Goal: Task Accomplishment & Management: Complete application form

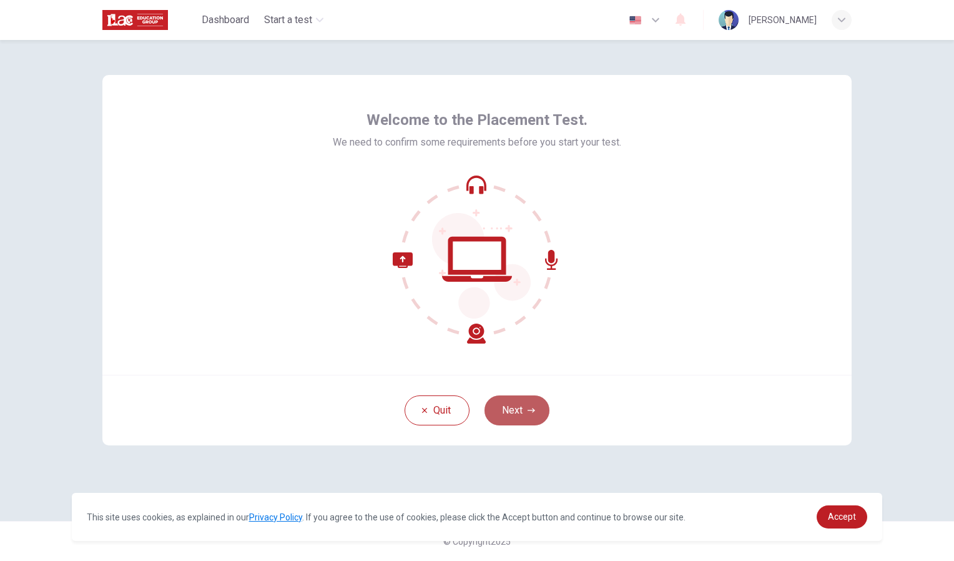
click at [520, 418] on button "Next" at bounding box center [517, 410] width 65 height 30
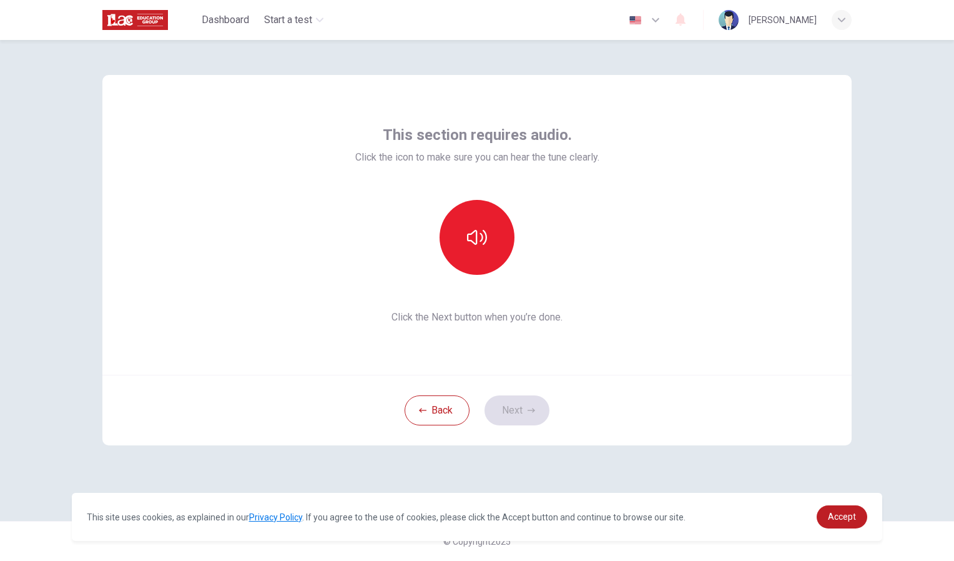
click at [711, 438] on div "Back Next" at bounding box center [476, 410] width 749 height 71
click at [470, 220] on button "button" at bounding box center [477, 237] width 75 height 75
click at [520, 400] on button "Next" at bounding box center [517, 410] width 65 height 30
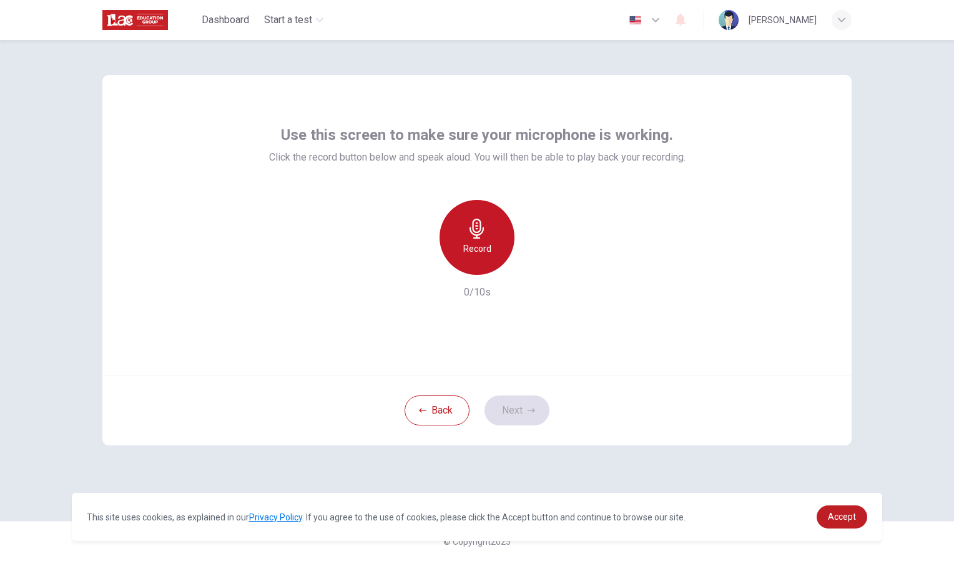
click at [482, 236] on icon "button" at bounding box center [477, 229] width 20 height 20
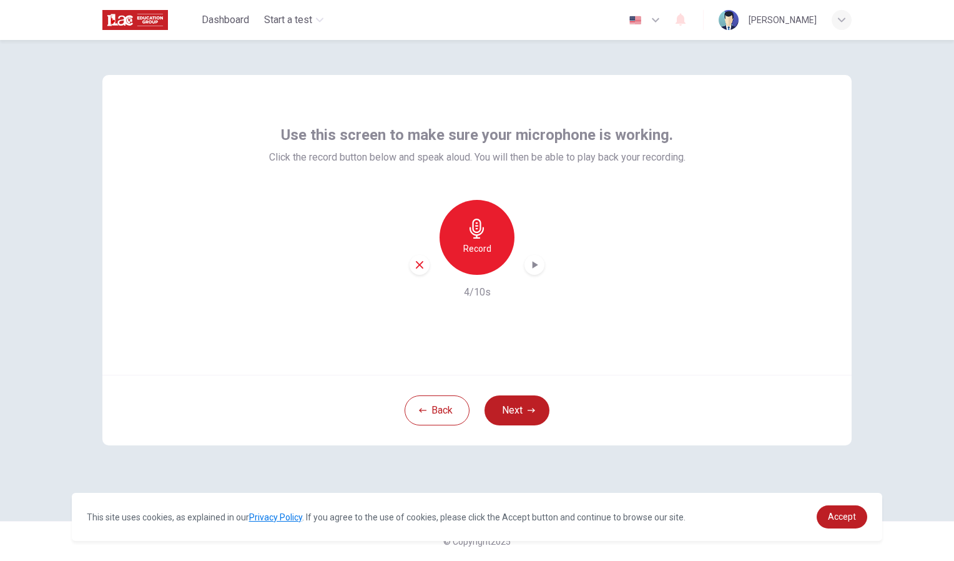
click at [537, 275] on div "Record 4/10s" at bounding box center [477, 250] width 417 height 100
click at [535, 270] on icon "button" at bounding box center [534, 265] width 12 height 12
click at [507, 413] on button "Next" at bounding box center [517, 410] width 65 height 30
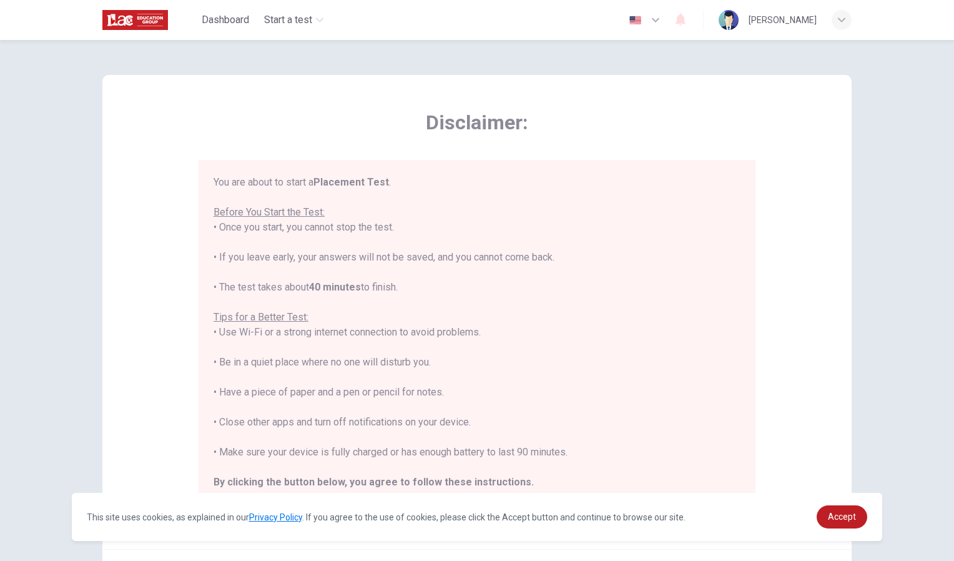
scroll to position [14, 0]
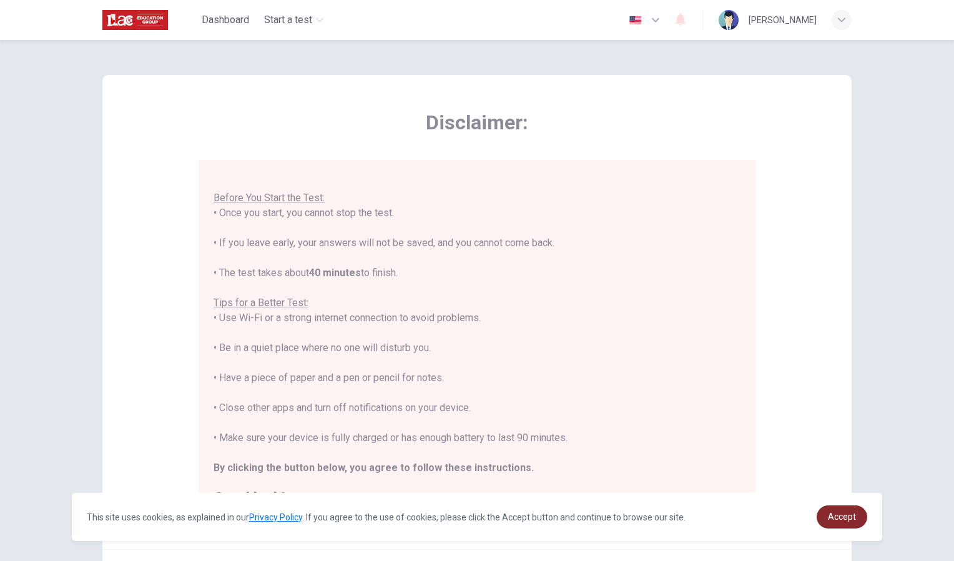
click at [841, 514] on span "Accept" at bounding box center [842, 517] width 28 height 10
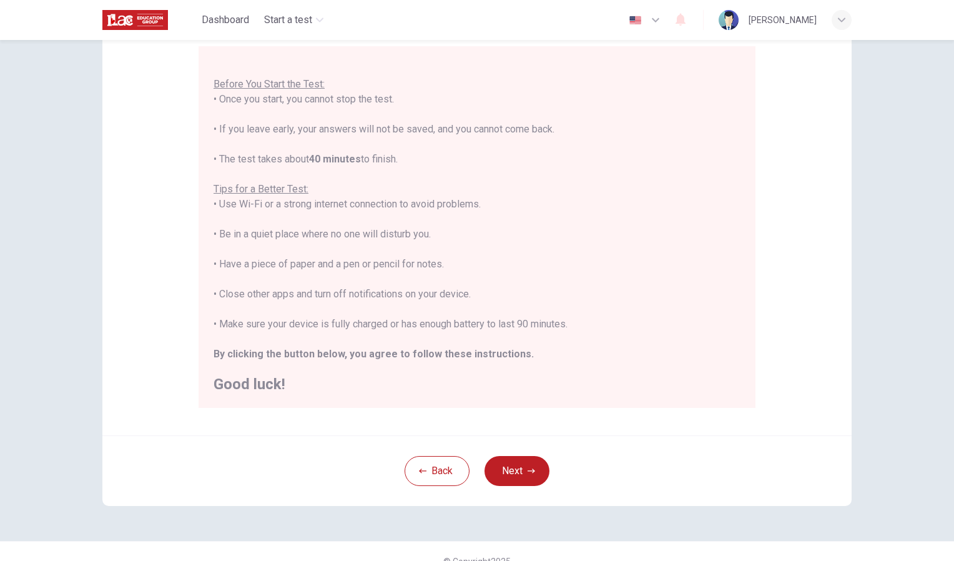
scroll to position [114, 0]
click at [512, 467] on button "Next" at bounding box center [517, 471] width 65 height 30
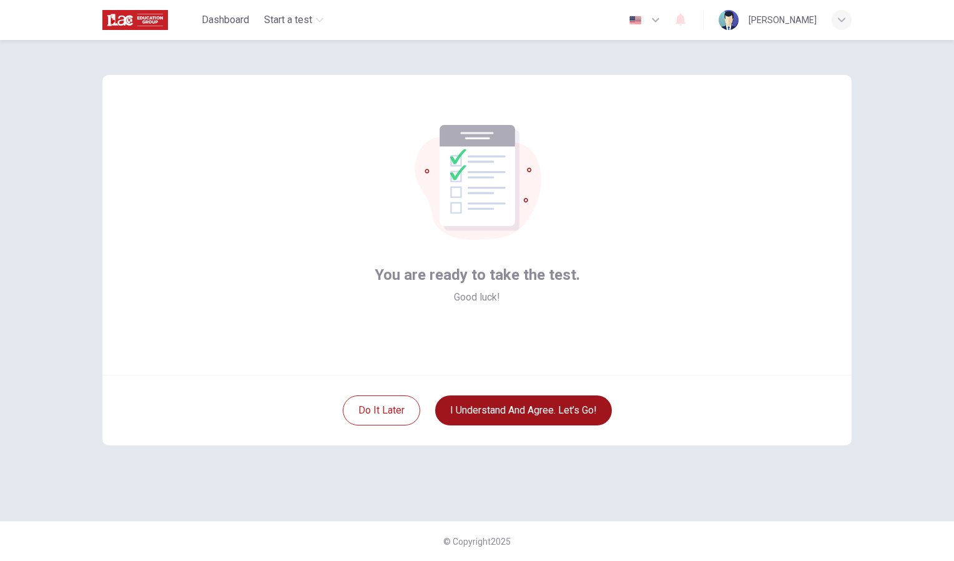
scroll to position [0, 0]
click at [526, 415] on button "I understand and agree. Let’s go!" at bounding box center [523, 410] width 177 height 30
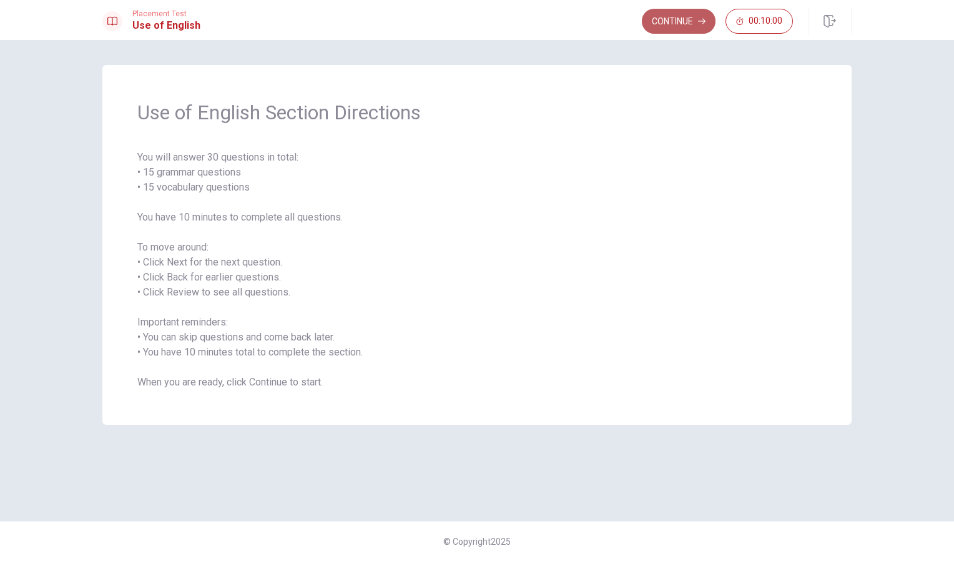
click at [666, 31] on button "Continue" at bounding box center [679, 21] width 74 height 25
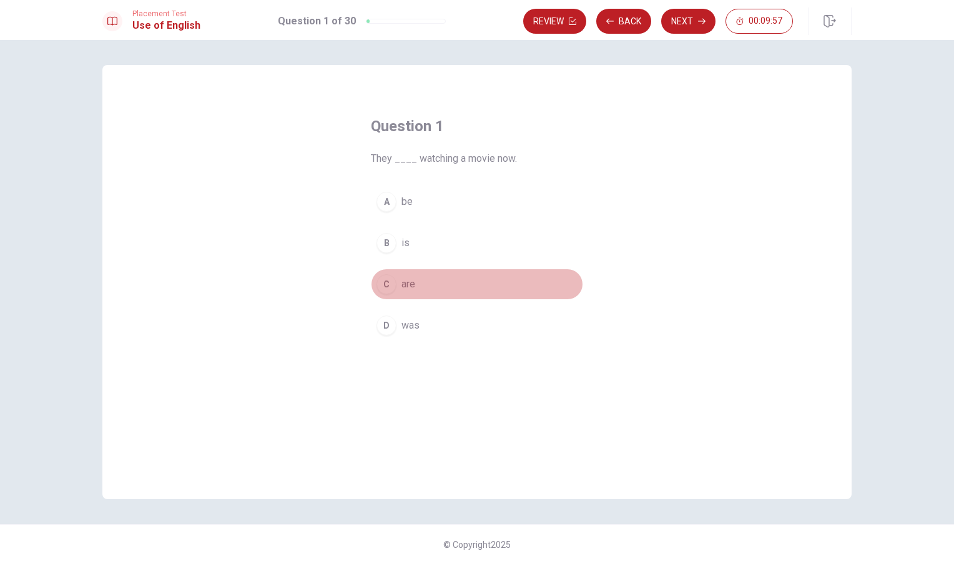
click at [379, 290] on div "C" at bounding box center [387, 284] width 20 height 20
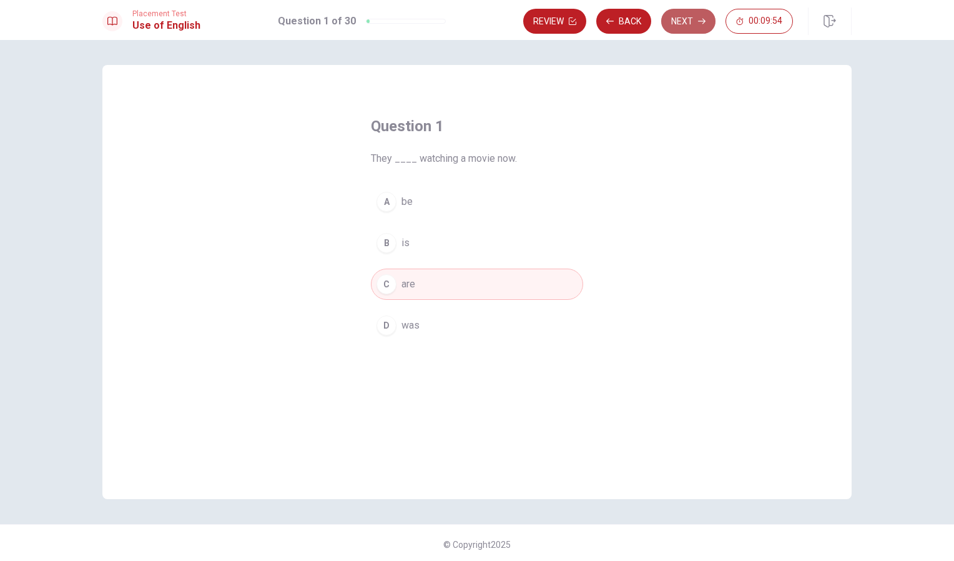
click at [695, 16] on button "Next" at bounding box center [688, 21] width 54 height 25
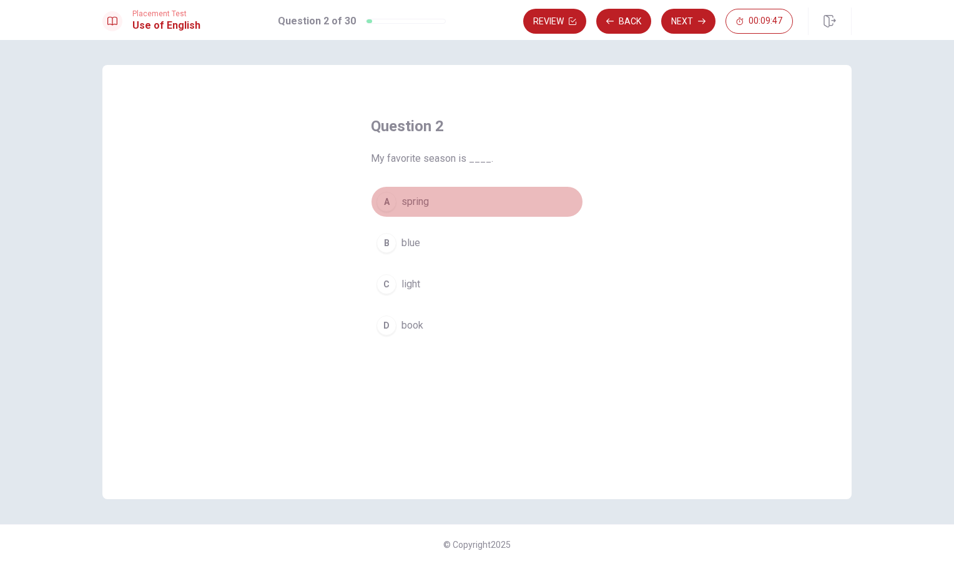
click at [392, 197] on div "A" at bounding box center [387, 202] width 20 height 20
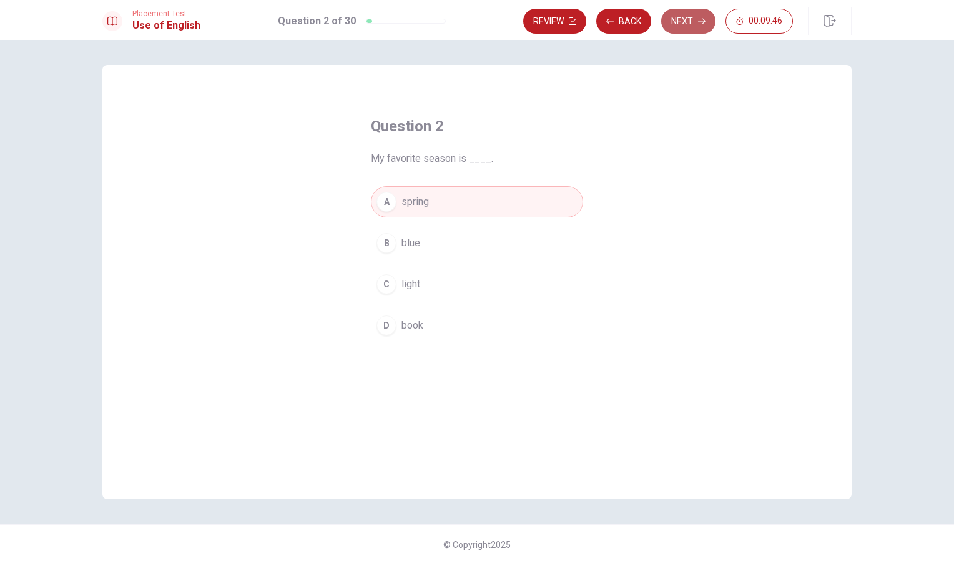
click at [671, 24] on button "Next" at bounding box center [688, 21] width 54 height 25
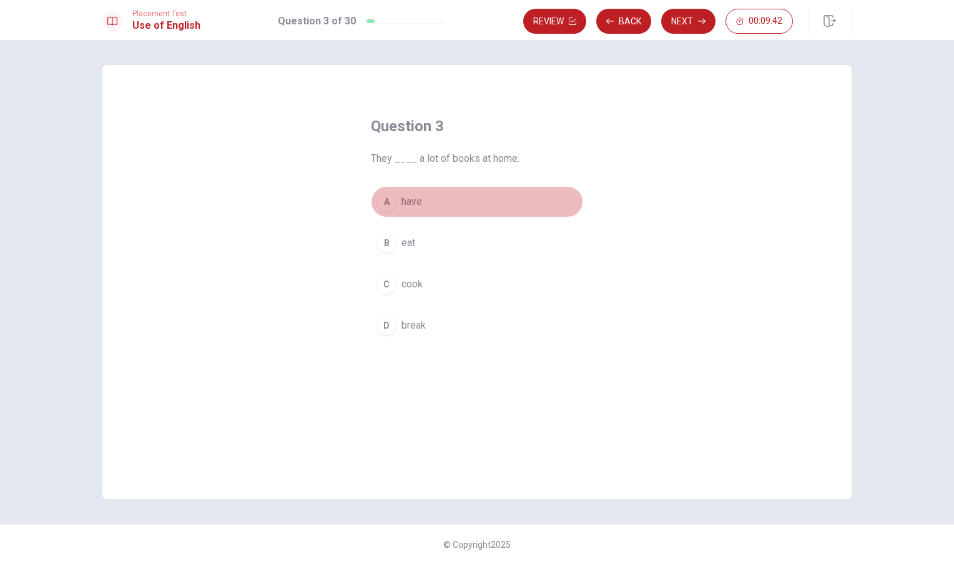
click at [391, 204] on div "A" at bounding box center [387, 202] width 20 height 20
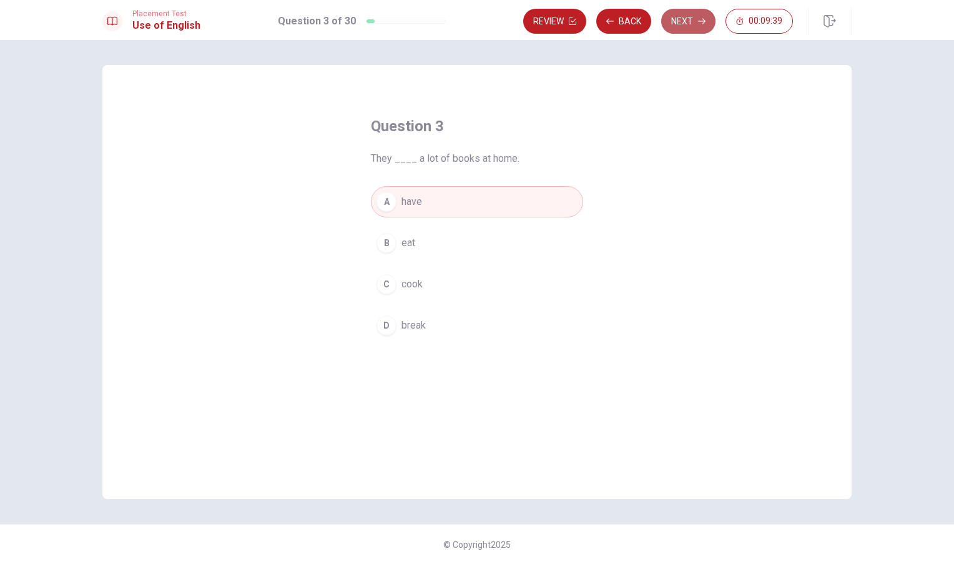
click at [687, 21] on button "Next" at bounding box center [688, 21] width 54 height 25
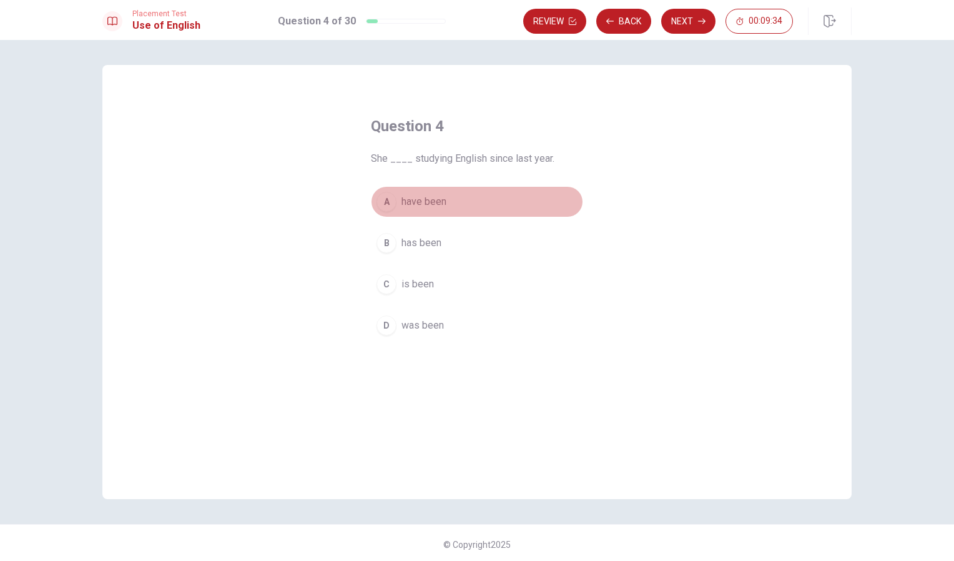
click at [385, 199] on div "A" at bounding box center [387, 202] width 20 height 20
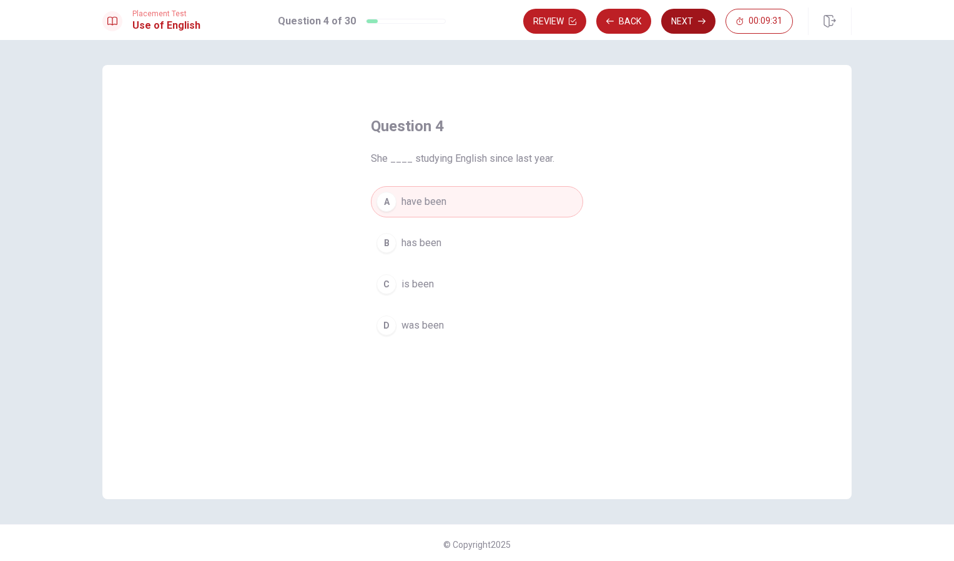
click at [676, 22] on button "Next" at bounding box center [688, 21] width 54 height 25
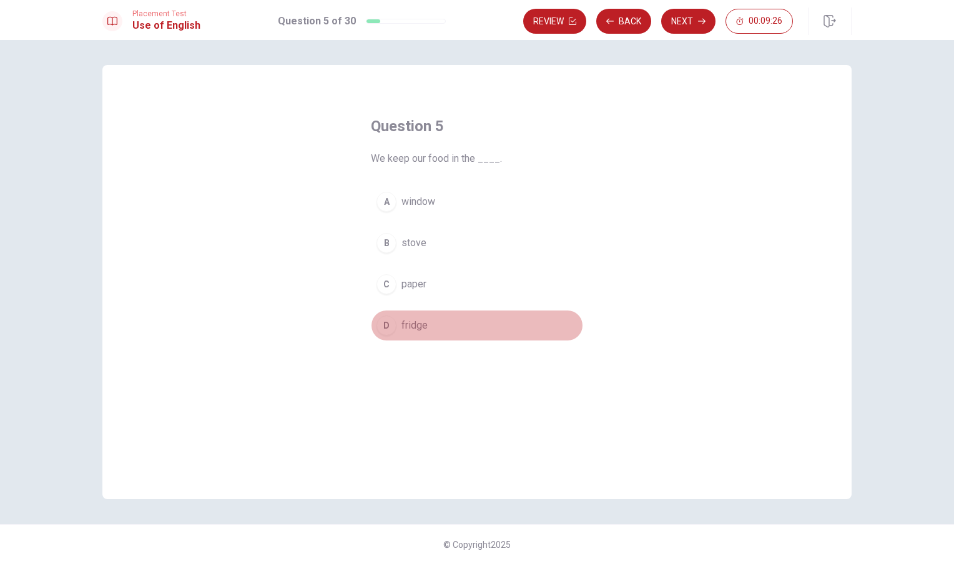
click at [395, 319] on button "D fridge" at bounding box center [477, 325] width 212 height 31
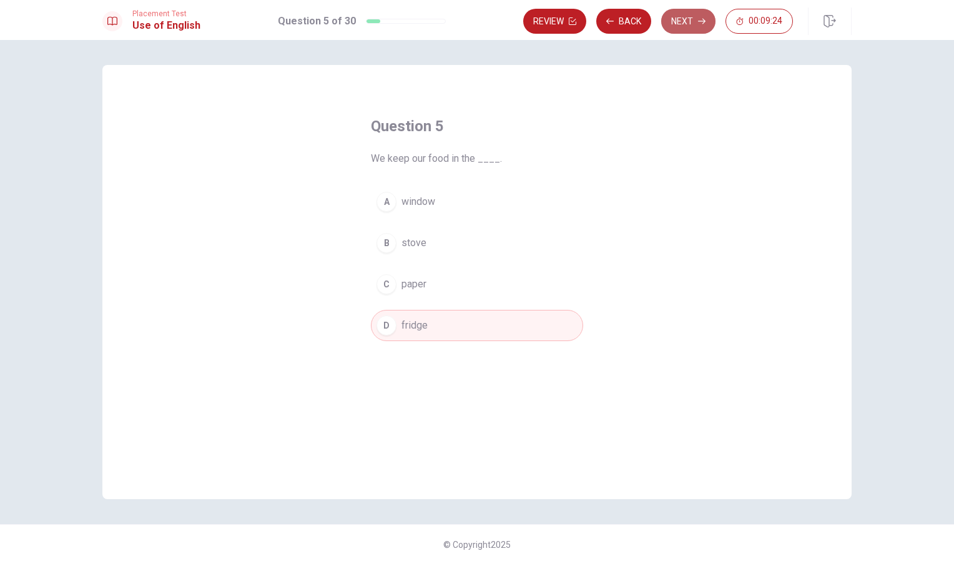
click at [686, 25] on button "Next" at bounding box center [688, 21] width 54 height 25
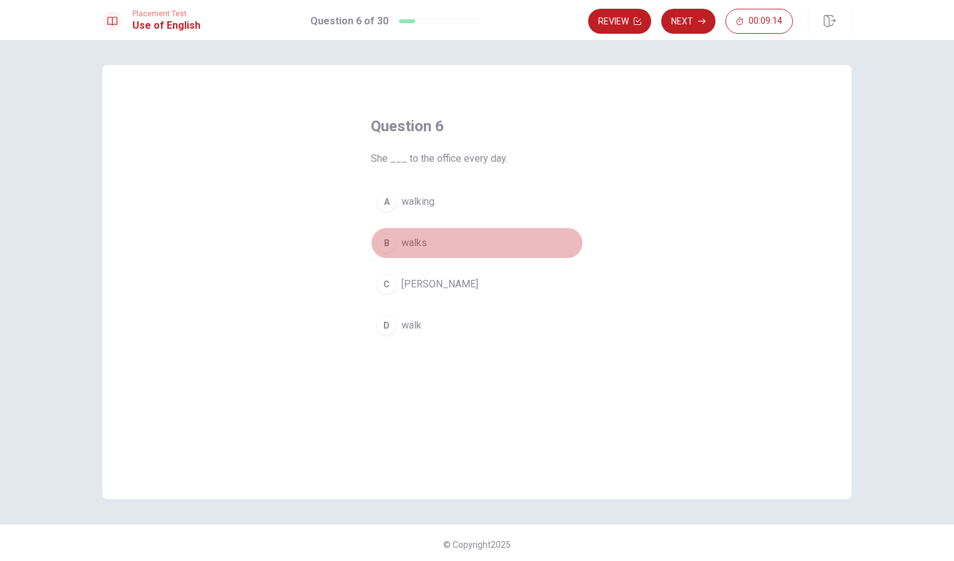
click at [404, 243] on span "walks" at bounding box center [415, 242] width 26 height 15
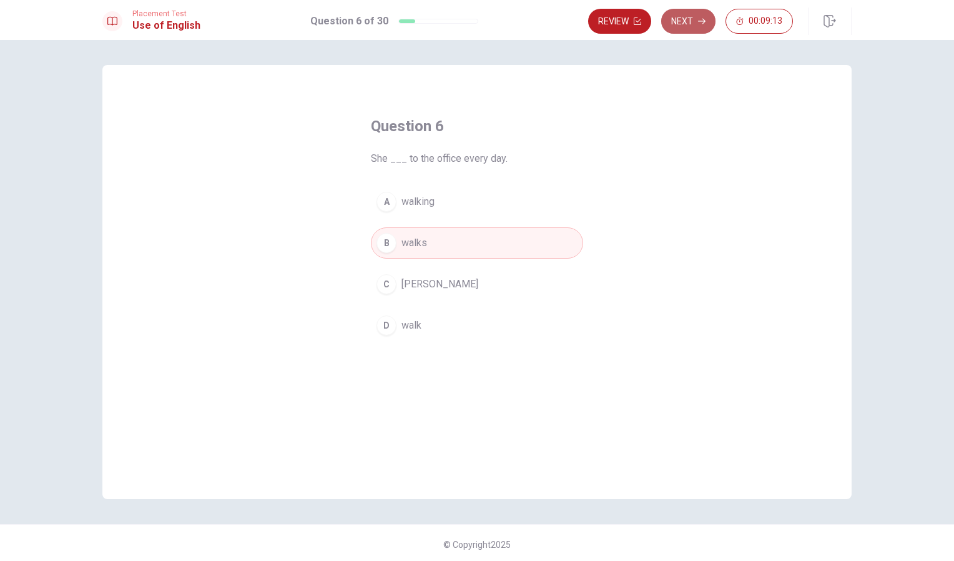
click at [703, 14] on button "Next" at bounding box center [688, 21] width 54 height 25
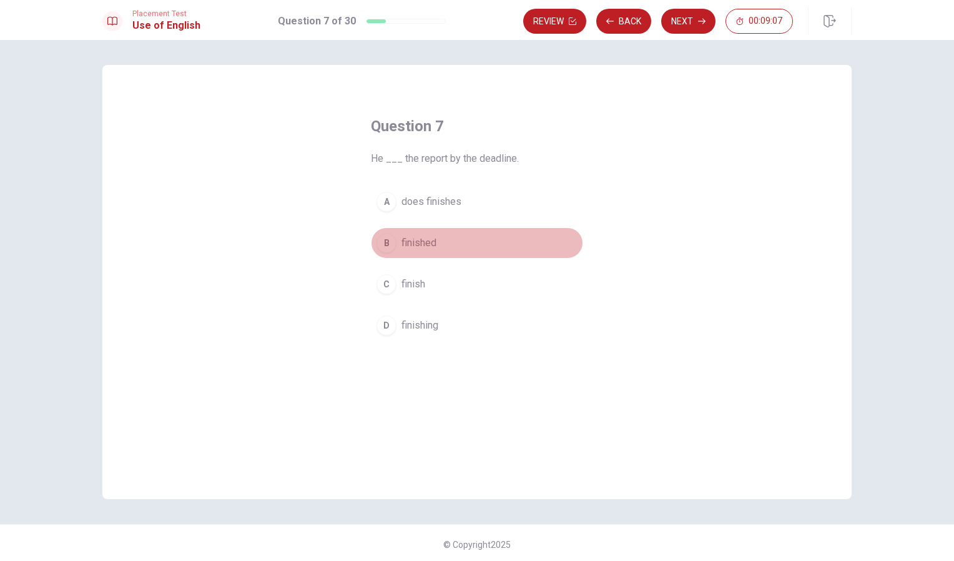
click at [389, 242] on div "B" at bounding box center [387, 243] width 20 height 20
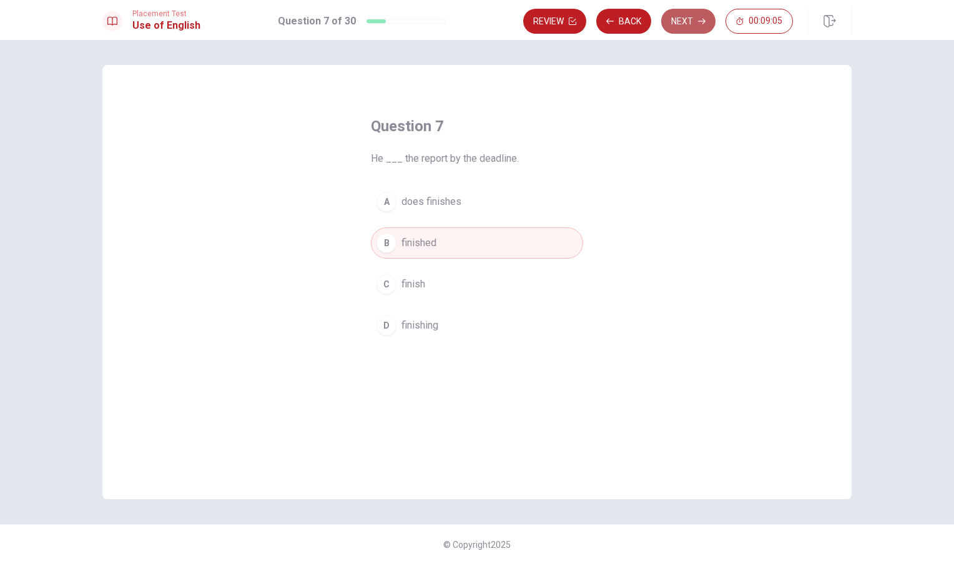
click at [695, 16] on button "Next" at bounding box center [688, 21] width 54 height 25
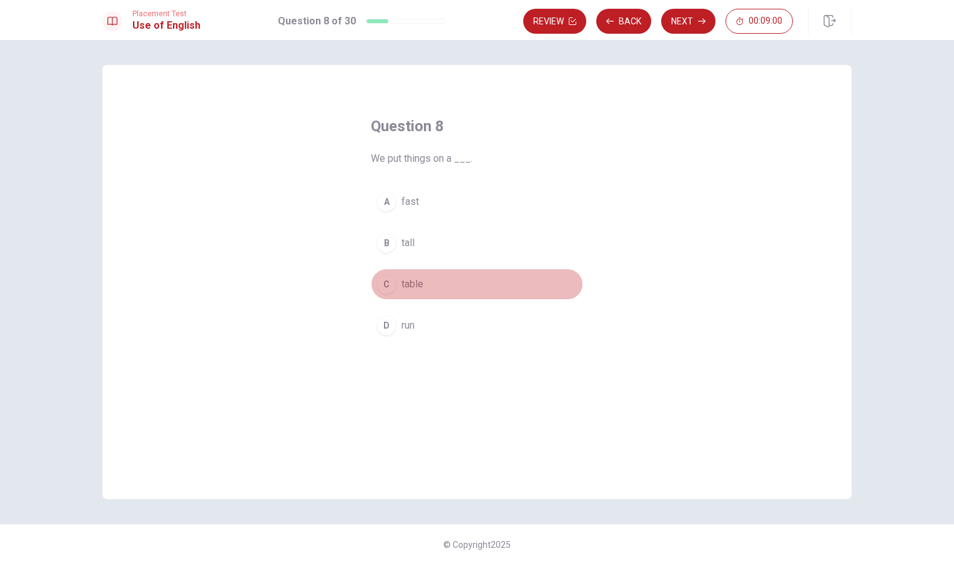
click at [391, 275] on button "C table" at bounding box center [477, 284] width 212 height 31
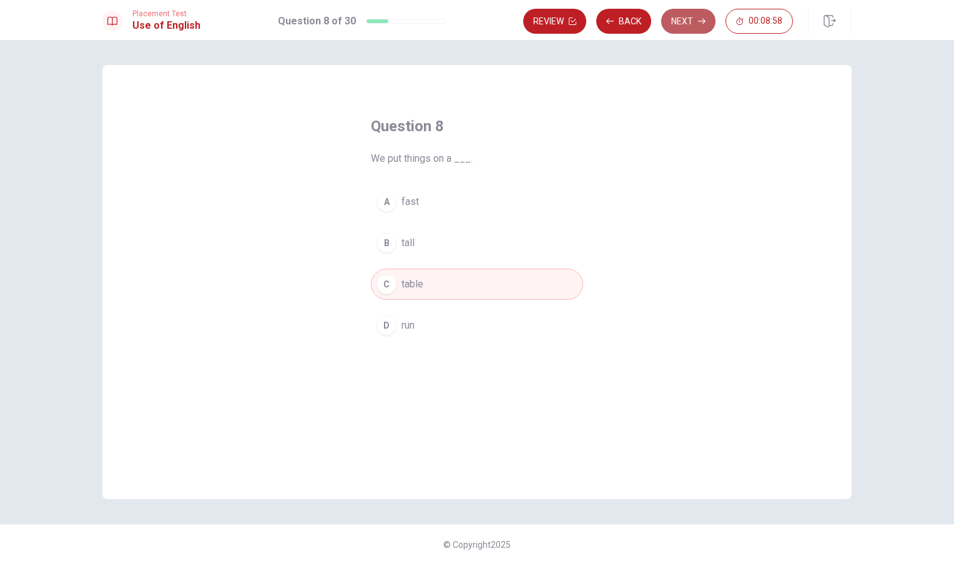
click at [681, 27] on button "Next" at bounding box center [688, 21] width 54 height 25
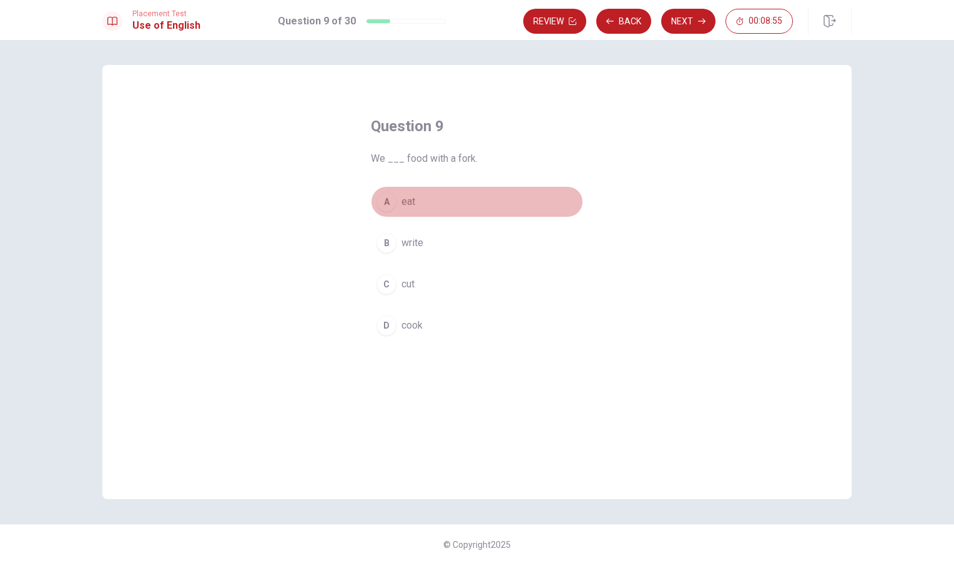
click at [393, 201] on button "A eat" at bounding box center [477, 201] width 212 height 31
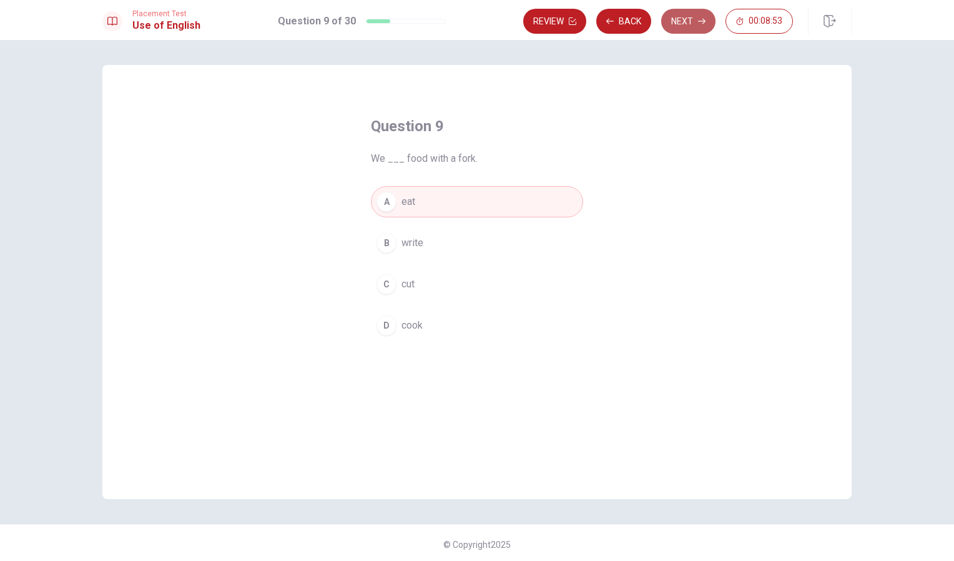
click at [684, 28] on button "Next" at bounding box center [688, 21] width 54 height 25
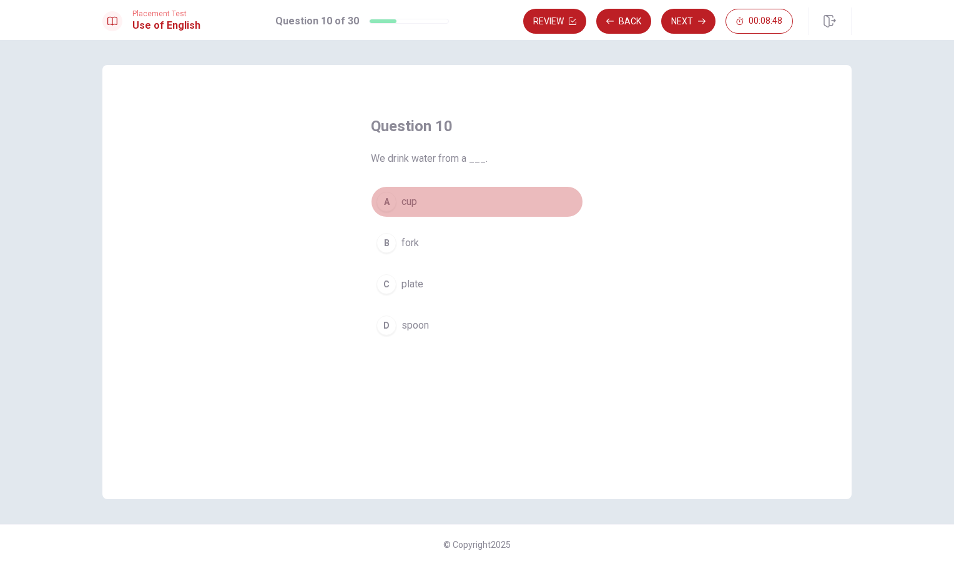
click at [389, 193] on div "A" at bounding box center [387, 202] width 20 height 20
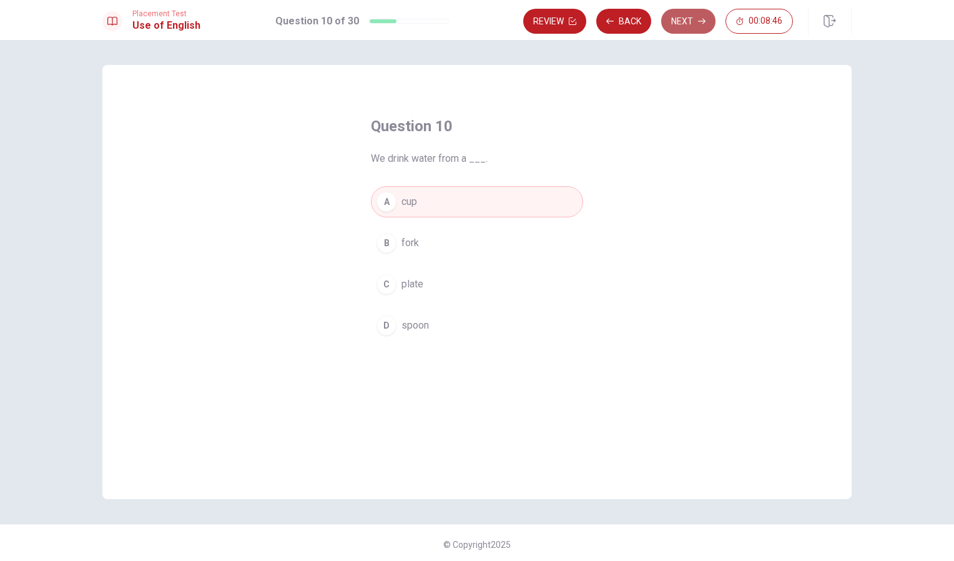
click at [690, 14] on button "Next" at bounding box center [688, 21] width 54 height 25
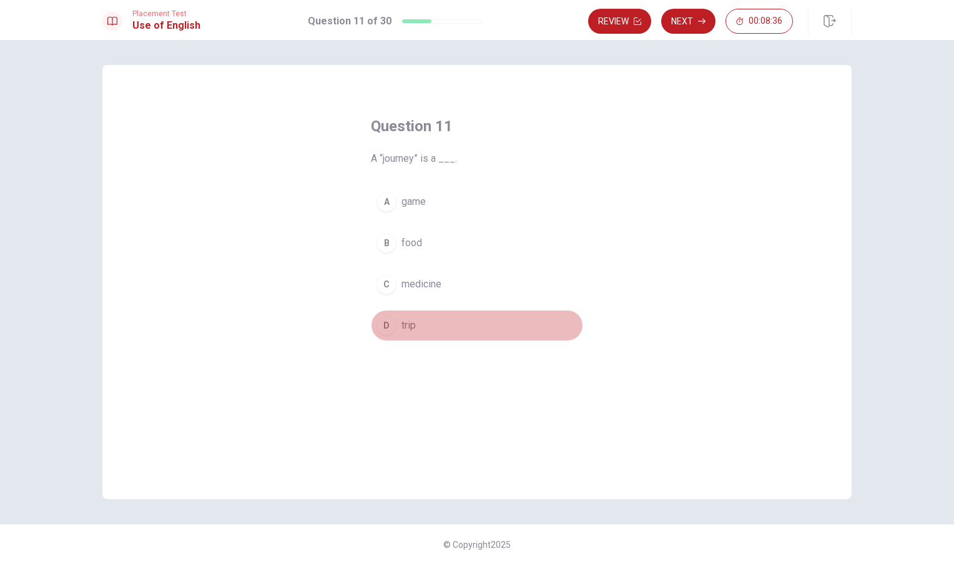
click at [397, 320] on button "D trip" at bounding box center [477, 325] width 212 height 31
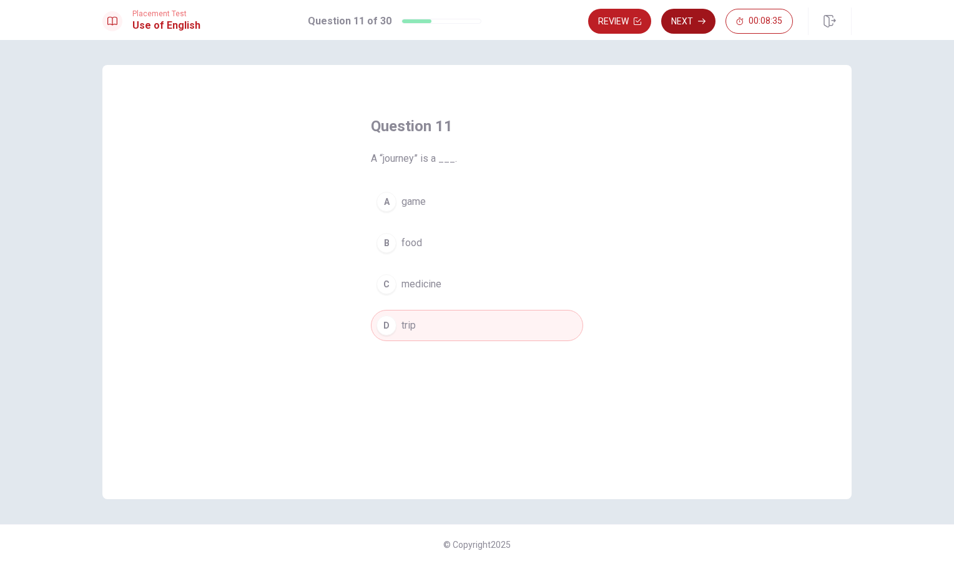
click at [680, 29] on button "Next" at bounding box center [688, 21] width 54 height 25
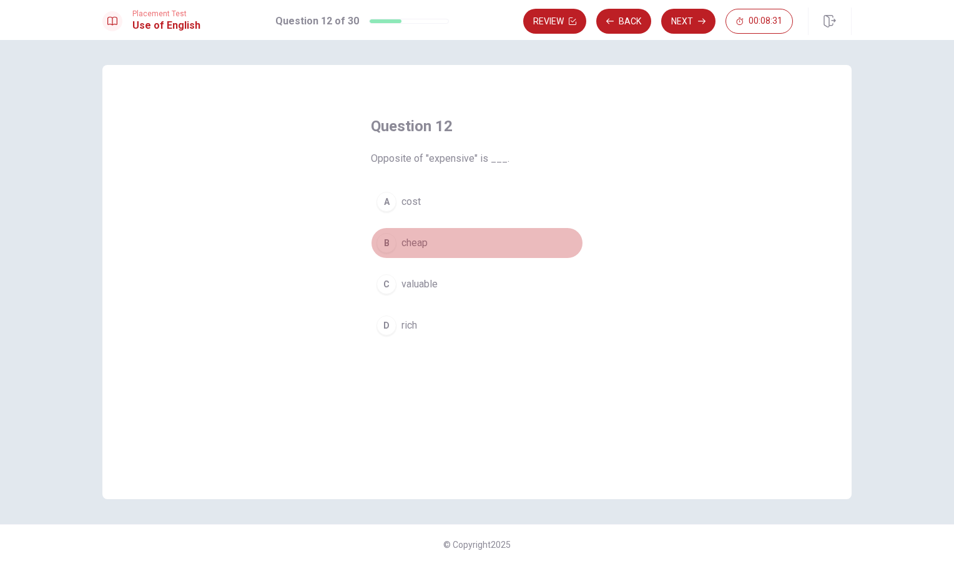
click at [389, 244] on div "B" at bounding box center [387, 243] width 20 height 20
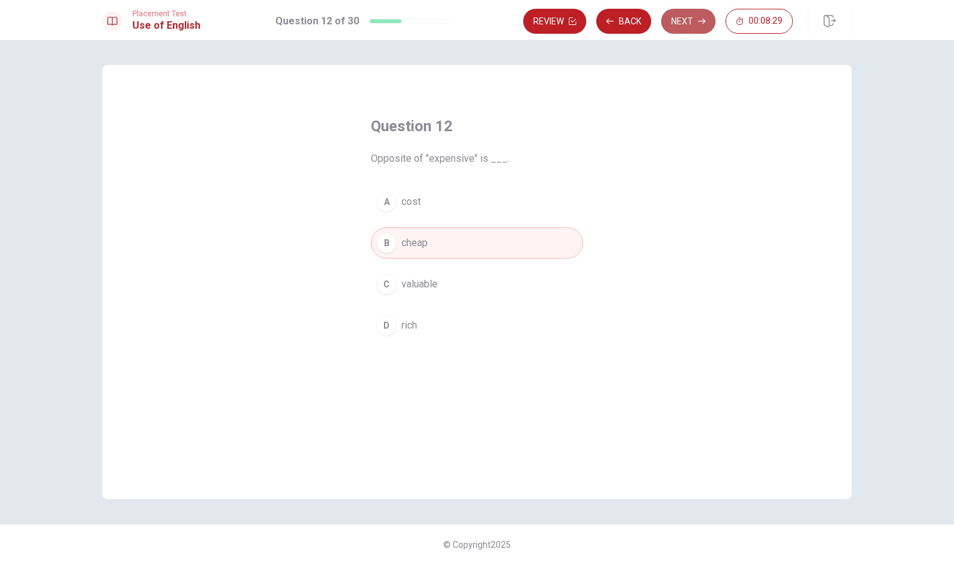
click at [687, 19] on button "Next" at bounding box center [688, 21] width 54 height 25
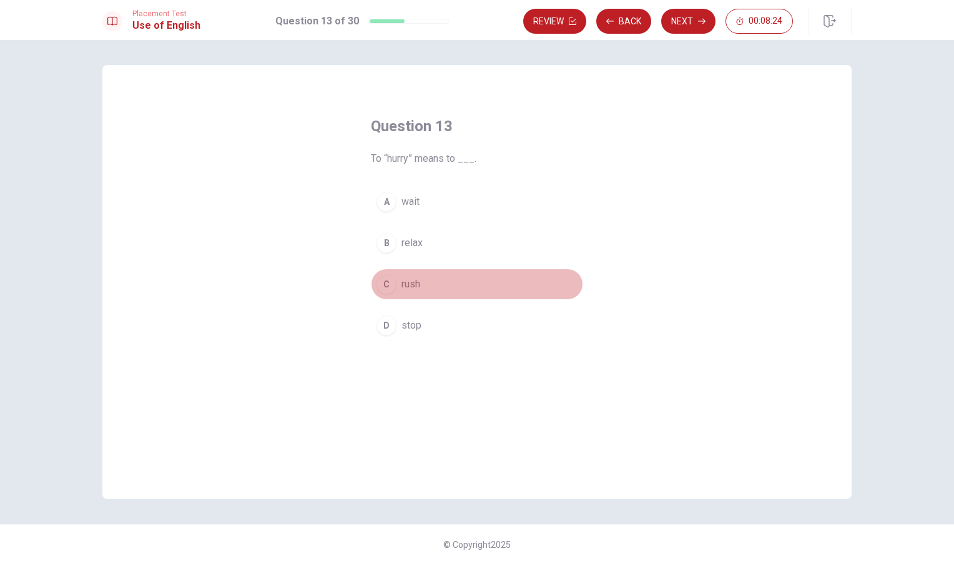
click at [394, 289] on button "C rush" at bounding box center [477, 284] width 212 height 31
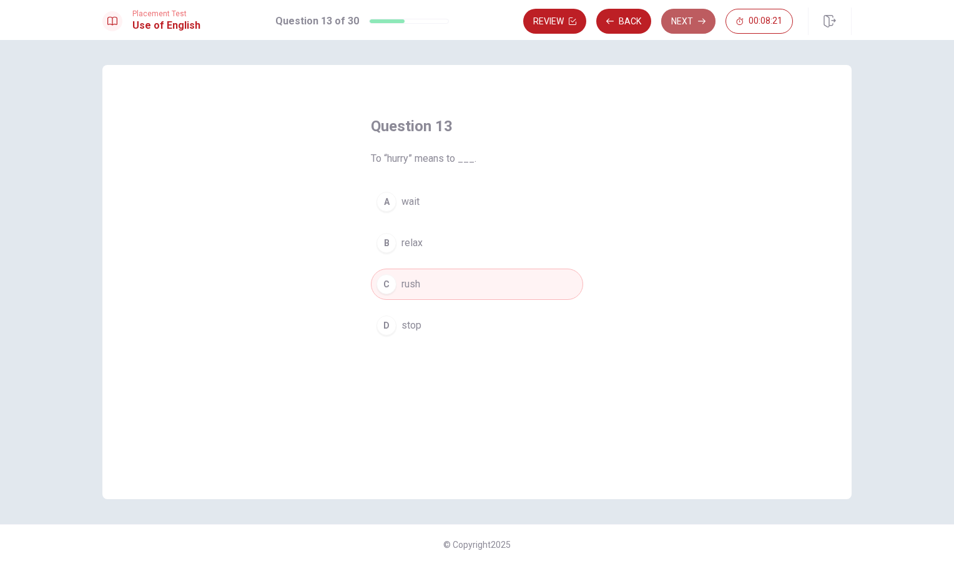
click at [680, 16] on button "Next" at bounding box center [688, 21] width 54 height 25
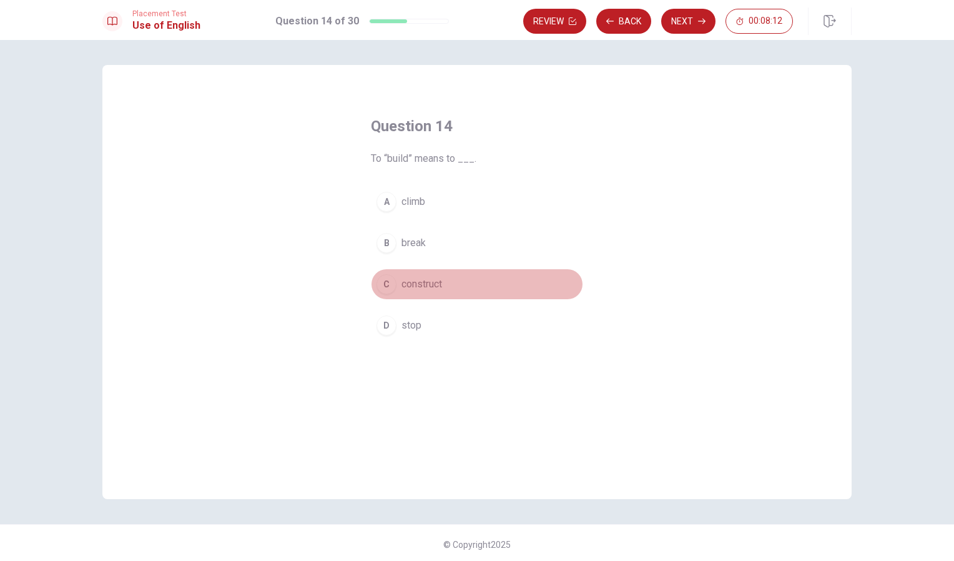
click at [408, 276] on button "C construct" at bounding box center [477, 284] width 212 height 31
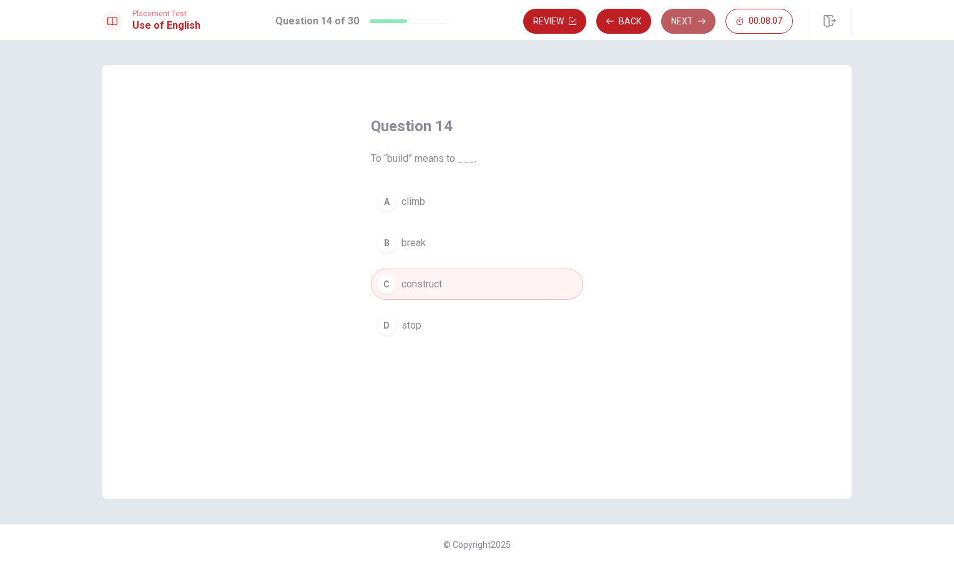
click at [692, 14] on button "Next" at bounding box center [688, 21] width 54 height 25
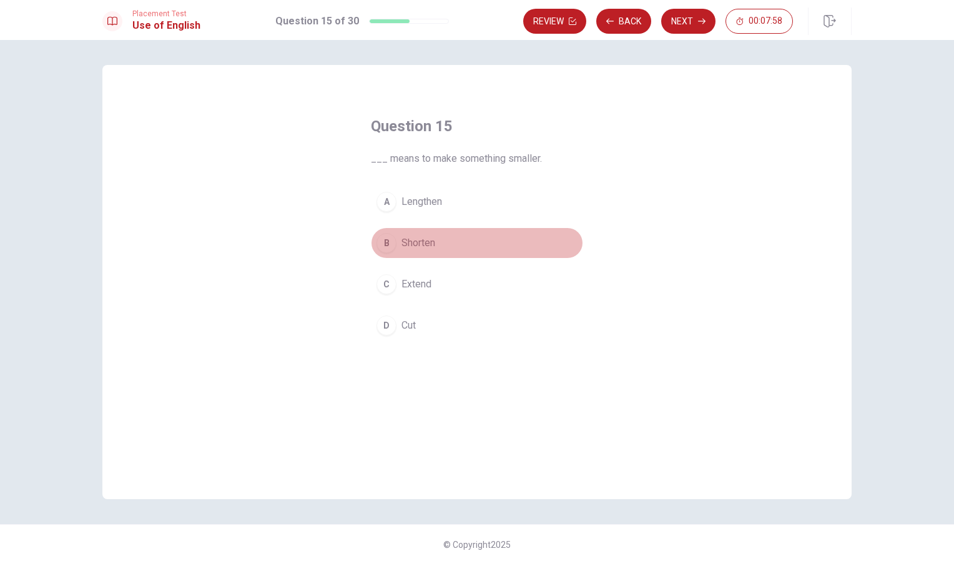
click at [388, 246] on div "B" at bounding box center [387, 243] width 20 height 20
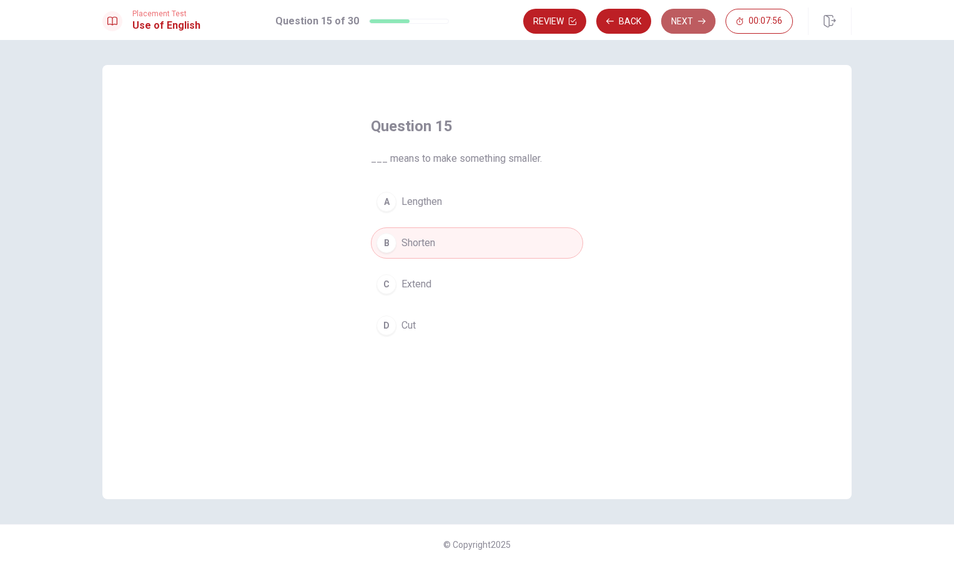
click at [689, 19] on button "Next" at bounding box center [688, 21] width 54 height 25
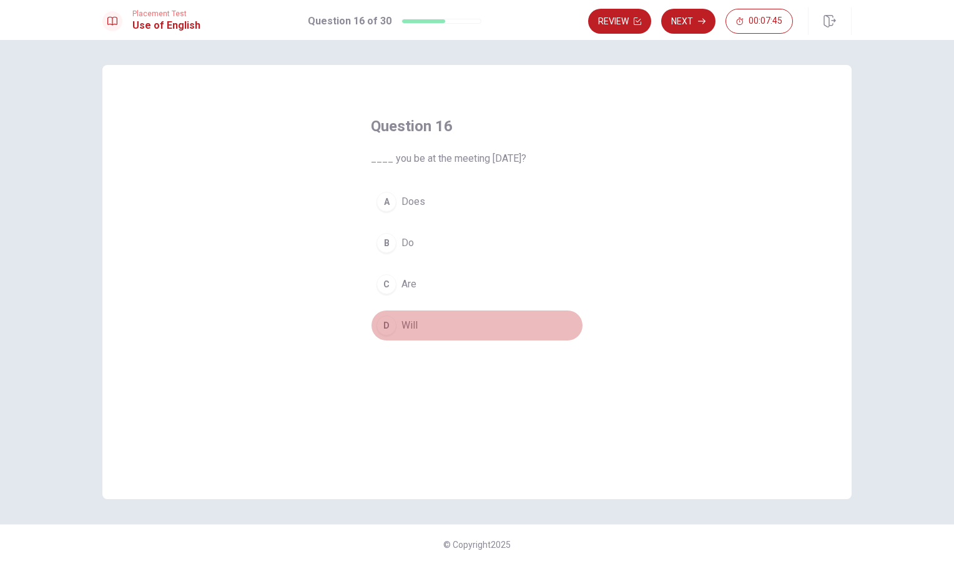
click at [388, 314] on button "D Will" at bounding box center [477, 325] width 212 height 31
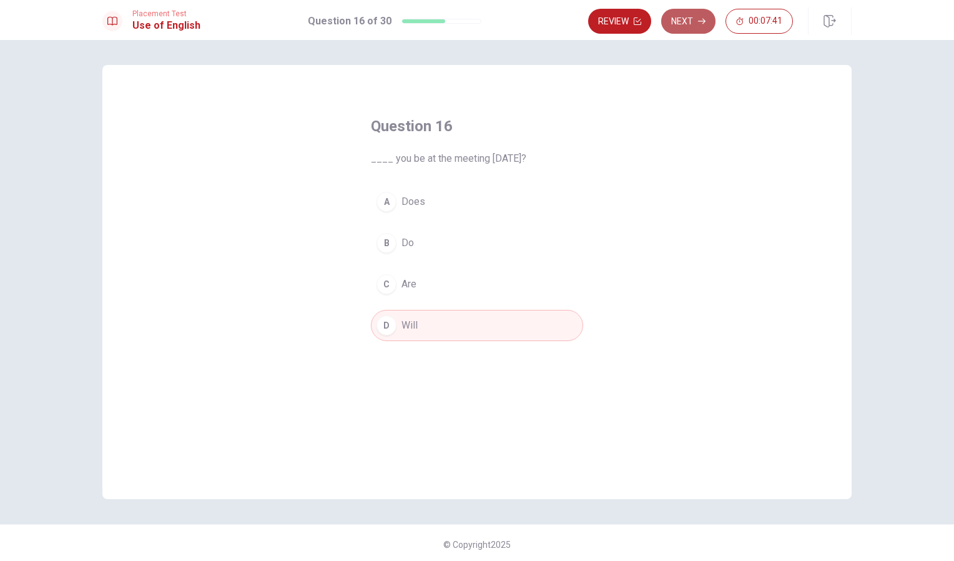
click at [704, 22] on icon "button" at bounding box center [701, 20] width 7 height 7
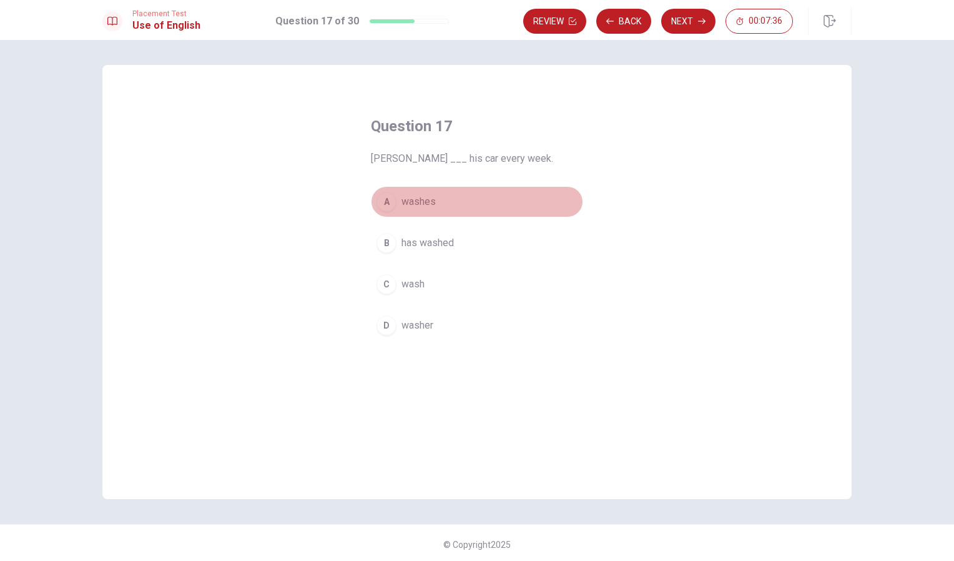
click at [390, 199] on div "A" at bounding box center [387, 202] width 20 height 20
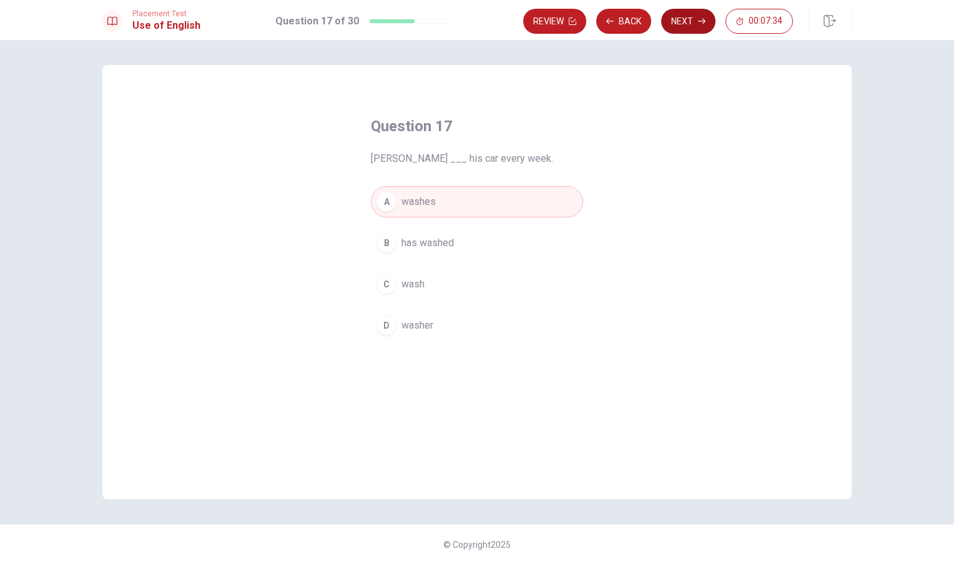
click at [674, 17] on button "Next" at bounding box center [688, 21] width 54 height 25
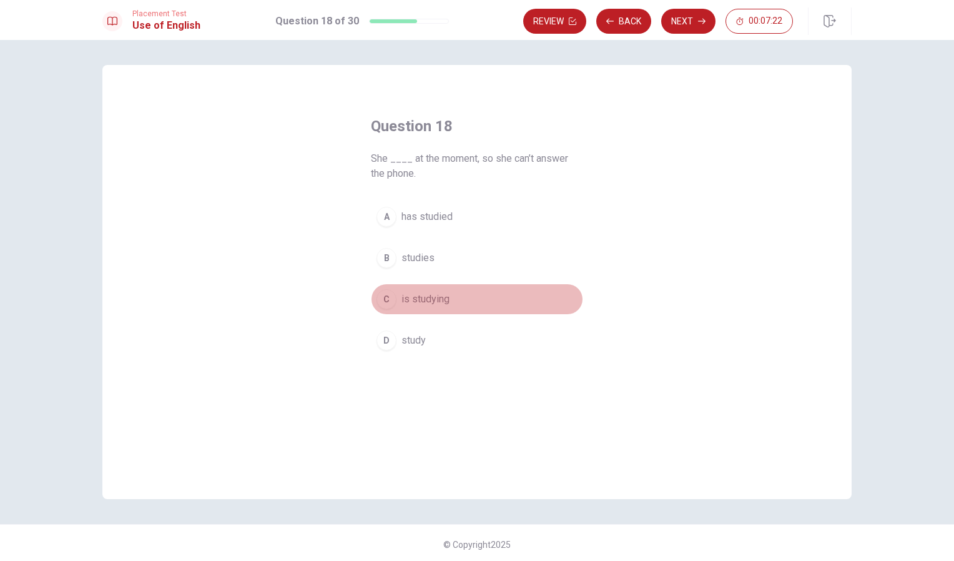
click at [387, 294] on div "C" at bounding box center [387, 299] width 20 height 20
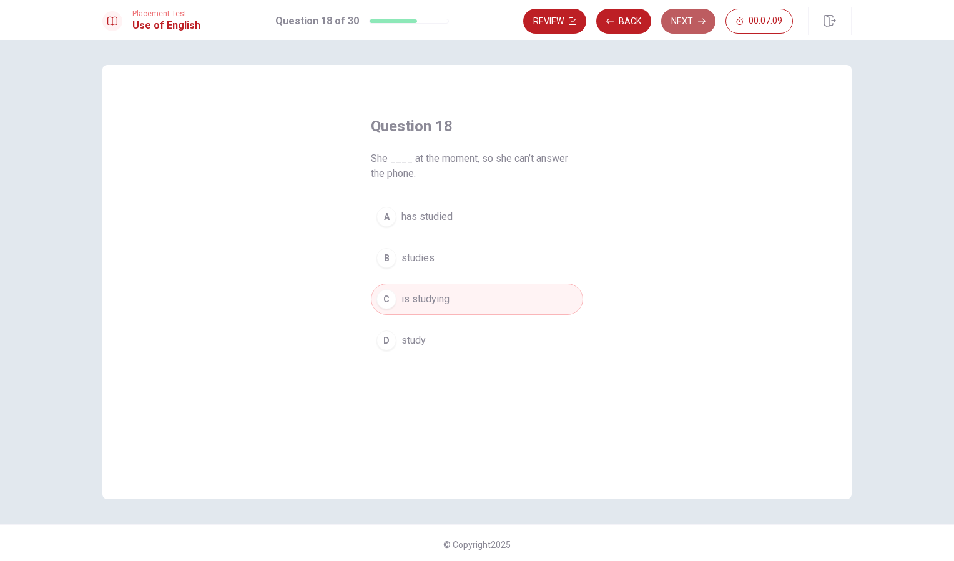
click at [682, 24] on button "Next" at bounding box center [688, 21] width 54 height 25
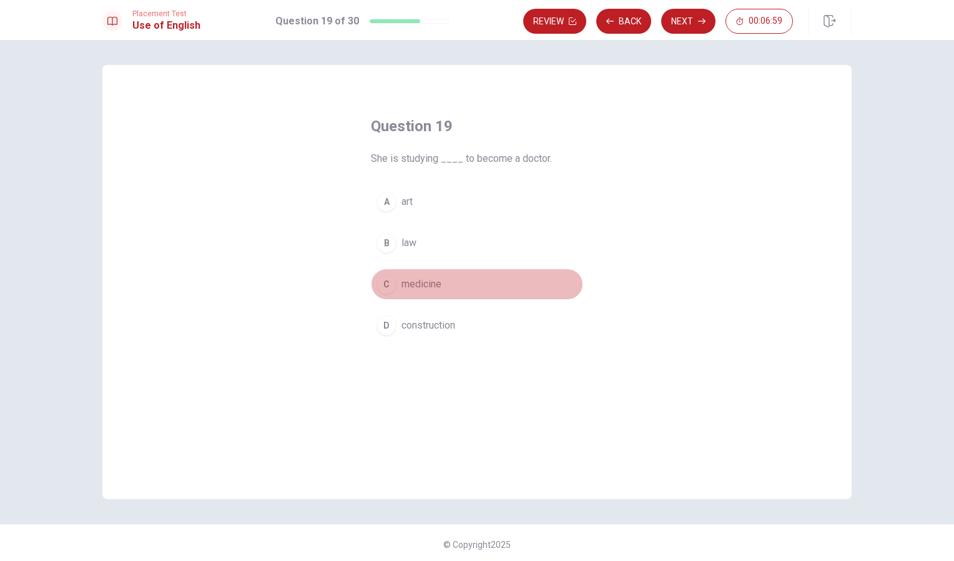
click at [397, 280] on button "C medicine" at bounding box center [477, 284] width 212 height 31
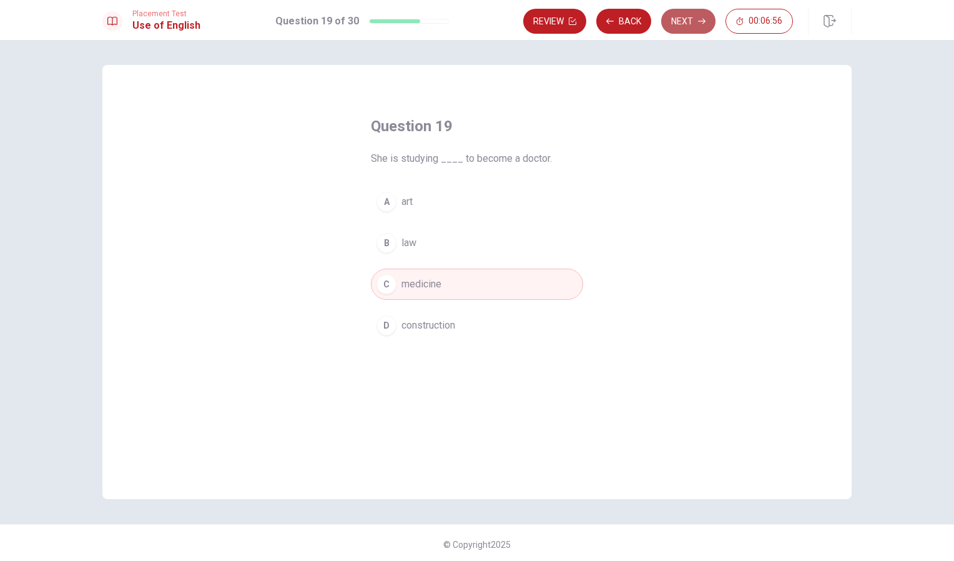
click at [675, 28] on button "Next" at bounding box center [688, 21] width 54 height 25
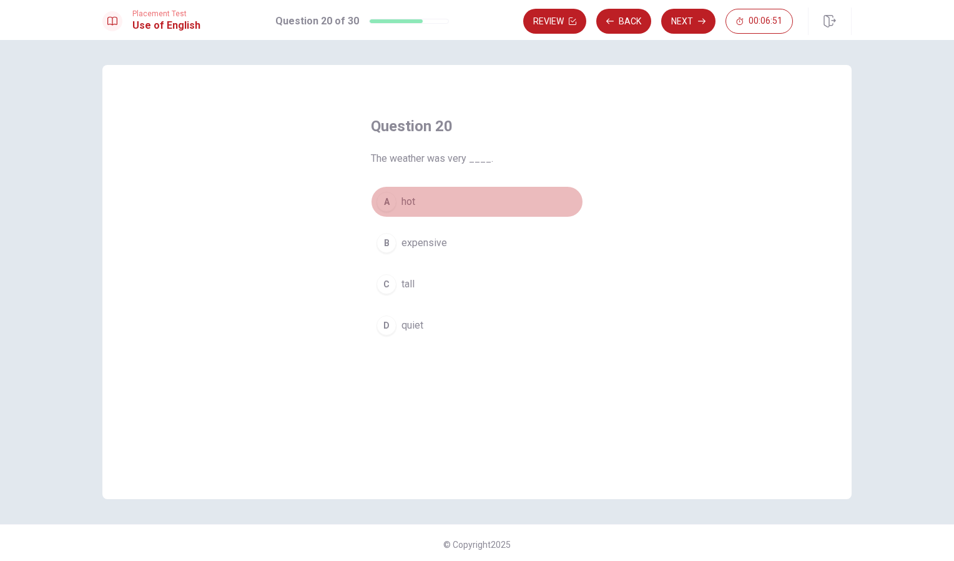
click at [397, 200] on button "A hot" at bounding box center [477, 201] width 212 height 31
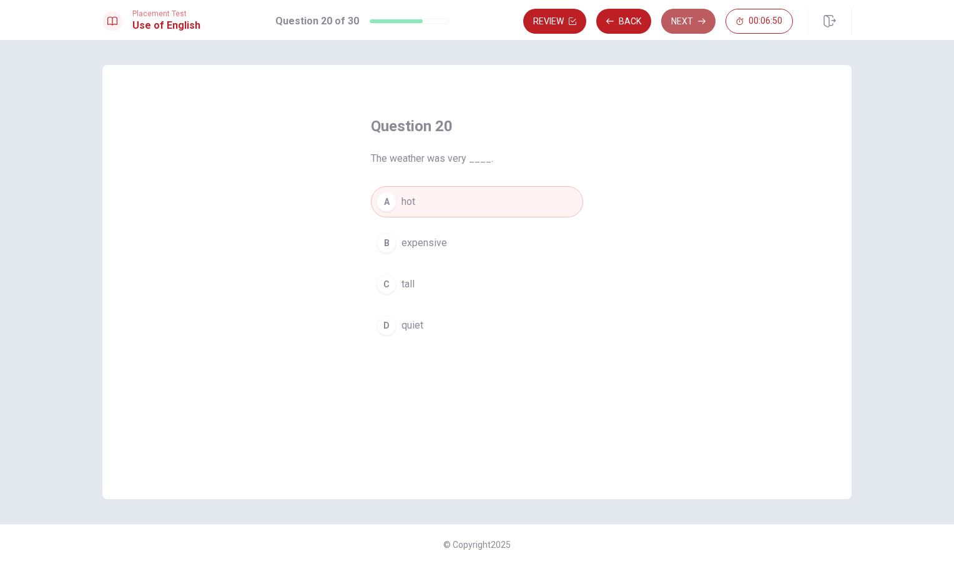
click at [683, 24] on button "Next" at bounding box center [688, 21] width 54 height 25
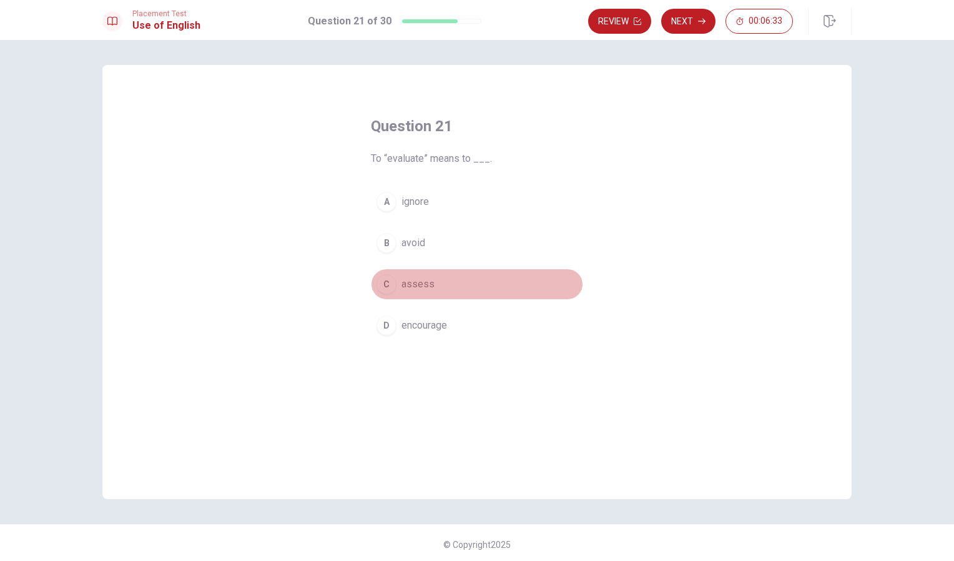
click at [402, 284] on span "assess" at bounding box center [418, 284] width 33 height 15
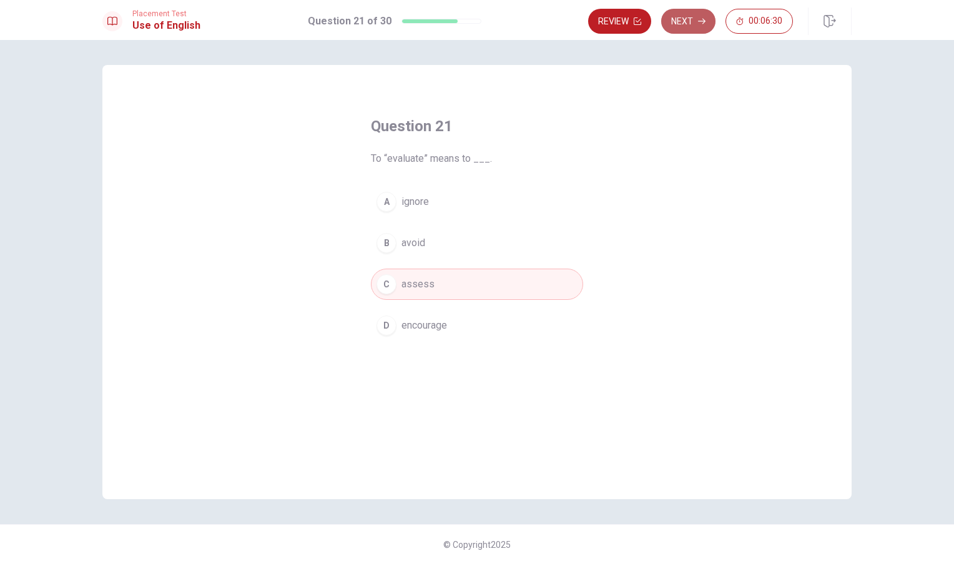
click at [694, 19] on button "Next" at bounding box center [688, 21] width 54 height 25
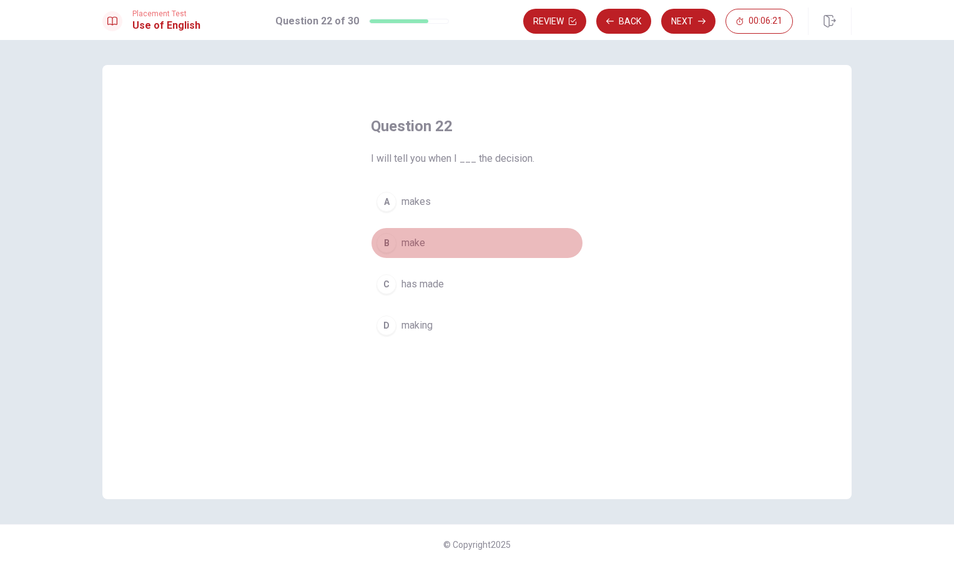
click at [392, 241] on div "B" at bounding box center [387, 243] width 20 height 20
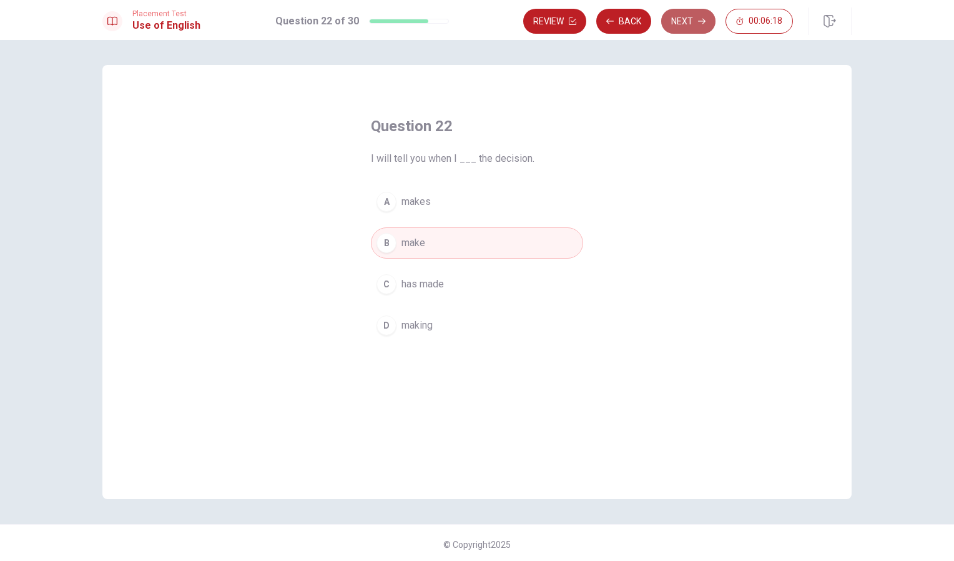
click at [692, 21] on button "Next" at bounding box center [688, 21] width 54 height 25
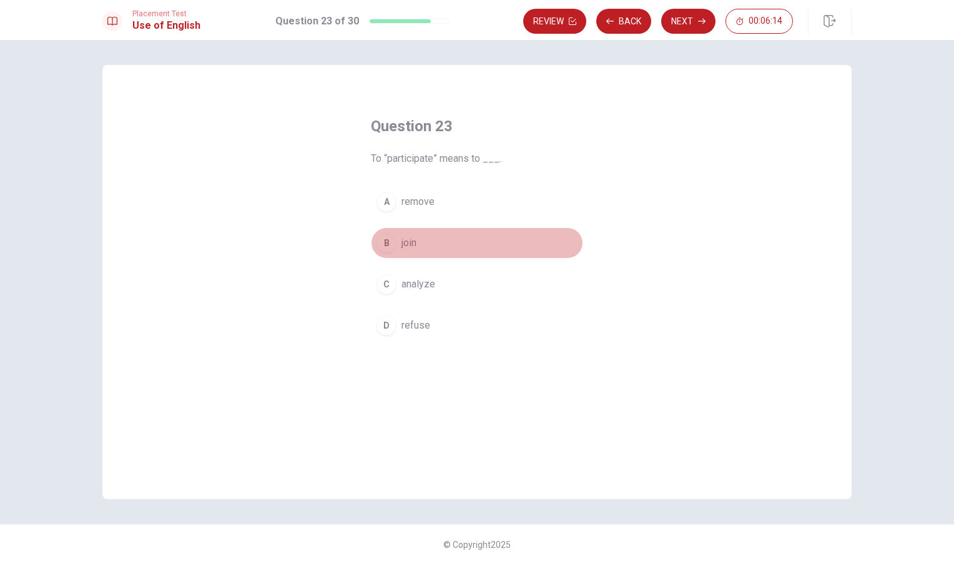
click at [392, 240] on div "B" at bounding box center [387, 243] width 20 height 20
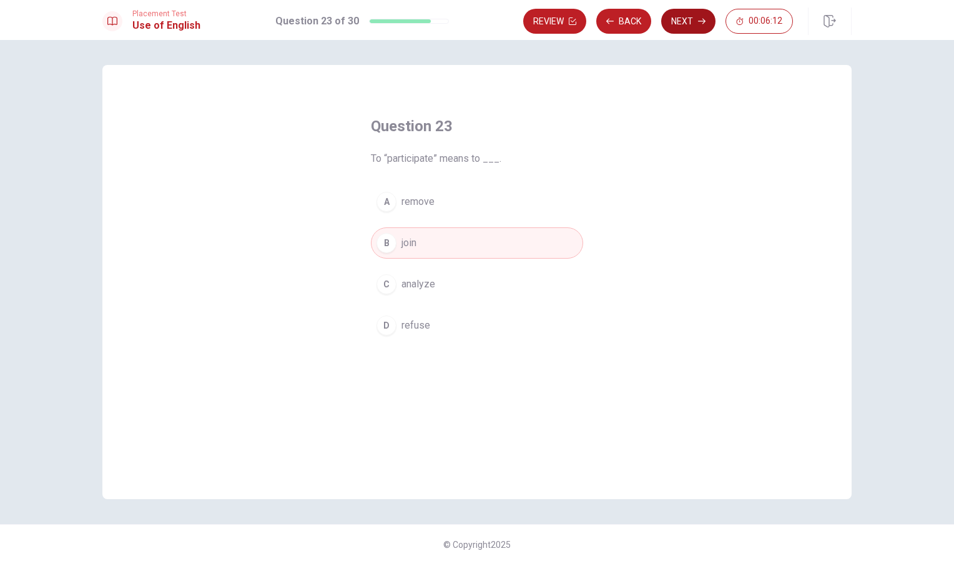
click at [681, 16] on button "Next" at bounding box center [688, 21] width 54 height 25
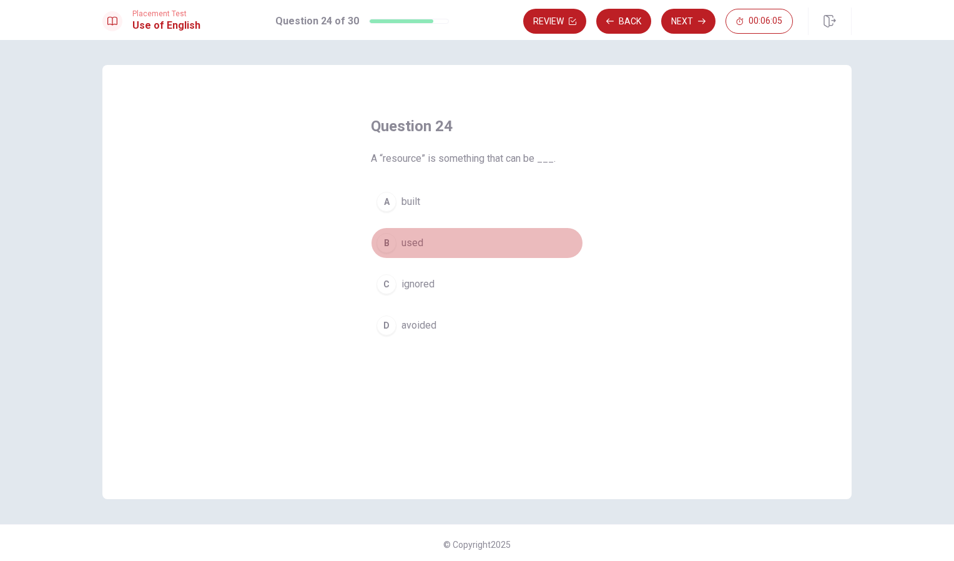
click at [392, 244] on div "B" at bounding box center [387, 243] width 20 height 20
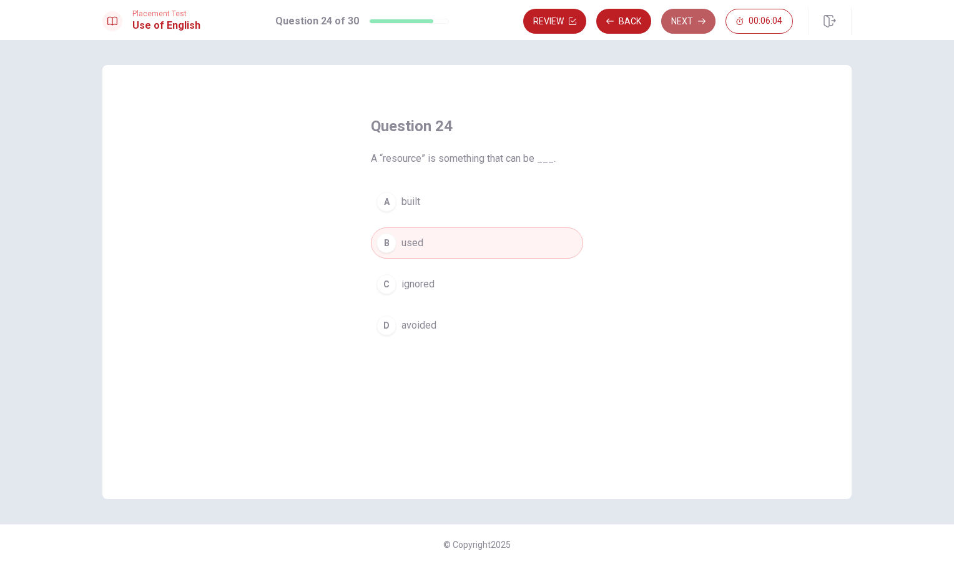
click at [695, 23] on button "Next" at bounding box center [688, 21] width 54 height 25
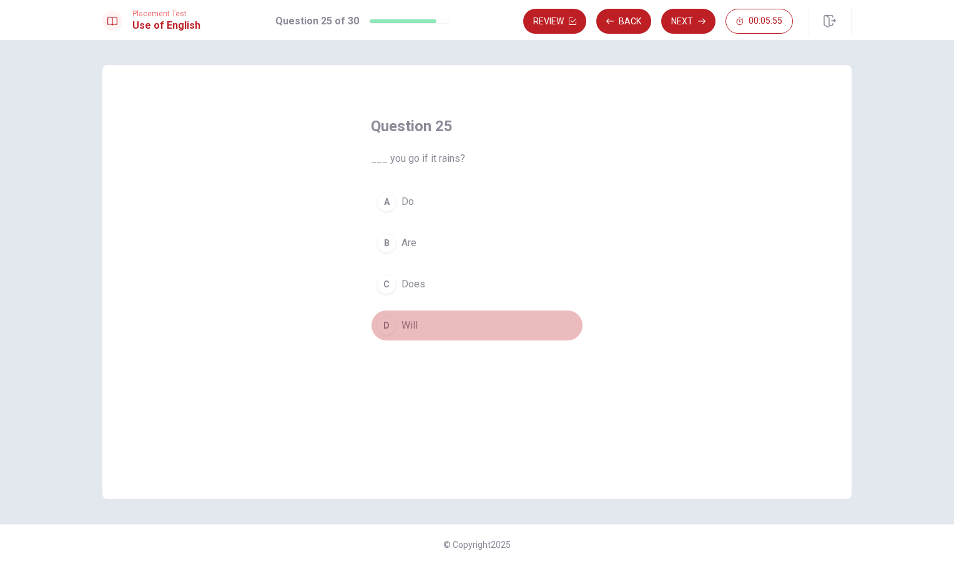
click at [383, 317] on div "D" at bounding box center [387, 325] width 20 height 20
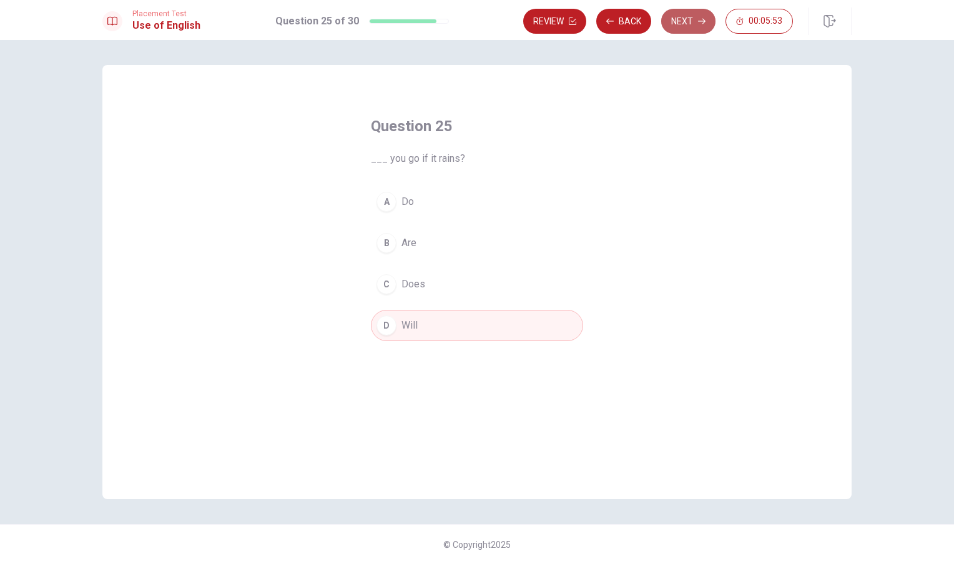
click at [675, 12] on button "Next" at bounding box center [688, 21] width 54 height 25
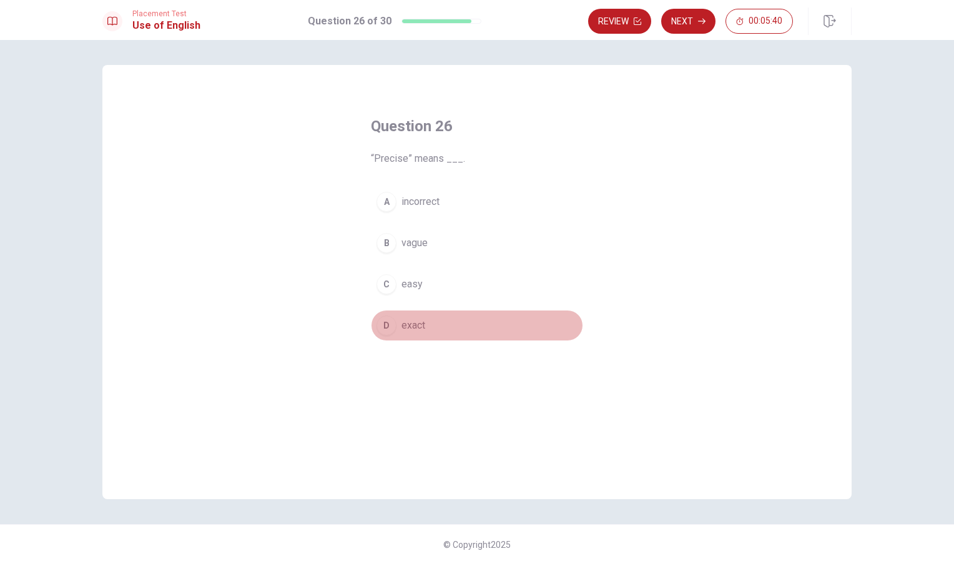
click at [388, 318] on div "D" at bounding box center [387, 325] width 20 height 20
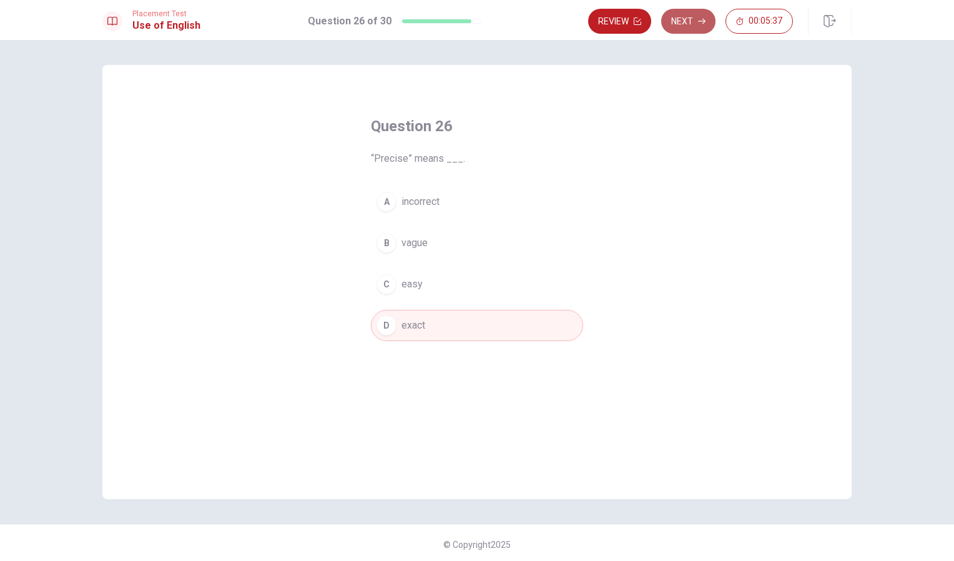
click at [683, 20] on button "Next" at bounding box center [688, 21] width 54 height 25
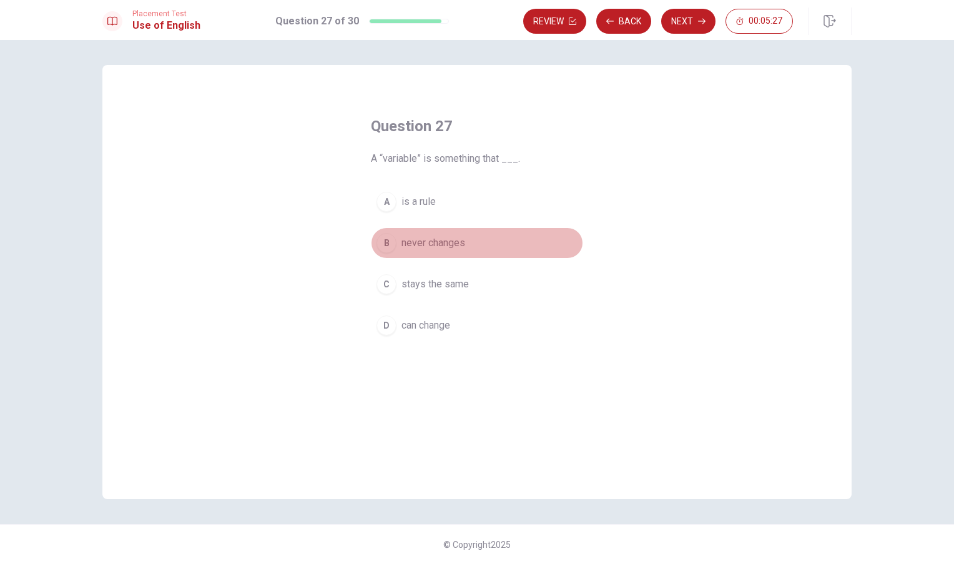
click at [403, 237] on span "never changes" at bounding box center [434, 242] width 64 height 15
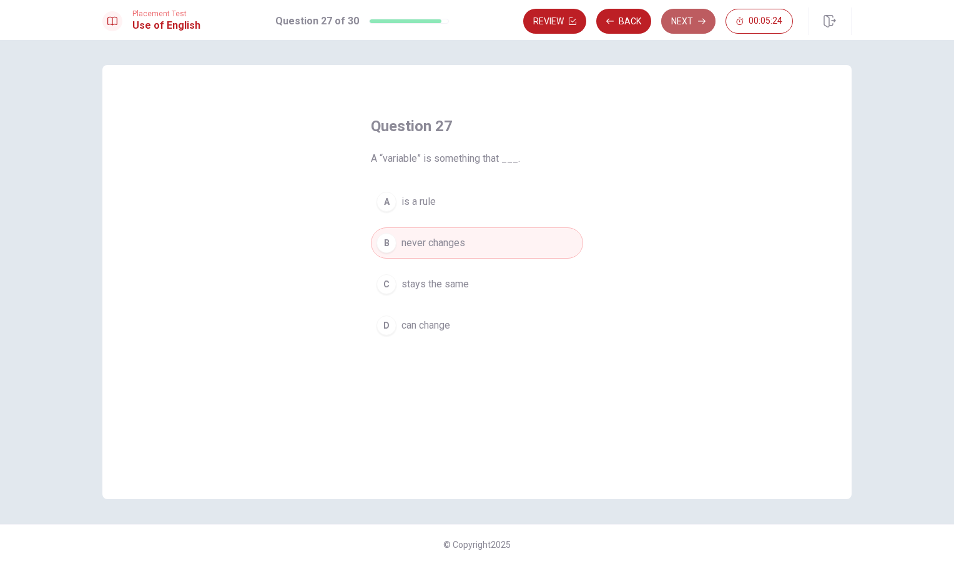
click at [675, 16] on button "Next" at bounding box center [688, 21] width 54 height 25
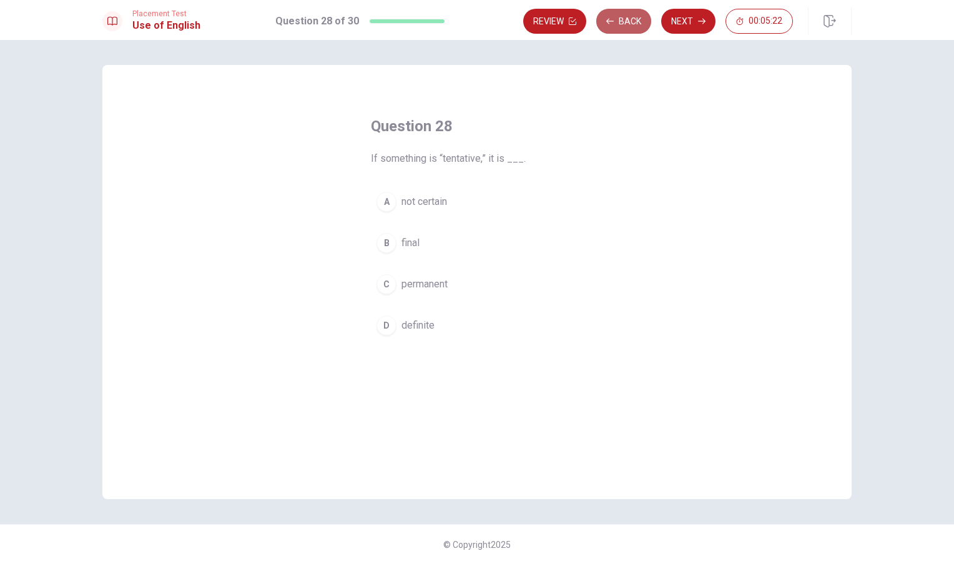
click at [625, 23] on button "Back" at bounding box center [623, 21] width 55 height 25
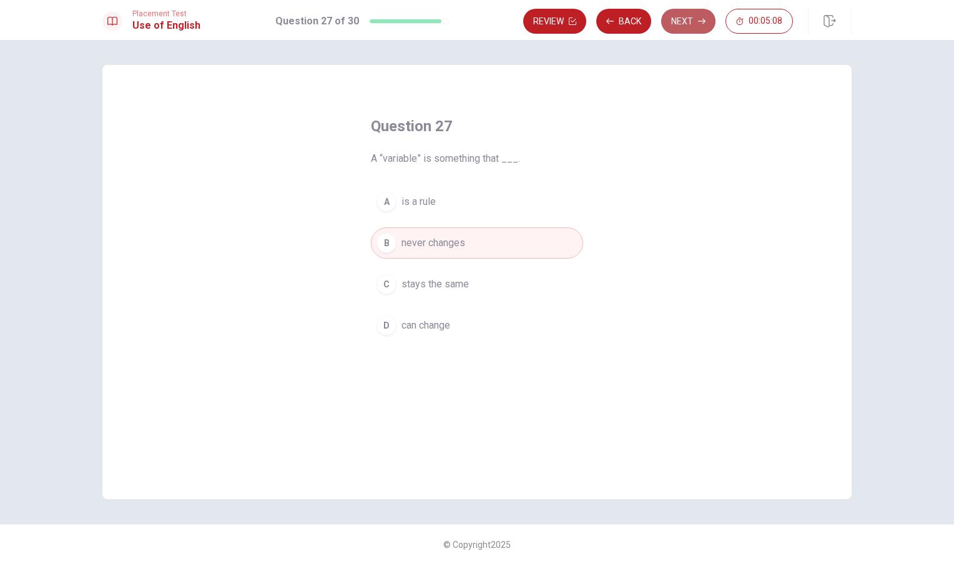
click at [686, 19] on button "Next" at bounding box center [688, 21] width 54 height 25
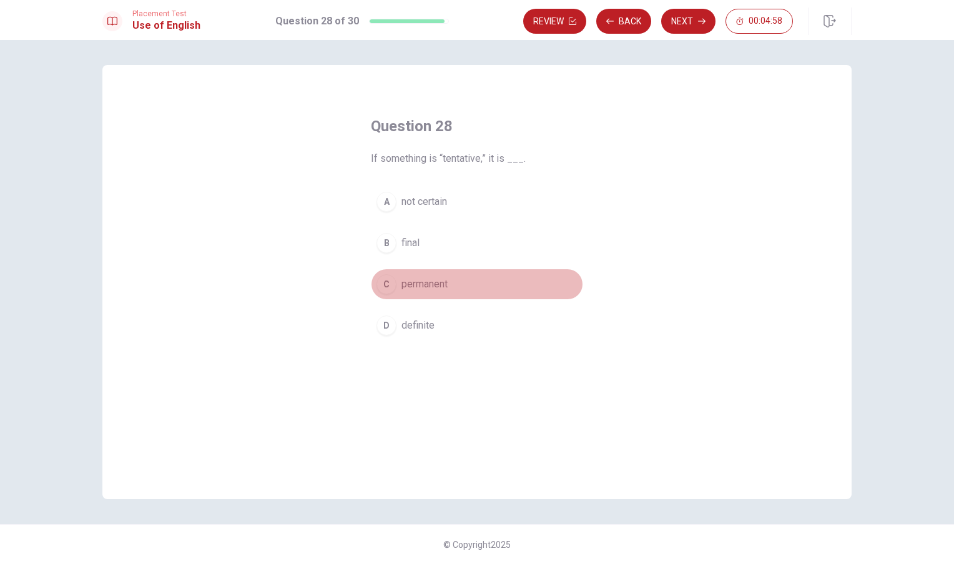
click at [395, 292] on button "C permanent" at bounding box center [477, 284] width 212 height 31
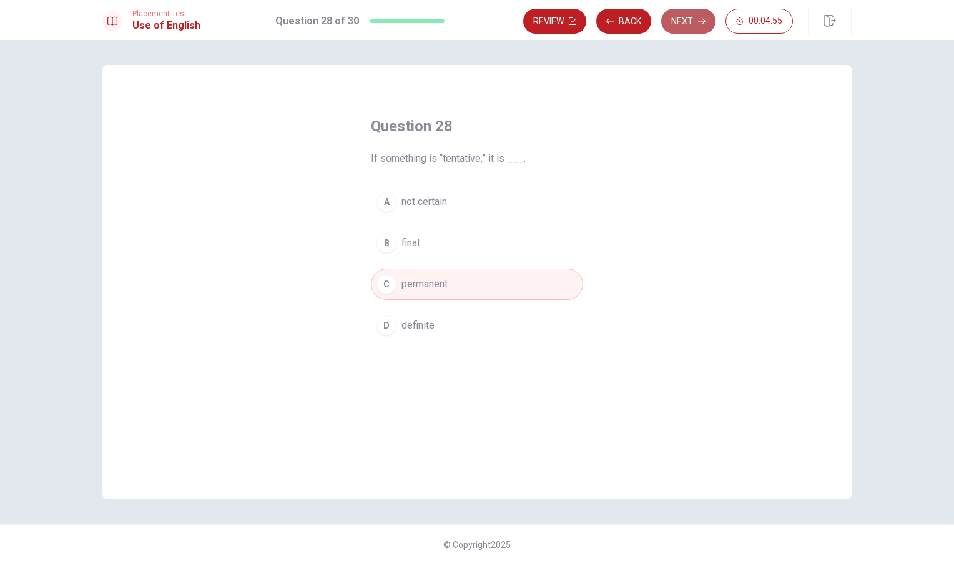
click at [696, 31] on button "Next" at bounding box center [688, 21] width 54 height 25
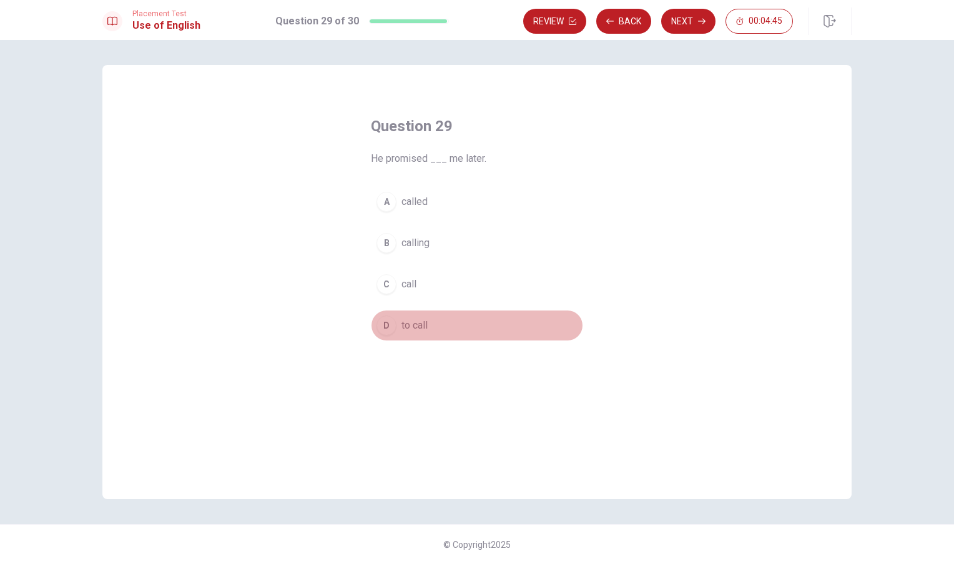
click at [387, 318] on div "D" at bounding box center [387, 325] width 20 height 20
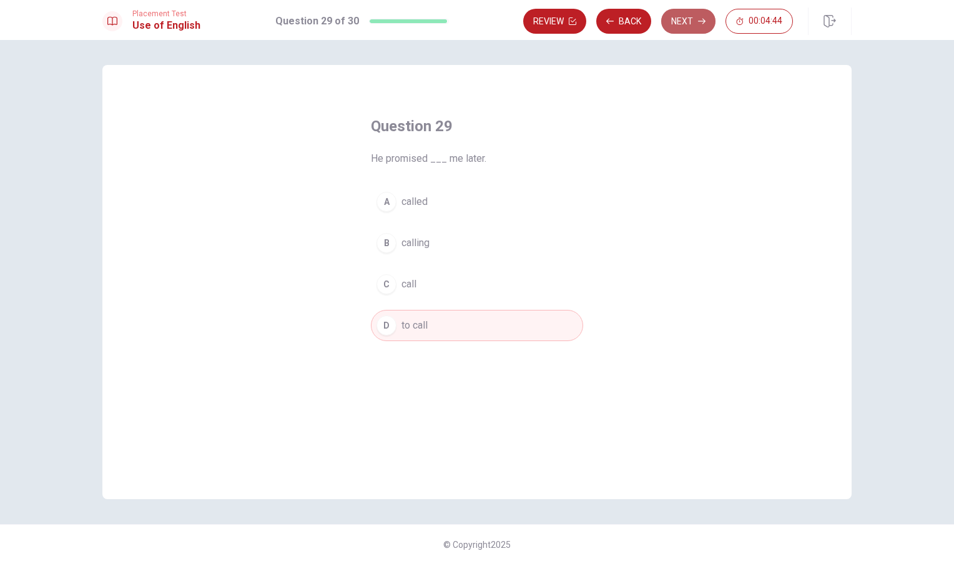
click at [684, 14] on button "Next" at bounding box center [688, 21] width 54 height 25
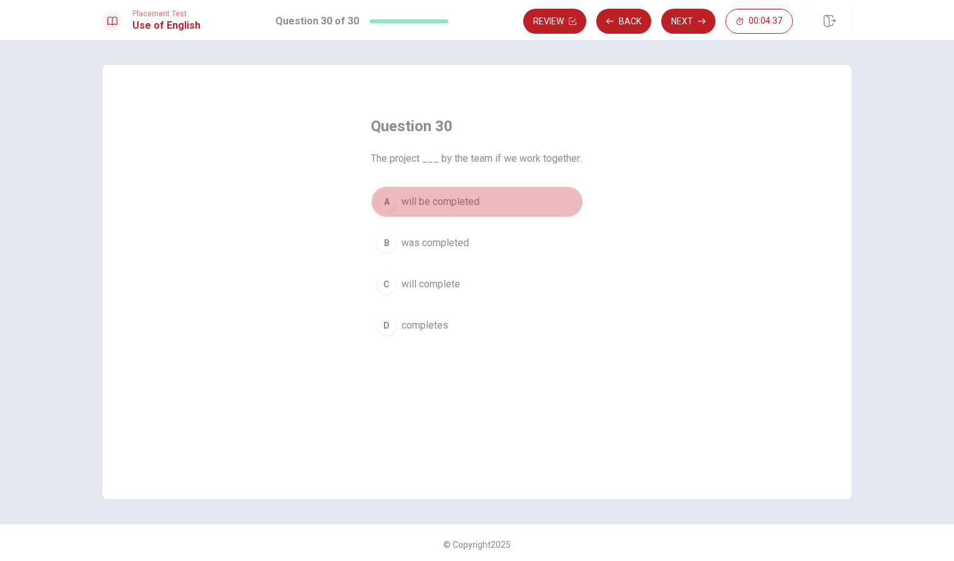
click at [391, 194] on button "A will be completed" at bounding box center [477, 201] width 212 height 31
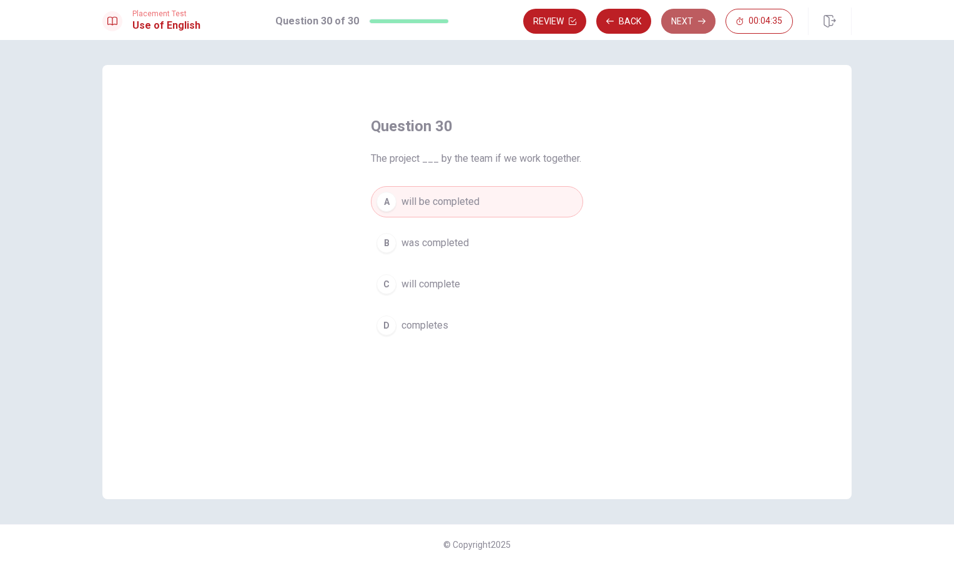
click at [691, 22] on button "Next" at bounding box center [688, 21] width 54 height 25
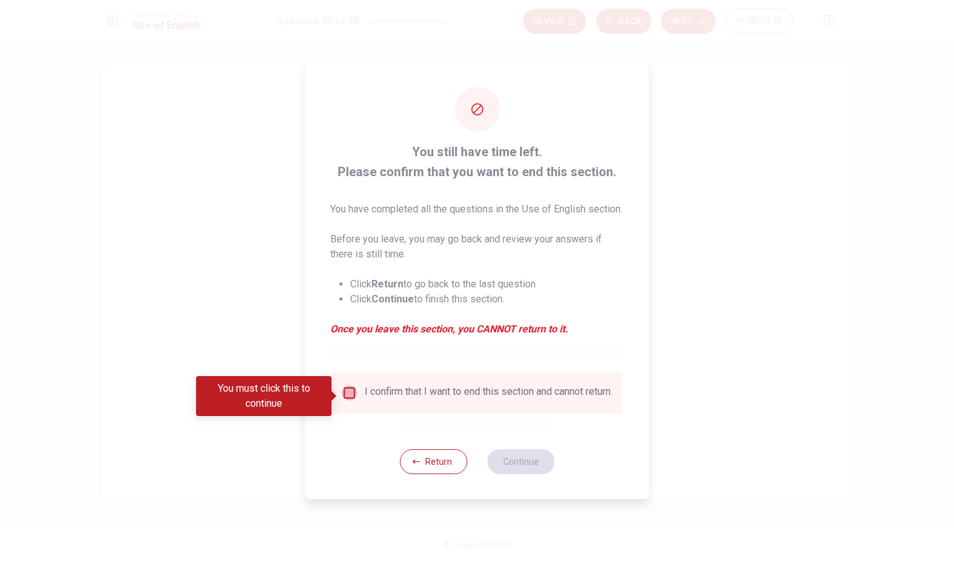
click at [353, 396] on input "You must click this to continue" at bounding box center [349, 392] width 15 height 15
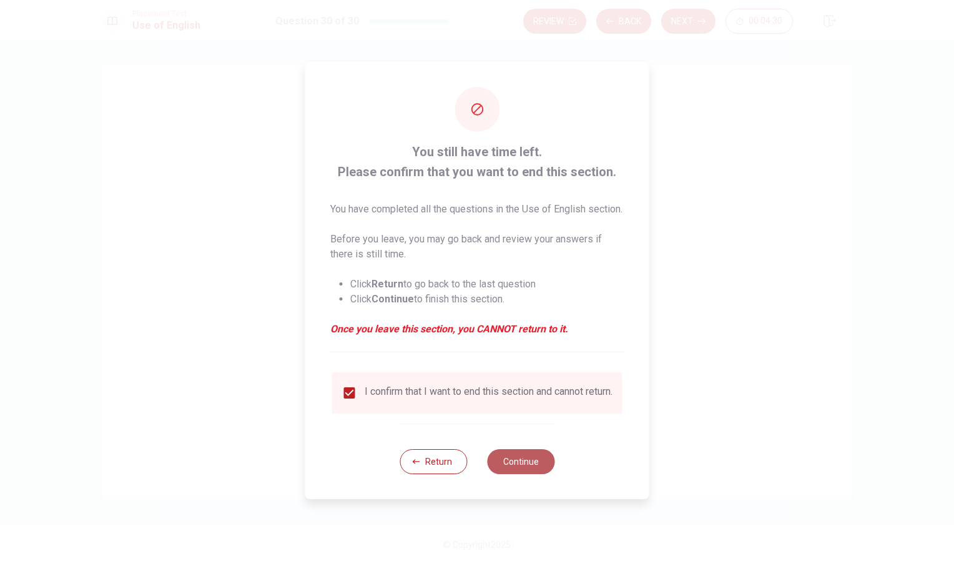
click at [527, 468] on button "Continue" at bounding box center [520, 461] width 67 height 25
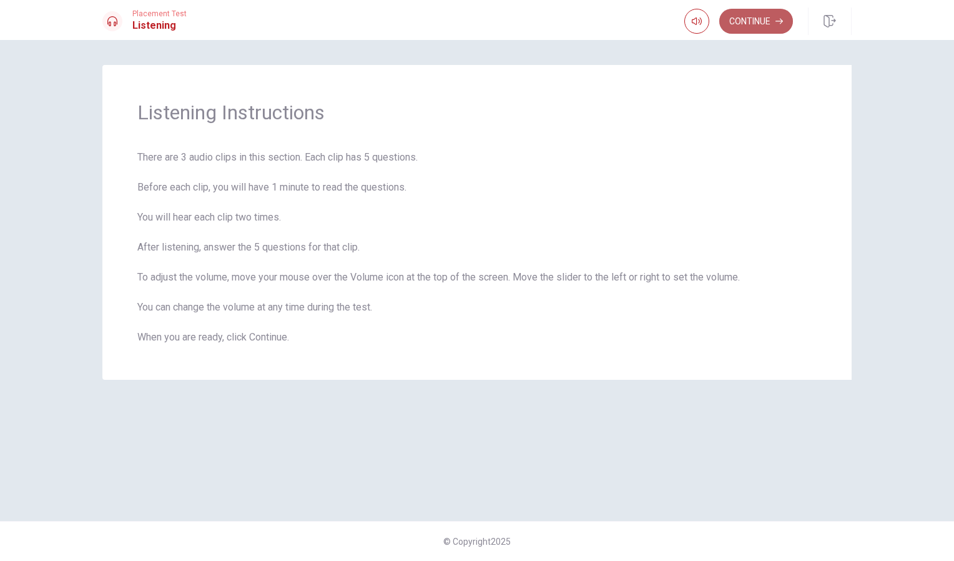
click at [742, 17] on button "Continue" at bounding box center [756, 21] width 74 height 25
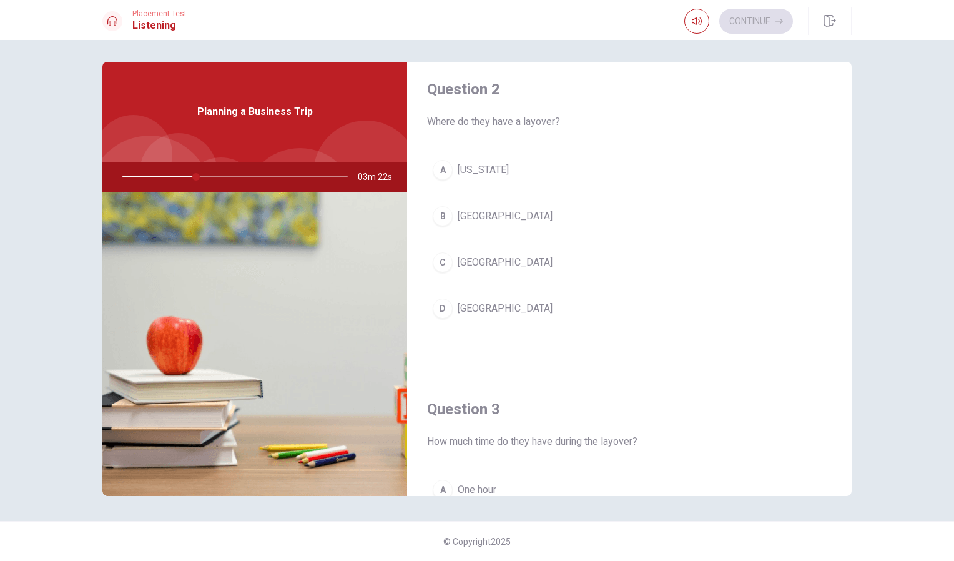
scroll to position [328, 0]
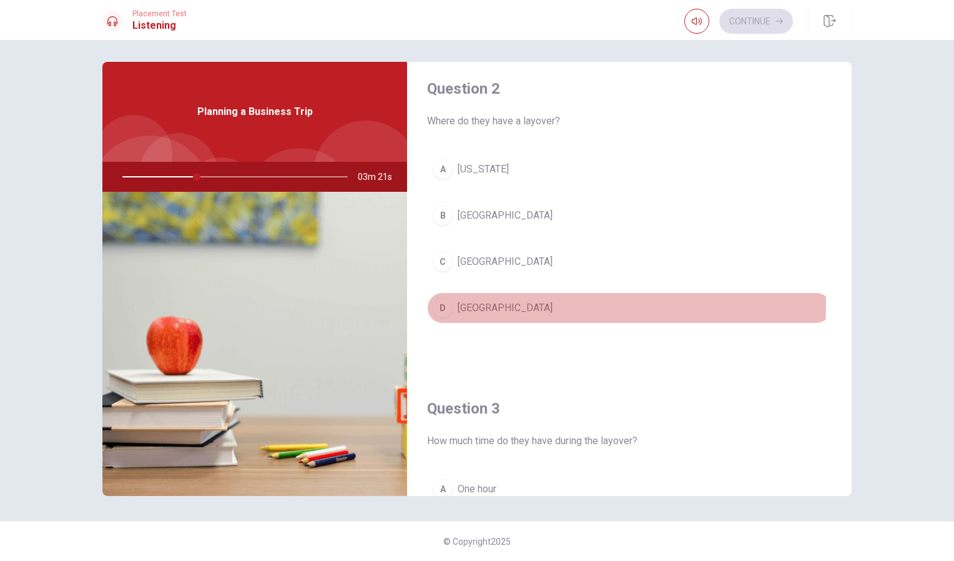
click at [440, 302] on div "D" at bounding box center [443, 308] width 20 height 20
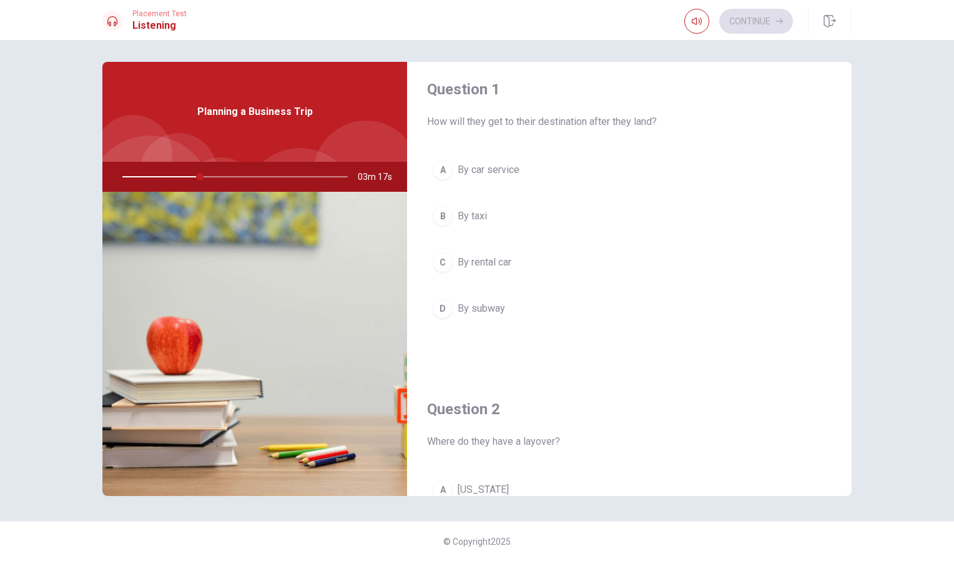
scroll to position [8, 0]
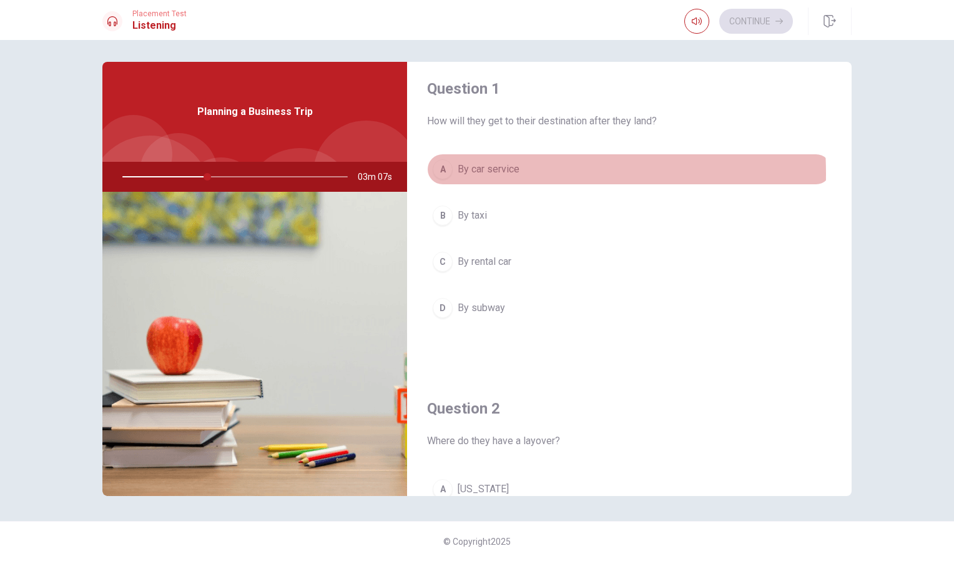
click at [485, 174] on span "By car service" at bounding box center [489, 169] width 62 height 15
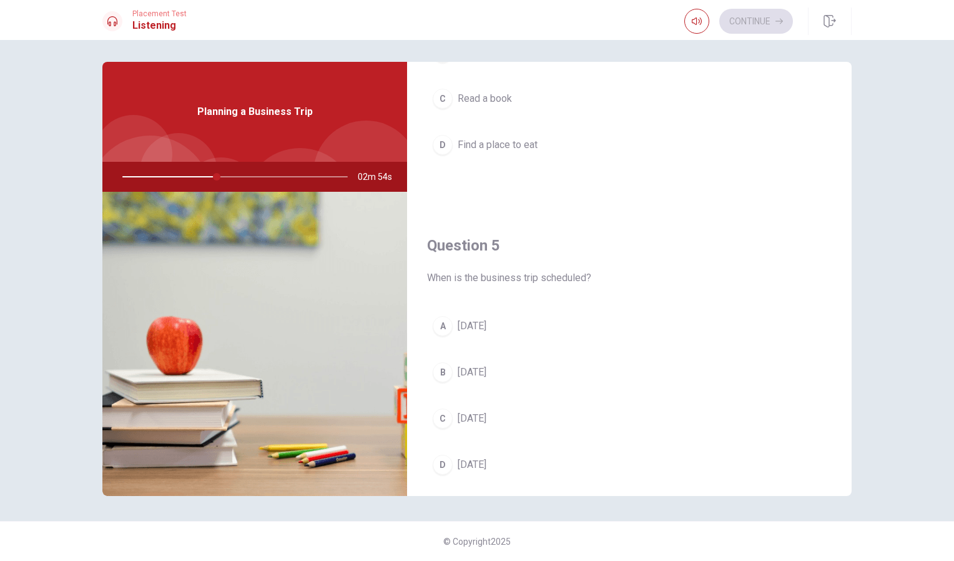
scroll to position [1131, 0]
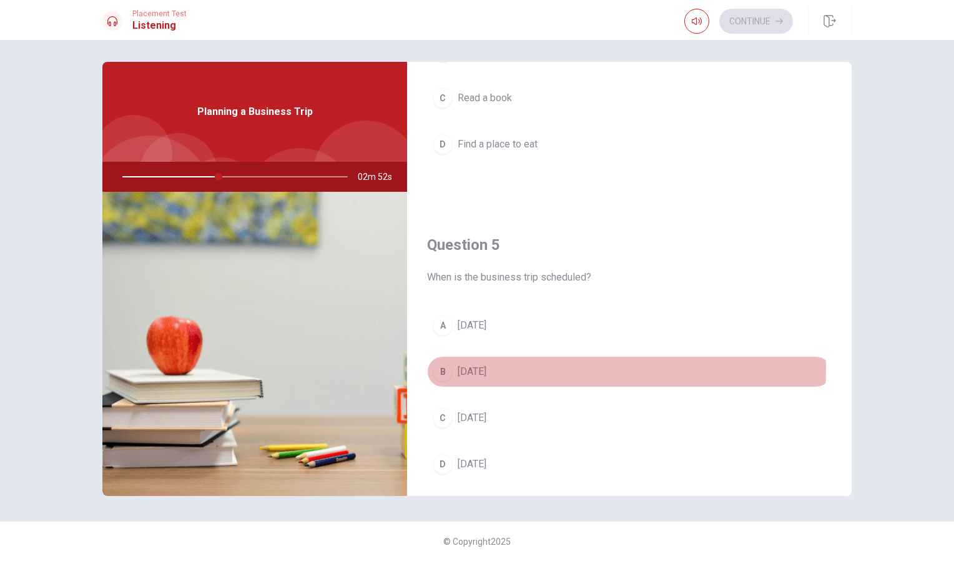
click at [487, 369] on span "[DATE]" at bounding box center [472, 371] width 29 height 15
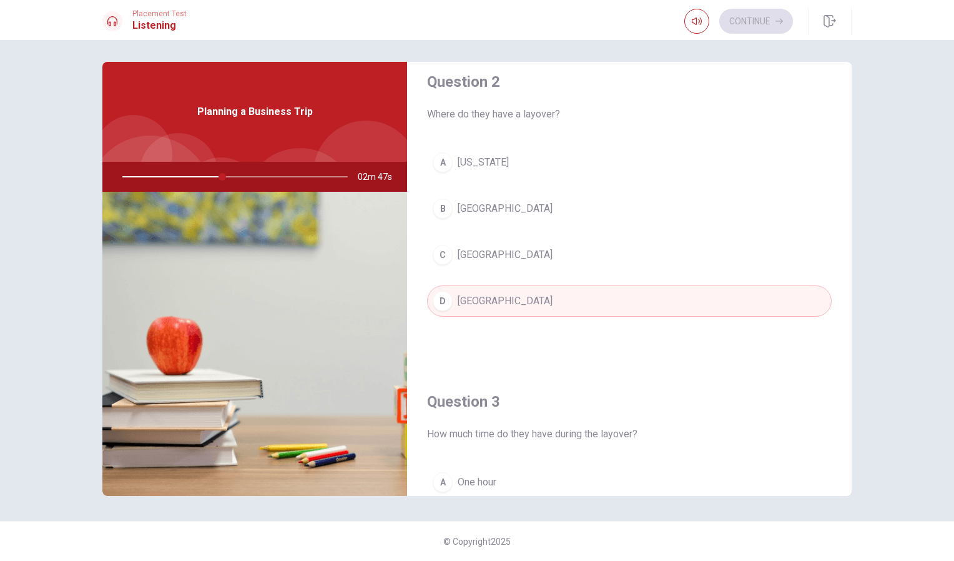
scroll to position [548, 0]
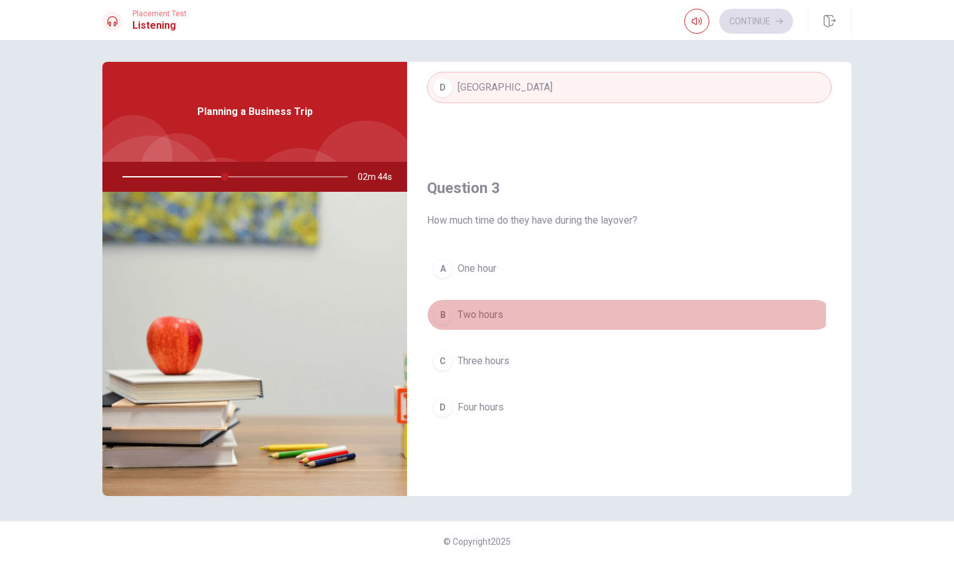
click at [489, 314] on span "Two hours" at bounding box center [481, 314] width 46 height 15
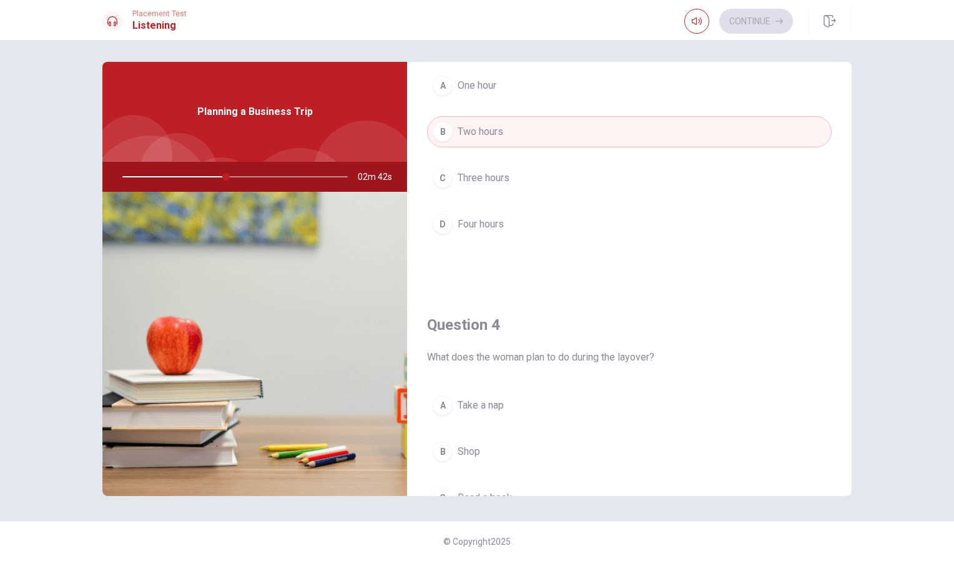
scroll to position [835, 0]
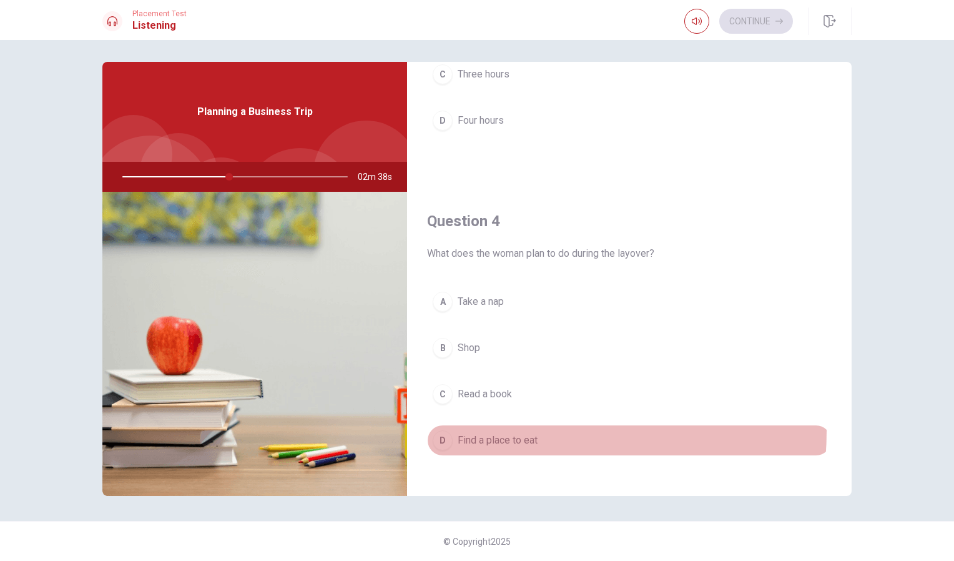
click at [486, 430] on button "D Find a place to eat" at bounding box center [629, 440] width 405 height 31
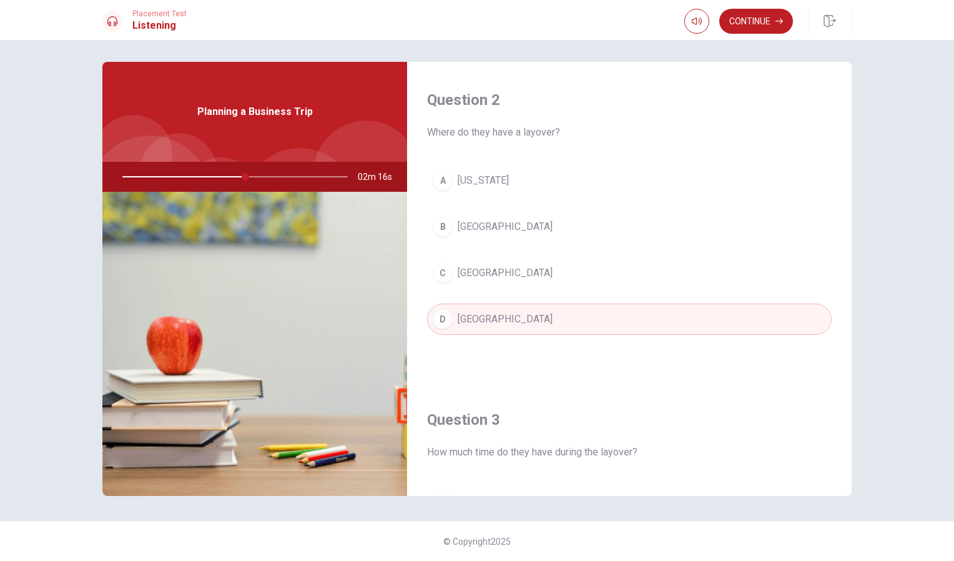
scroll to position [0, 0]
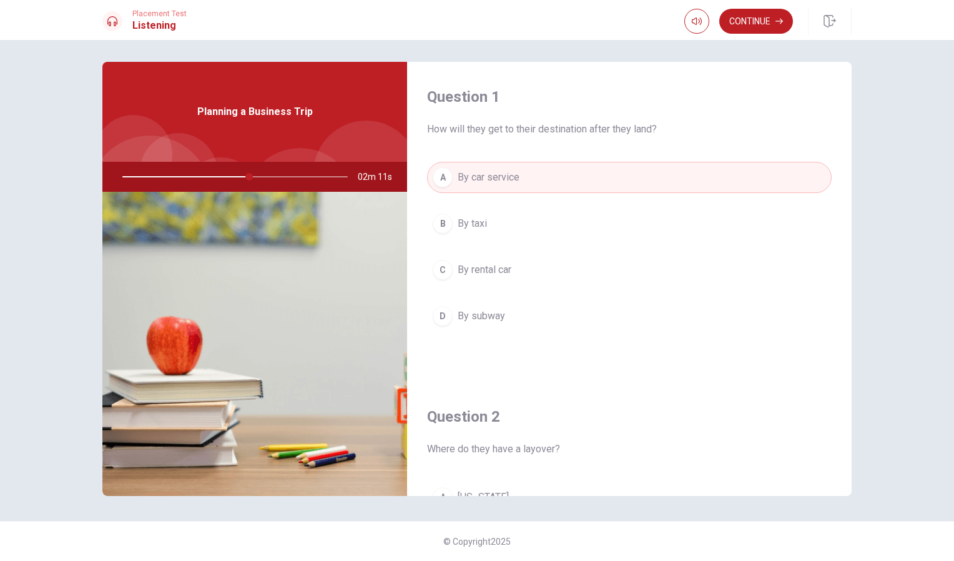
click at [306, 172] on div at bounding box center [232, 177] width 250 height 30
click at [308, 175] on div at bounding box center [232, 177] width 250 height 30
click at [729, 21] on button "Continue" at bounding box center [756, 21] width 74 height 25
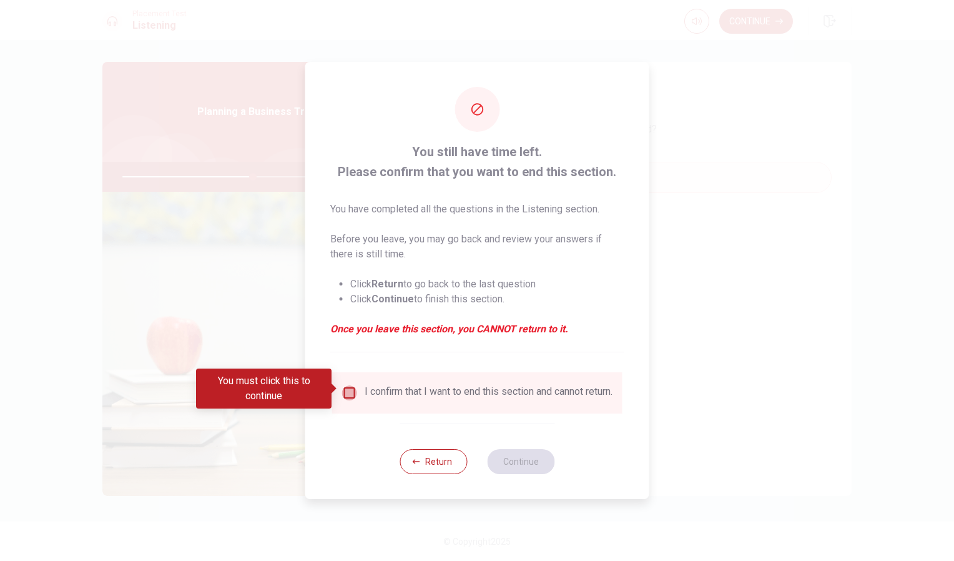
click at [347, 392] on input "You must click this to continue" at bounding box center [349, 392] width 15 height 15
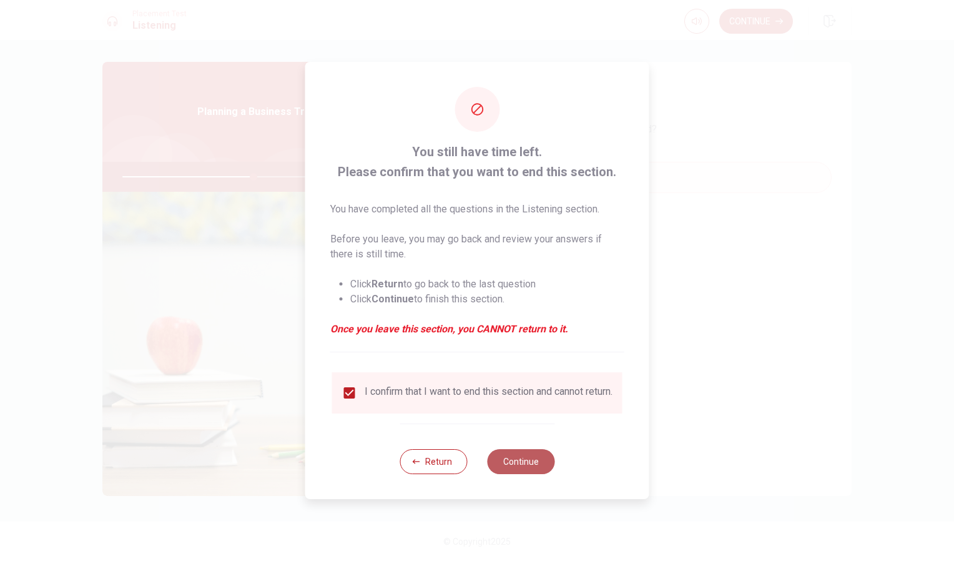
click at [533, 472] on button "Continue" at bounding box center [520, 461] width 67 height 25
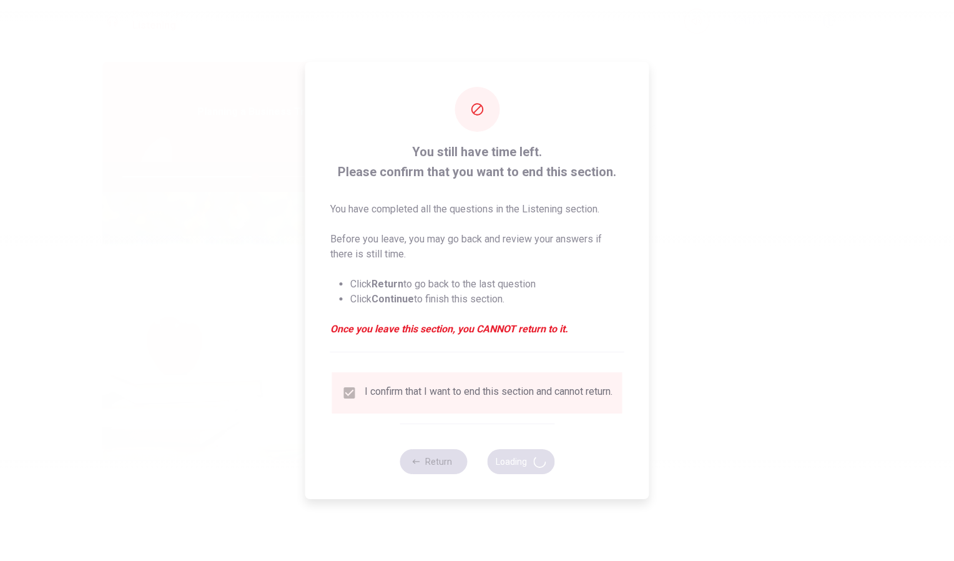
type input "59"
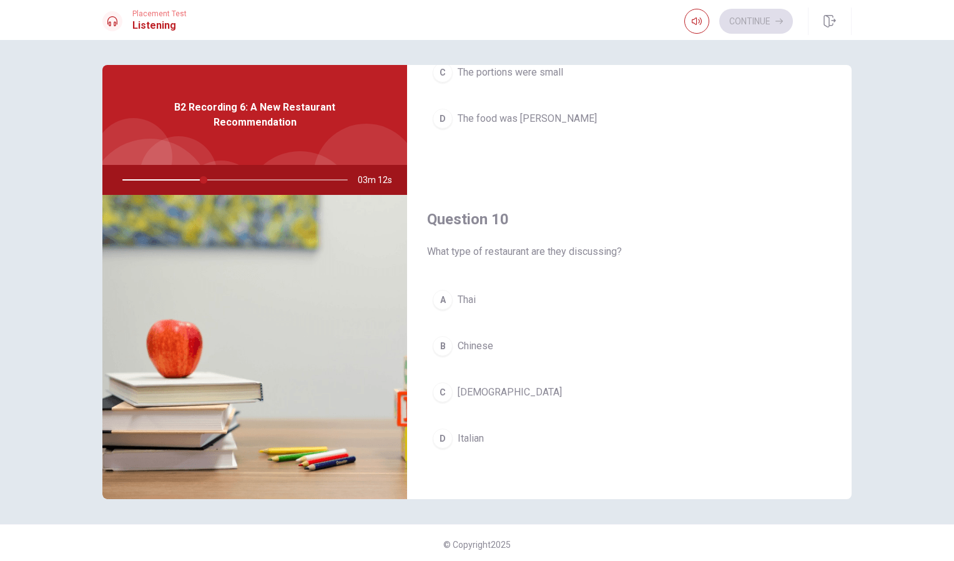
scroll to position [1160, 0]
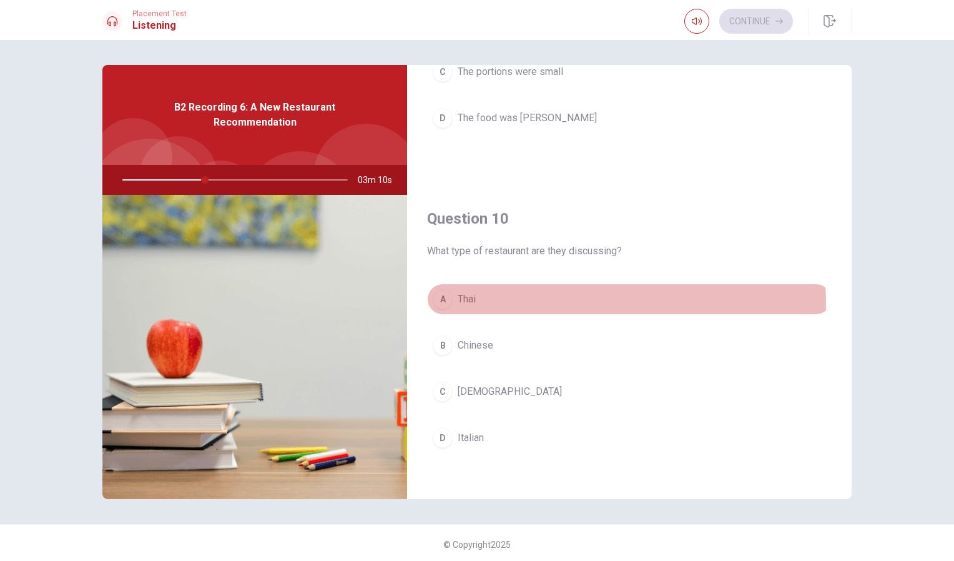
click at [467, 305] on span "Thai" at bounding box center [467, 299] width 18 height 15
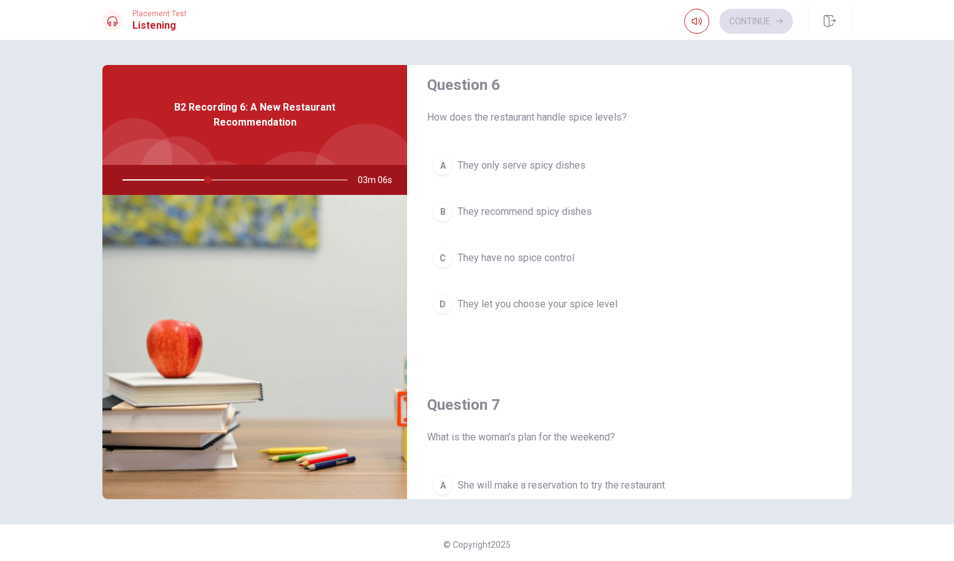
scroll to position [0, 0]
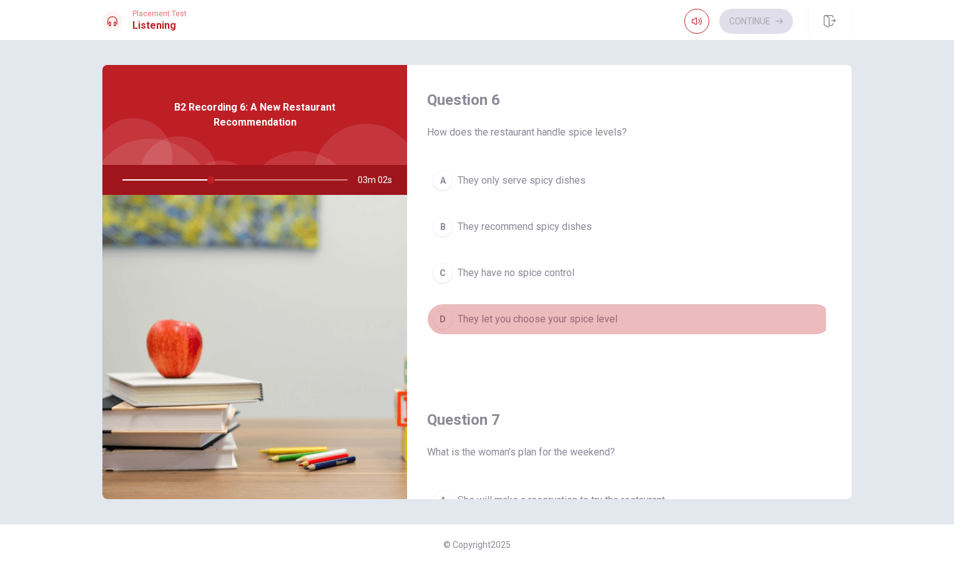
click at [462, 323] on span "They let you choose your spice level" at bounding box center [538, 319] width 160 height 15
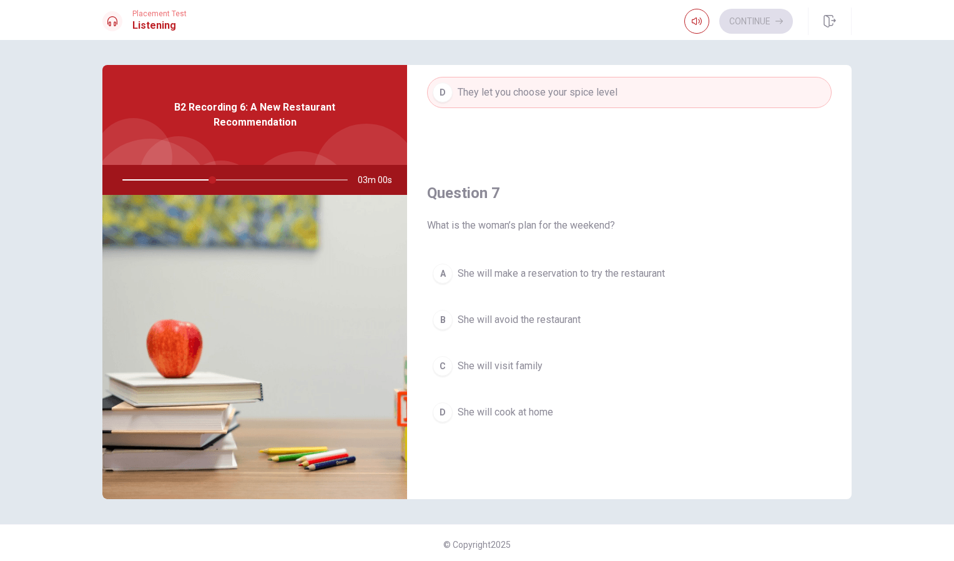
scroll to position [305, 0]
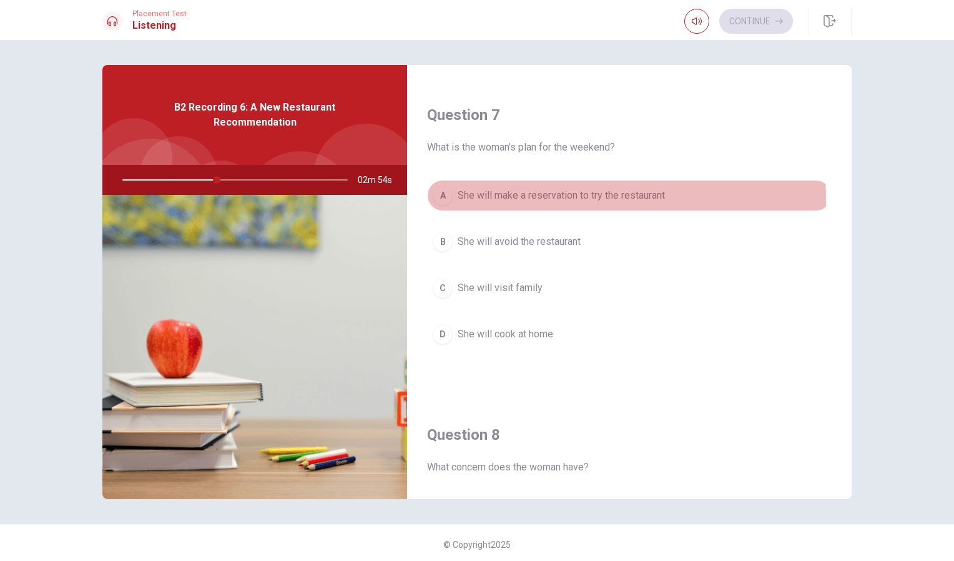
click at [497, 200] on span "She will make a reservation to try the restaurant" at bounding box center [561, 195] width 207 height 15
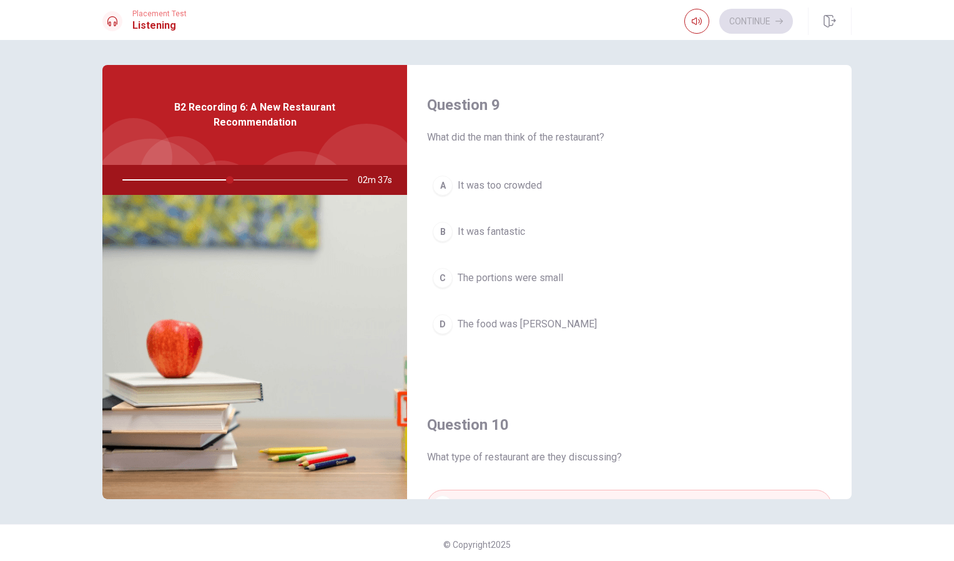
scroll to position [954, 0]
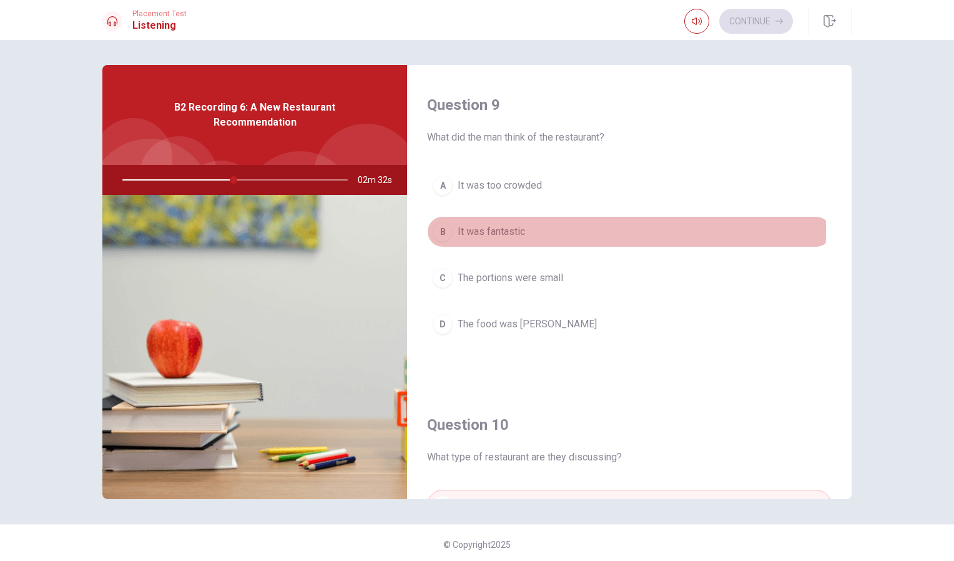
click at [475, 230] on span "It was fantastic" at bounding box center [491, 231] width 67 height 15
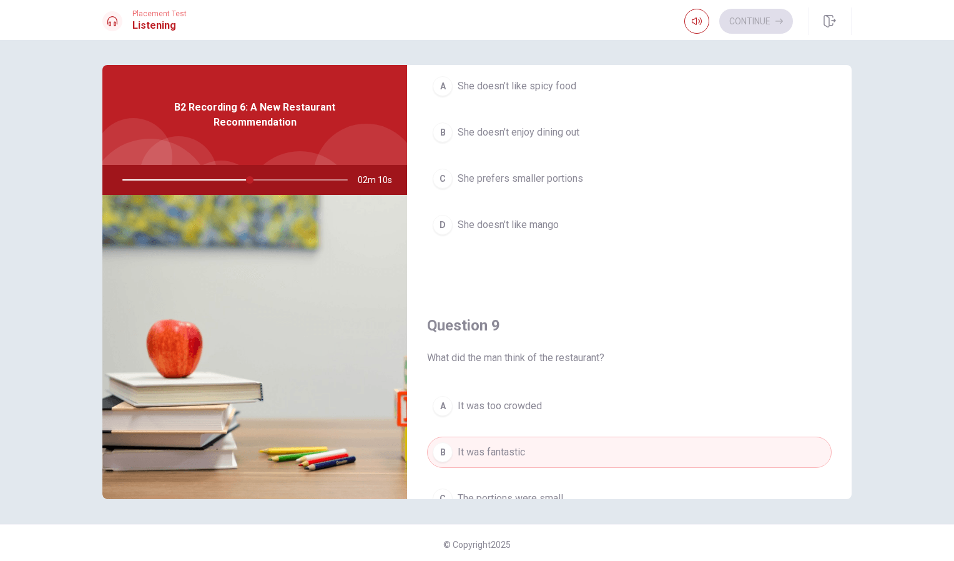
scroll to position [625, 0]
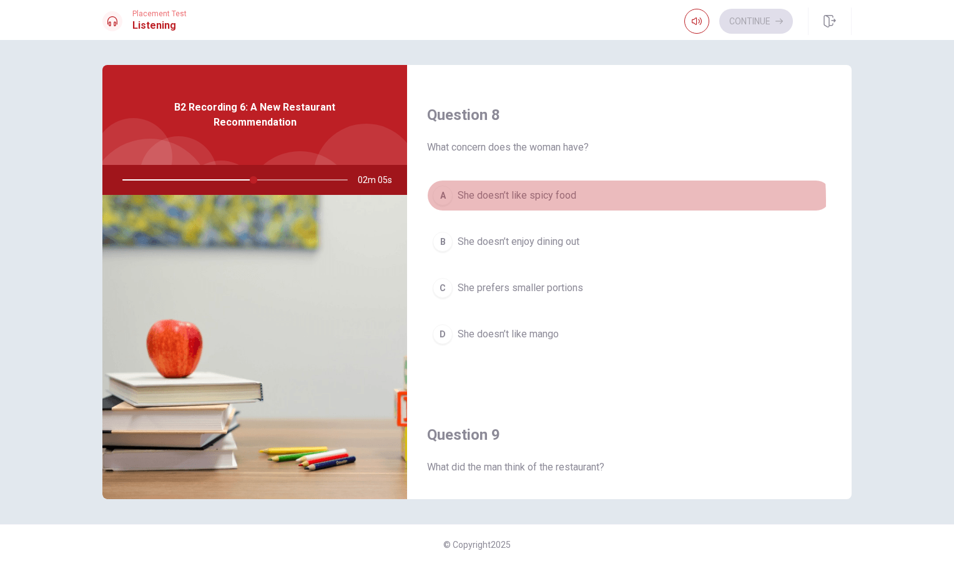
click at [526, 200] on span "She doesn’t like spicy food" at bounding box center [517, 195] width 119 height 15
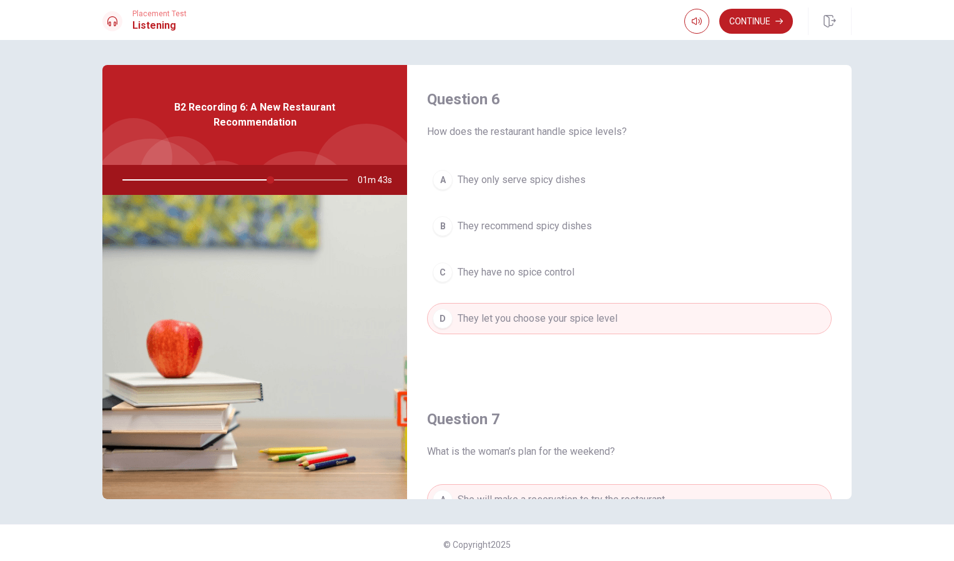
scroll to position [0, 0]
click at [746, 24] on button "Continue" at bounding box center [756, 21] width 74 height 25
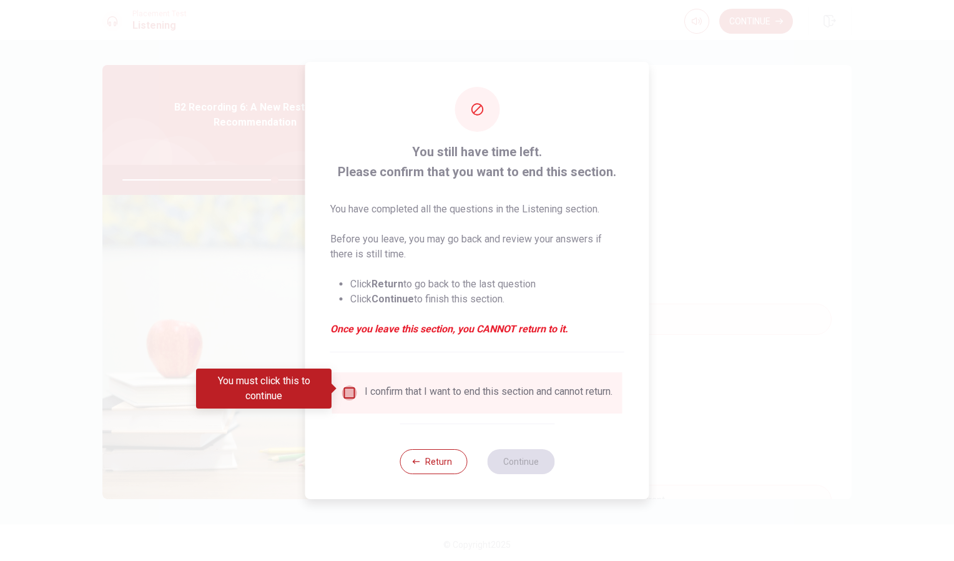
click at [352, 385] on input "You must click this to continue" at bounding box center [349, 392] width 15 height 15
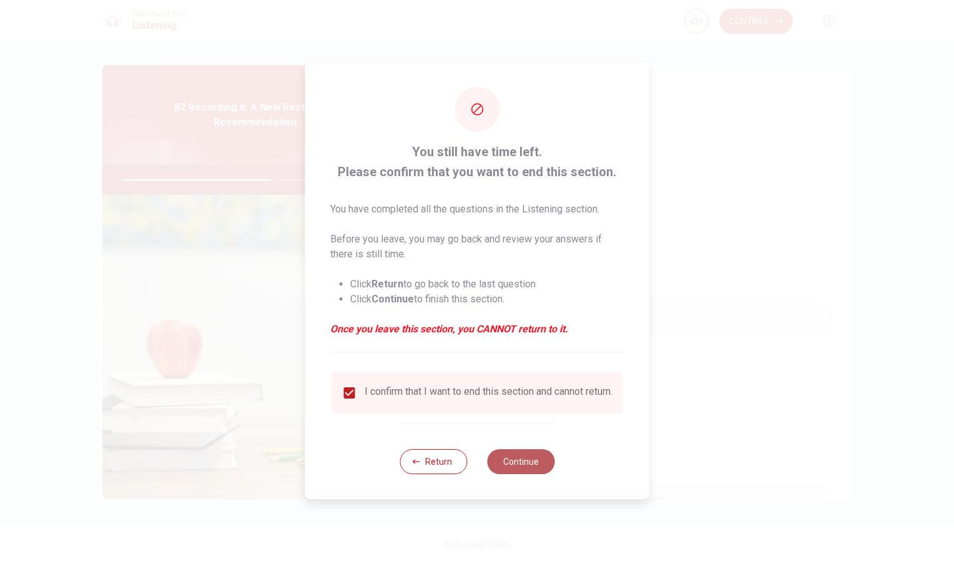
click at [513, 466] on button "Continue" at bounding box center [520, 461] width 67 height 25
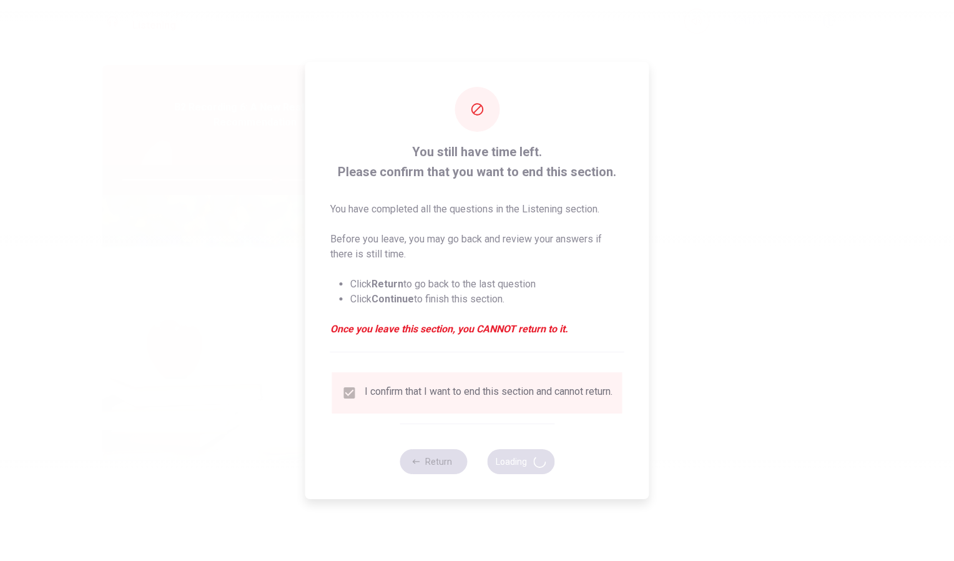
type input "69"
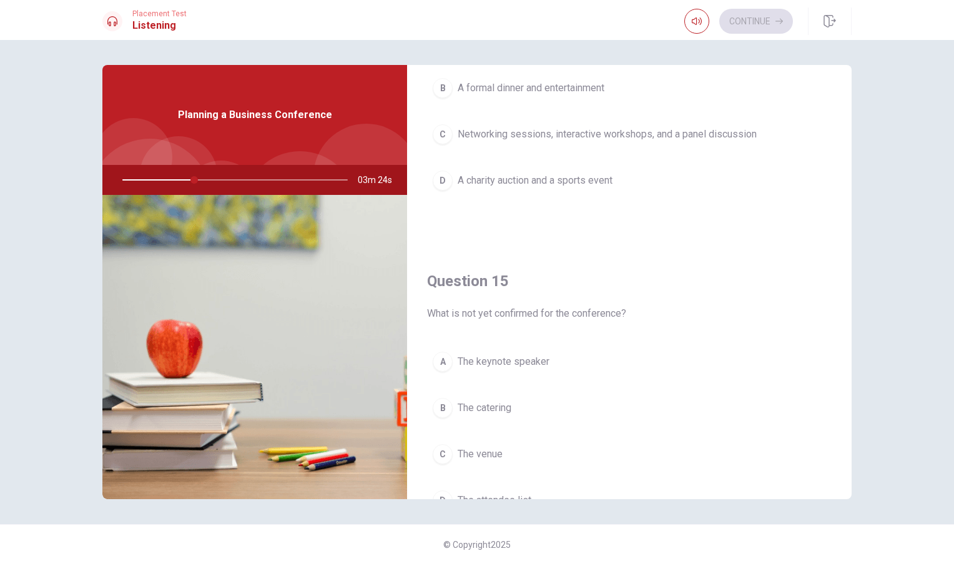
scroll to position [1165, 0]
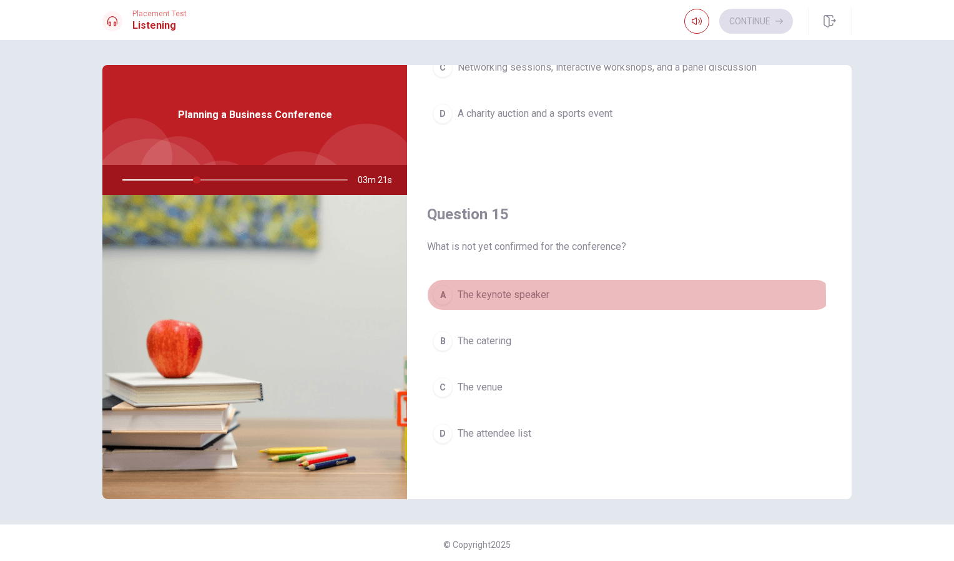
click at [440, 298] on div "A" at bounding box center [443, 295] width 20 height 20
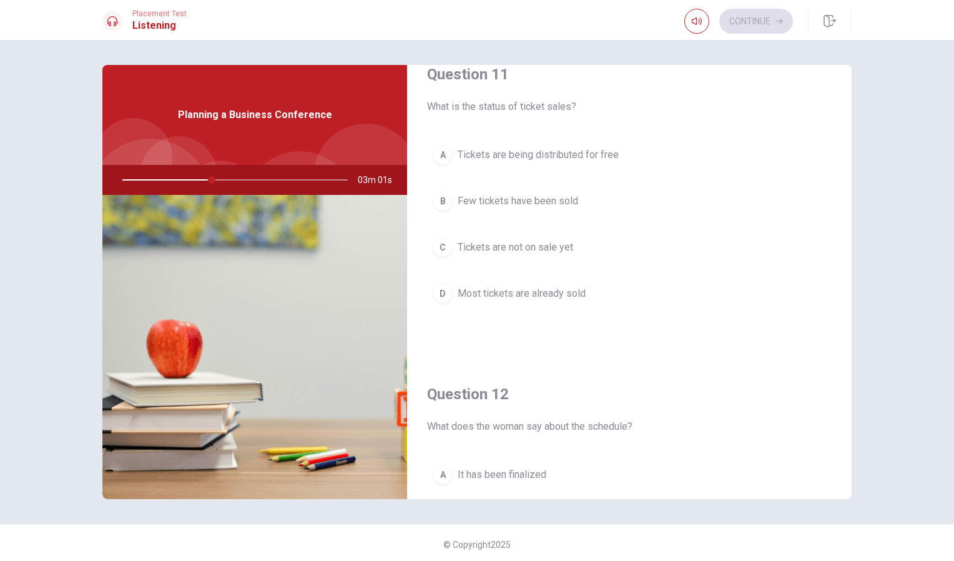
scroll to position [0, 0]
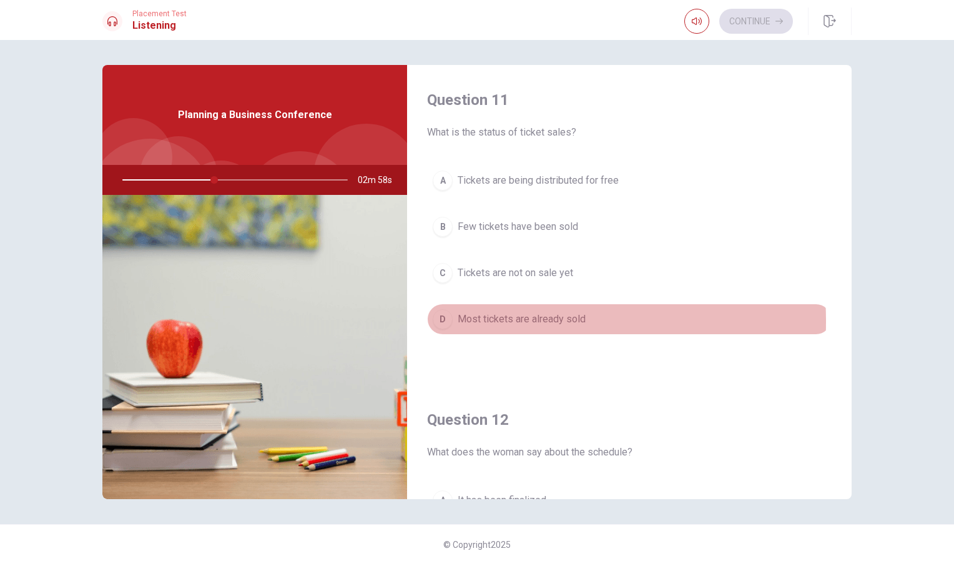
click at [448, 322] on div "D" at bounding box center [443, 319] width 20 height 20
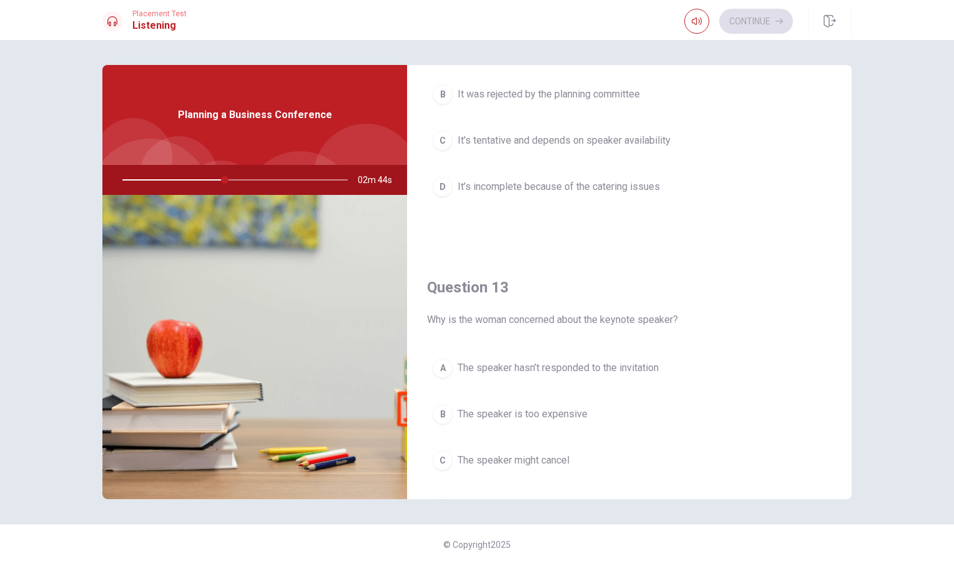
scroll to position [350, 0]
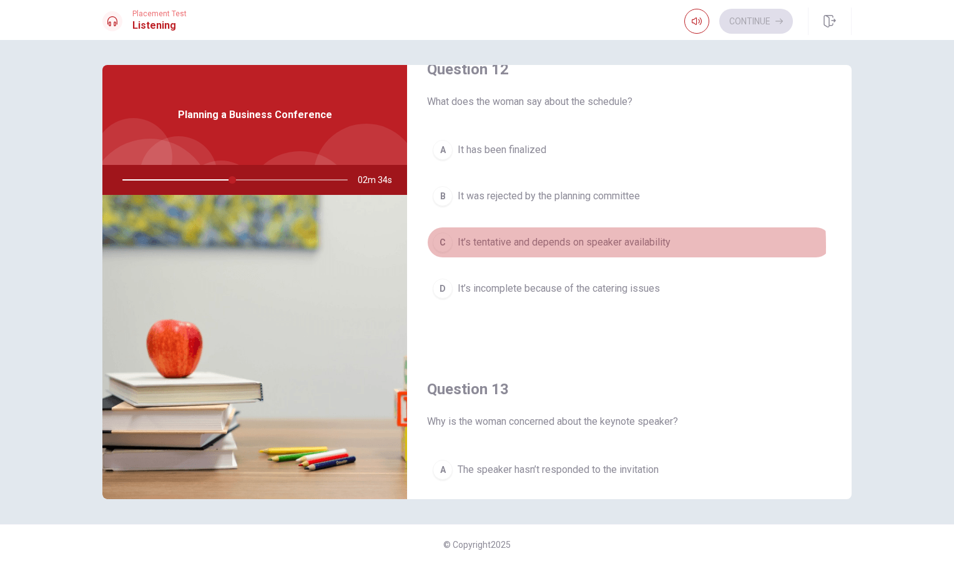
click at [492, 246] on span "It’s tentative and depends on speaker availability" at bounding box center [564, 242] width 213 height 15
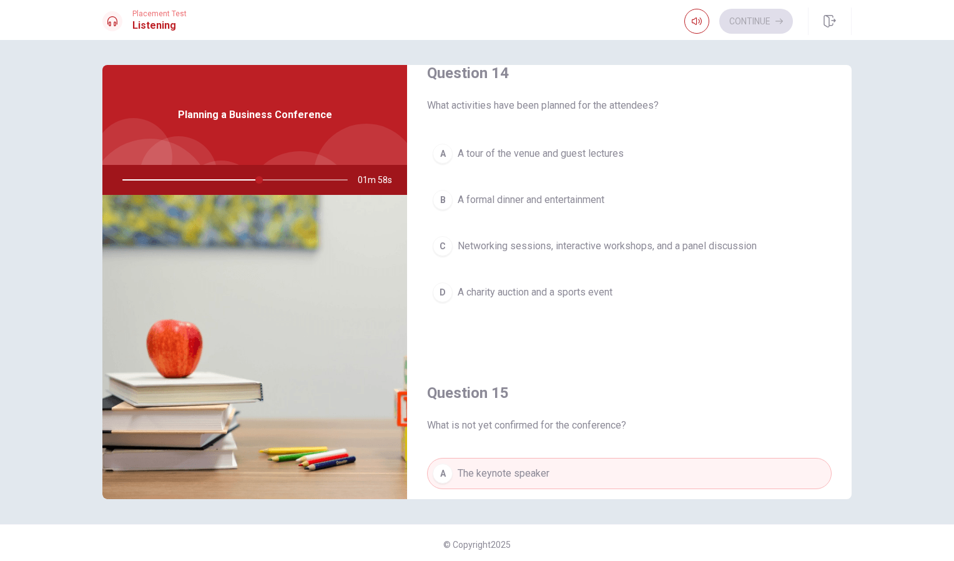
scroll to position [986, 0]
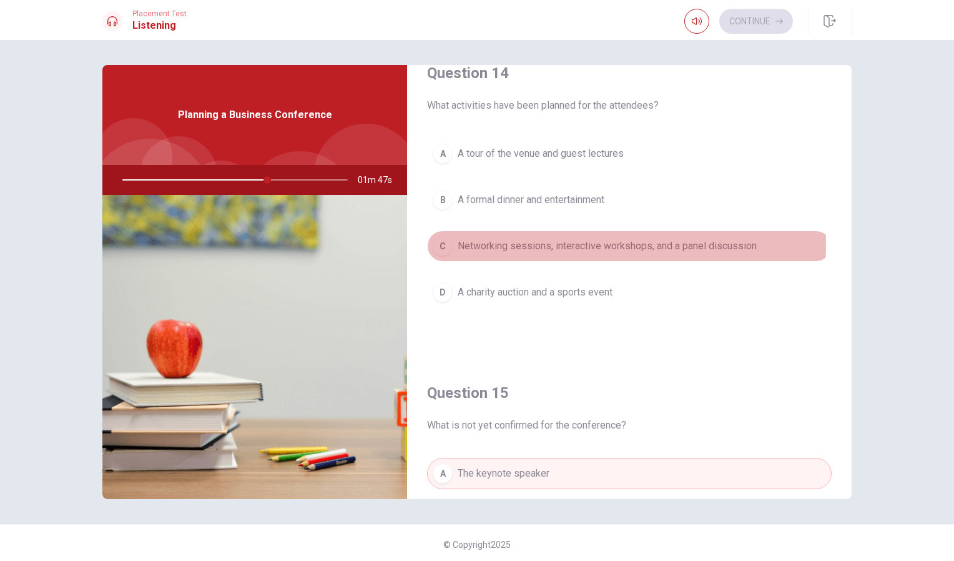
click at [443, 242] on div "C" at bounding box center [443, 246] width 20 height 20
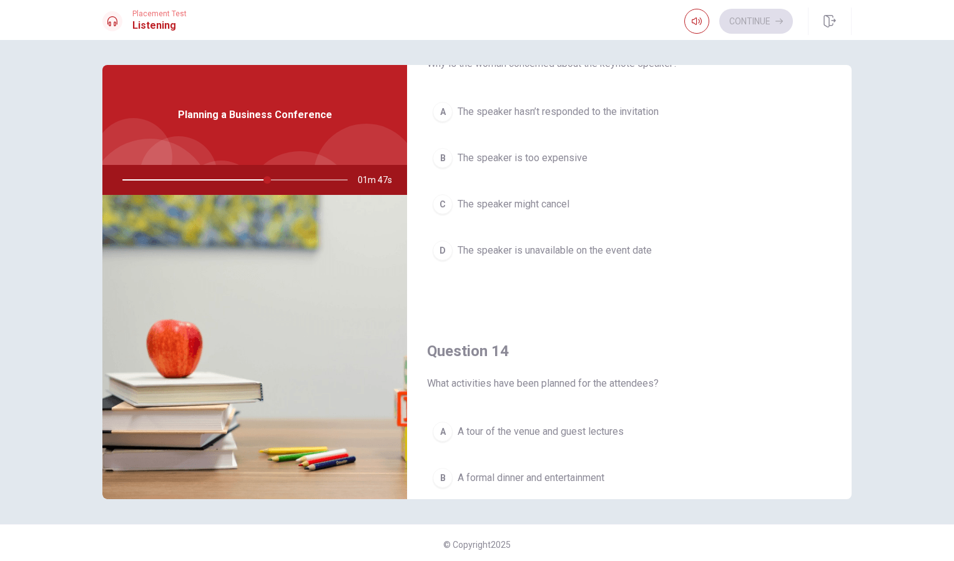
scroll to position [708, 0]
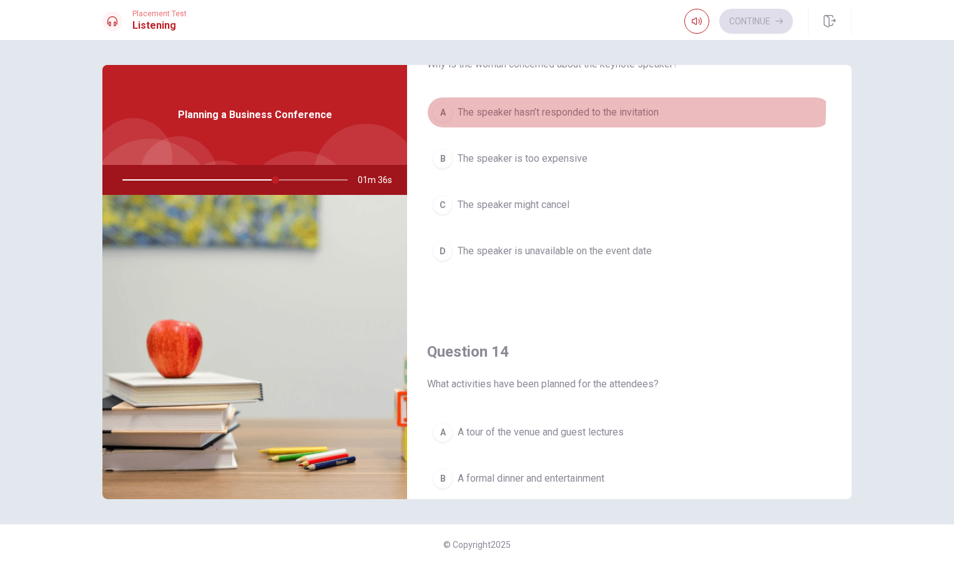
click at [458, 105] on span "The speaker hasn’t responded to the invitation" at bounding box center [558, 112] width 201 height 15
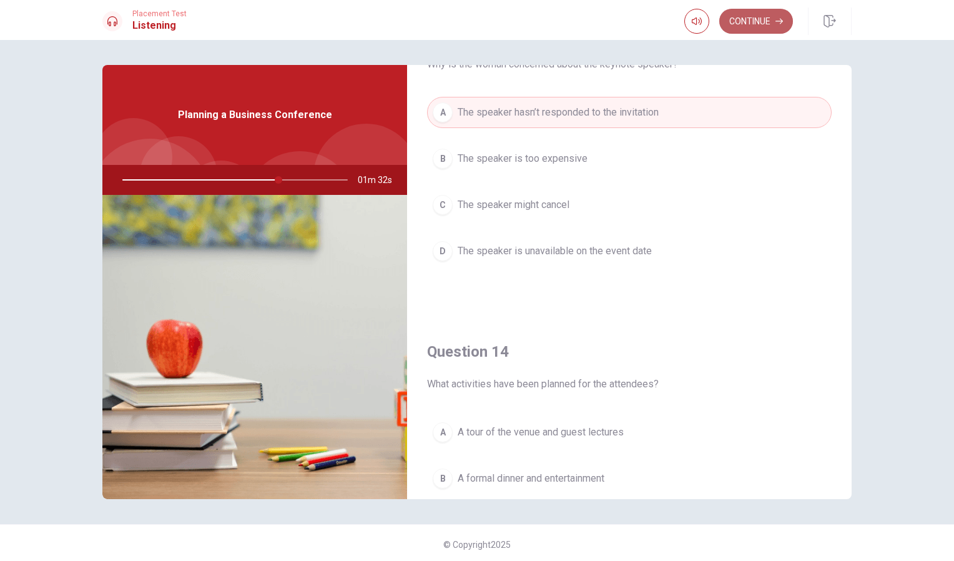
click at [741, 22] on button "Continue" at bounding box center [756, 21] width 74 height 25
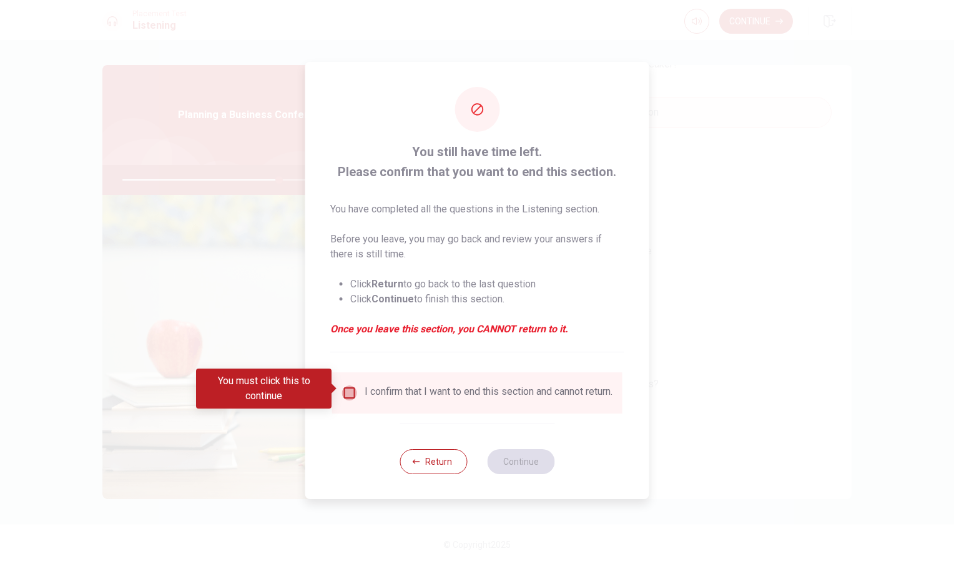
click at [347, 389] on input "You must click this to continue" at bounding box center [349, 392] width 15 height 15
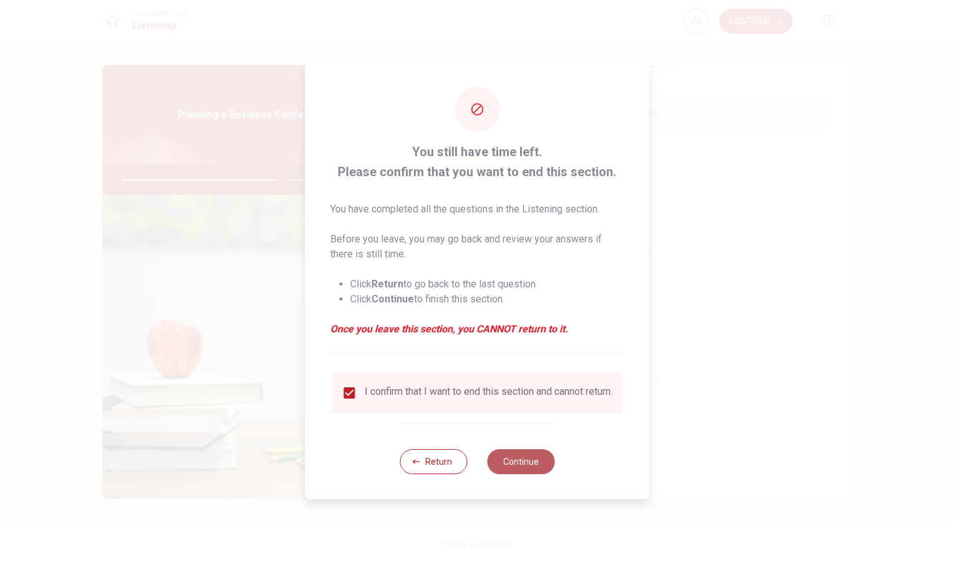
click at [522, 464] on button "Continue" at bounding box center [520, 461] width 67 height 25
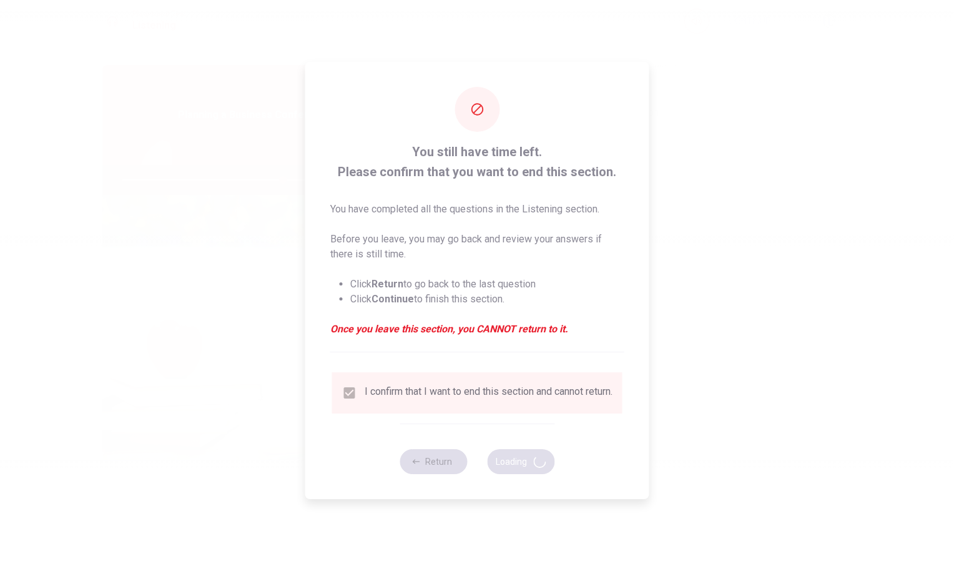
type input "72"
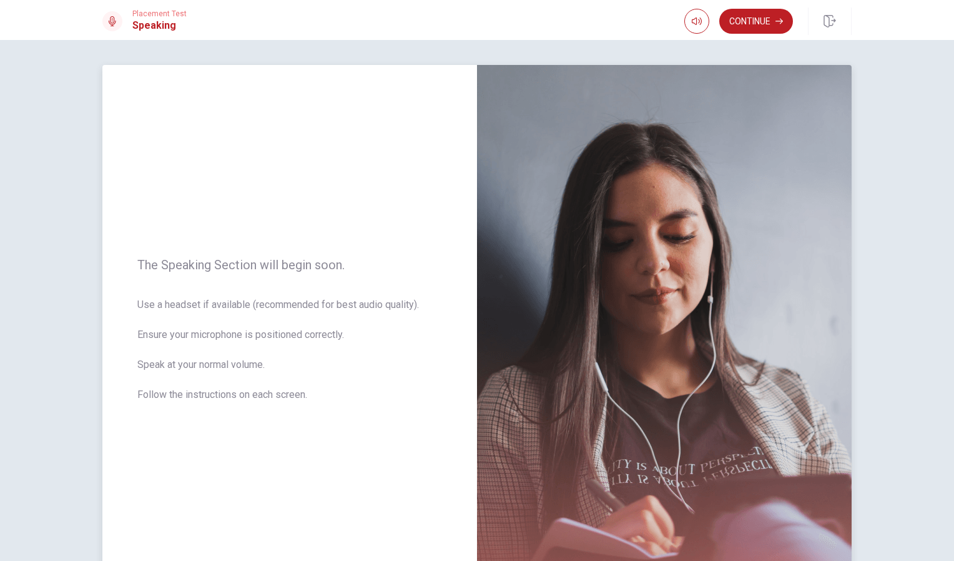
scroll to position [114, 0]
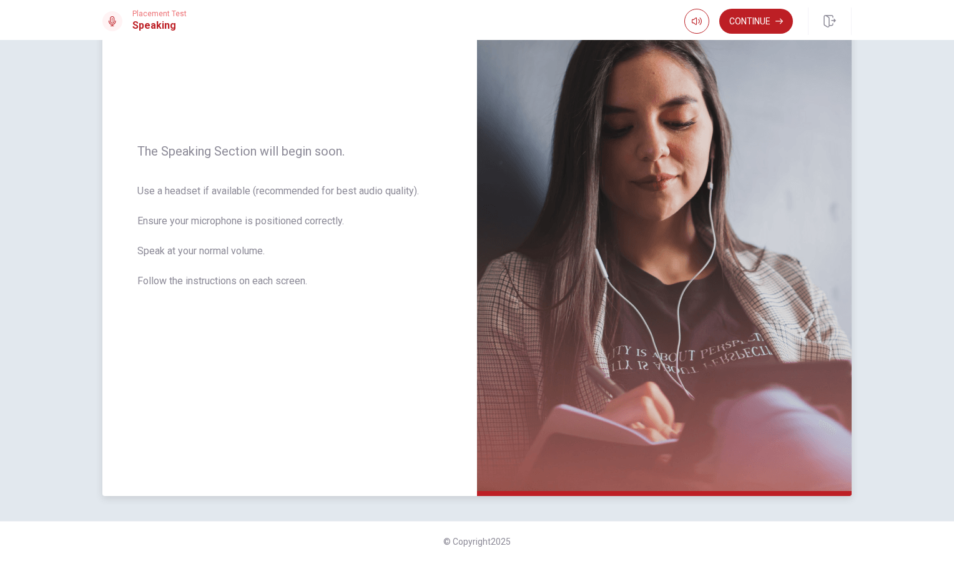
click at [423, 357] on div "The Speaking Section will begin soon. Use a headset if available (recommended f…" at bounding box center [289, 223] width 375 height 545
click at [735, 25] on button "Continue" at bounding box center [756, 21] width 74 height 25
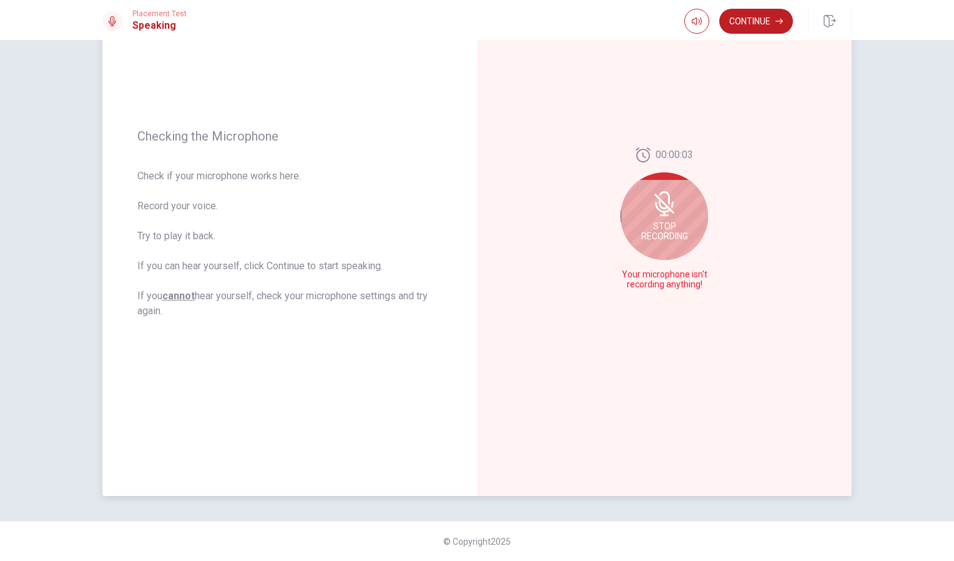
click at [686, 222] on div "Stop Recording" at bounding box center [664, 215] width 87 height 87
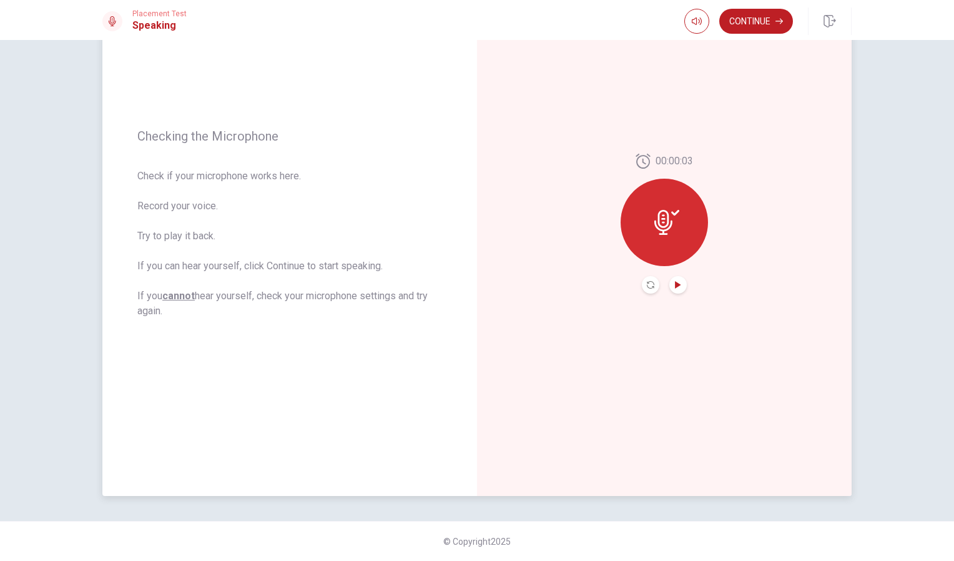
click at [675, 285] on icon "Play Audio" at bounding box center [678, 284] width 6 height 7
click at [675, 285] on icon "Pause Audio" at bounding box center [678, 284] width 6 height 7
click at [660, 213] on icon at bounding box center [667, 222] width 25 height 25
click at [675, 284] on icon "Play Audio" at bounding box center [678, 284] width 6 height 7
click at [665, 219] on icon at bounding box center [664, 222] width 18 height 25
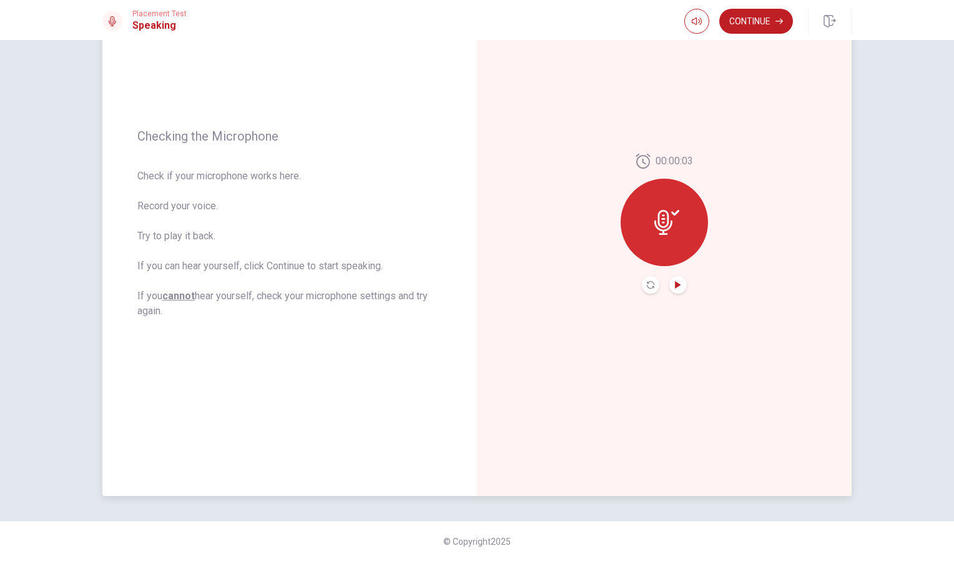
click at [665, 219] on icon at bounding box center [664, 222] width 18 height 25
click at [764, 24] on button "Continue" at bounding box center [756, 21] width 74 height 25
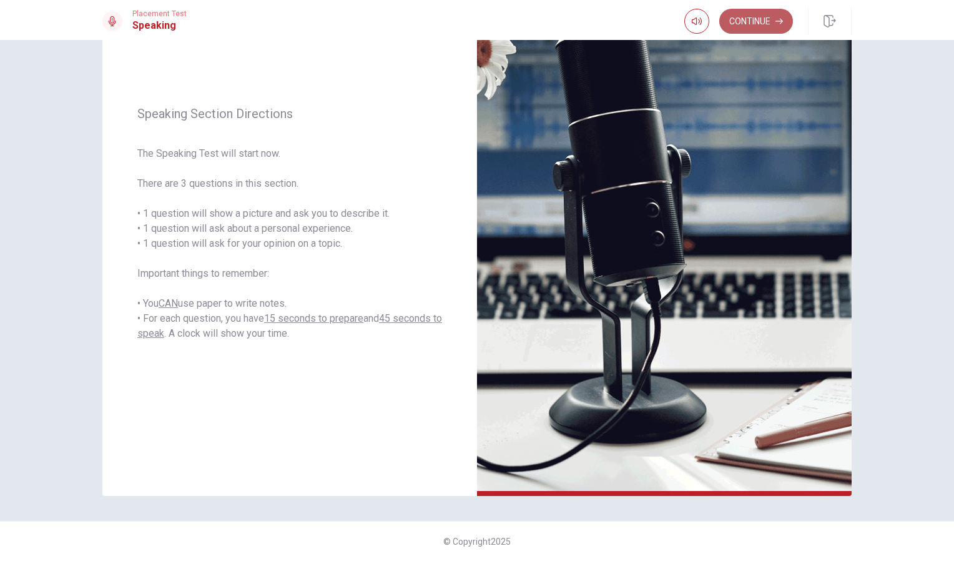
click at [724, 22] on button "Continue" at bounding box center [756, 21] width 74 height 25
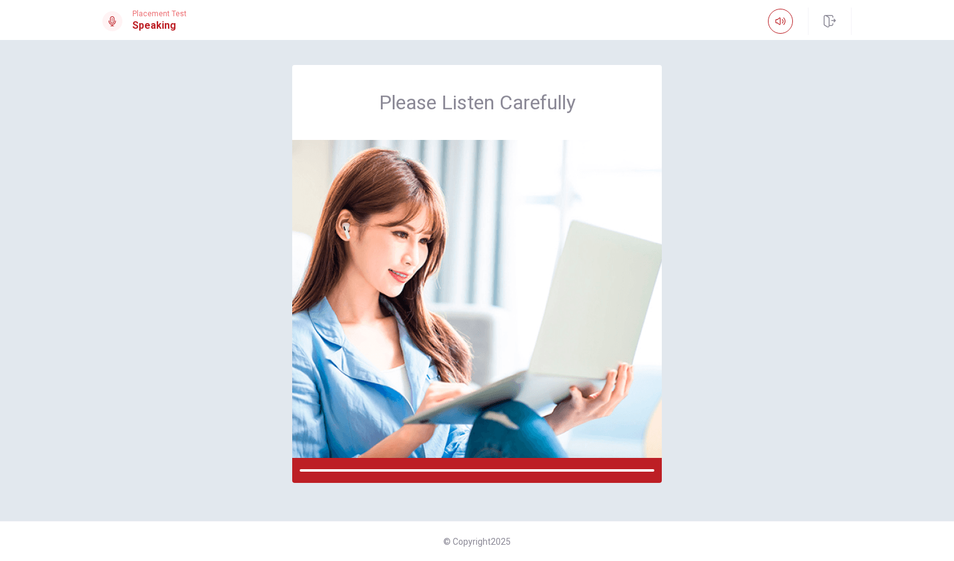
scroll to position [0, 0]
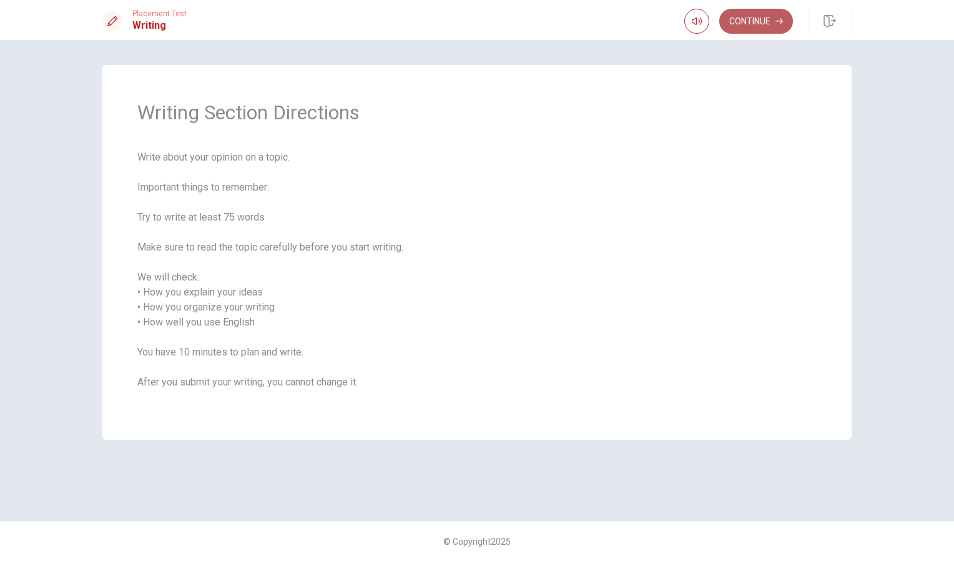
click at [743, 27] on button "Continue" at bounding box center [756, 21] width 74 height 25
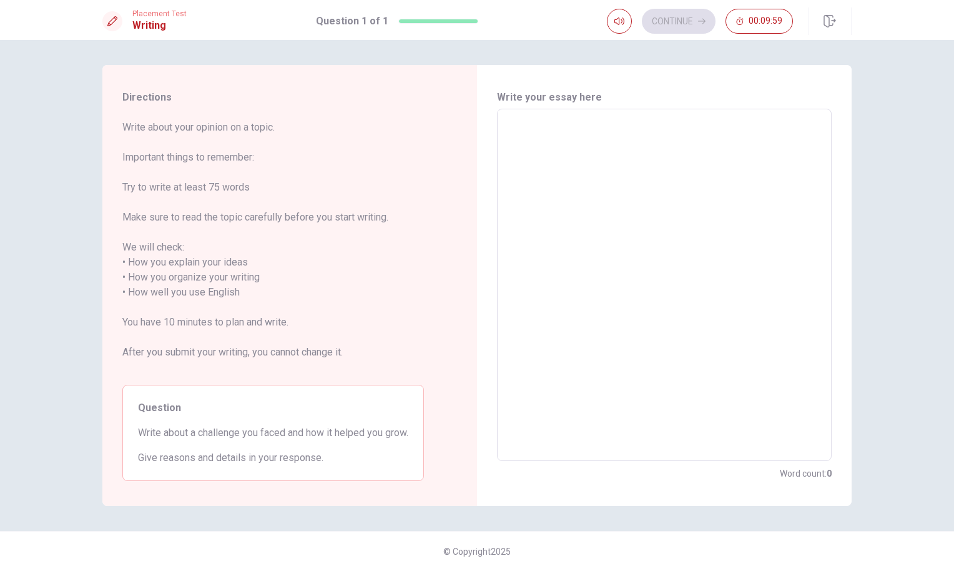
click at [553, 130] on textarea at bounding box center [664, 285] width 317 height 332
type textarea "w"
type textarea "x"
type textarea "wh"
type textarea "x"
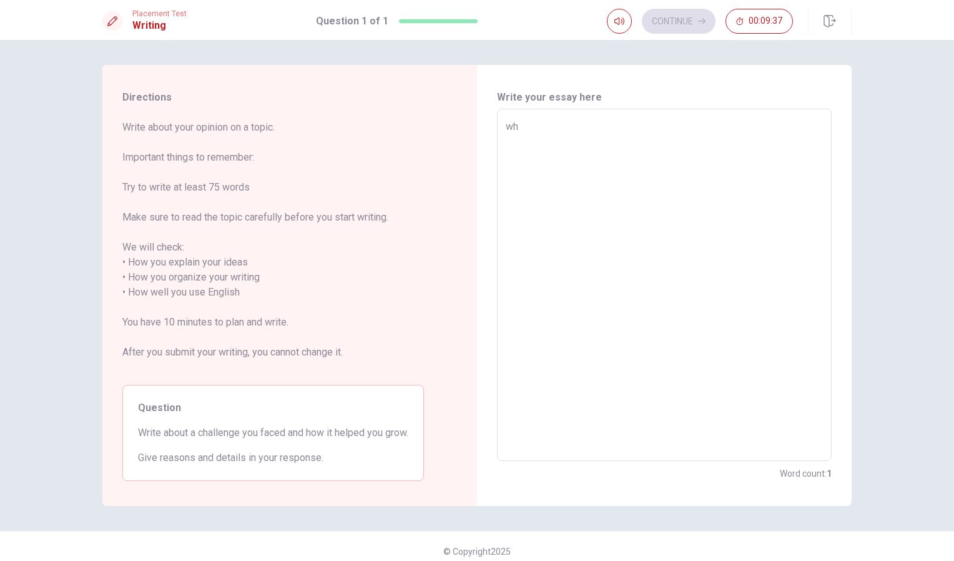
type textarea "whe"
type textarea "x"
type textarea "wh"
type textarea "x"
type textarea "w"
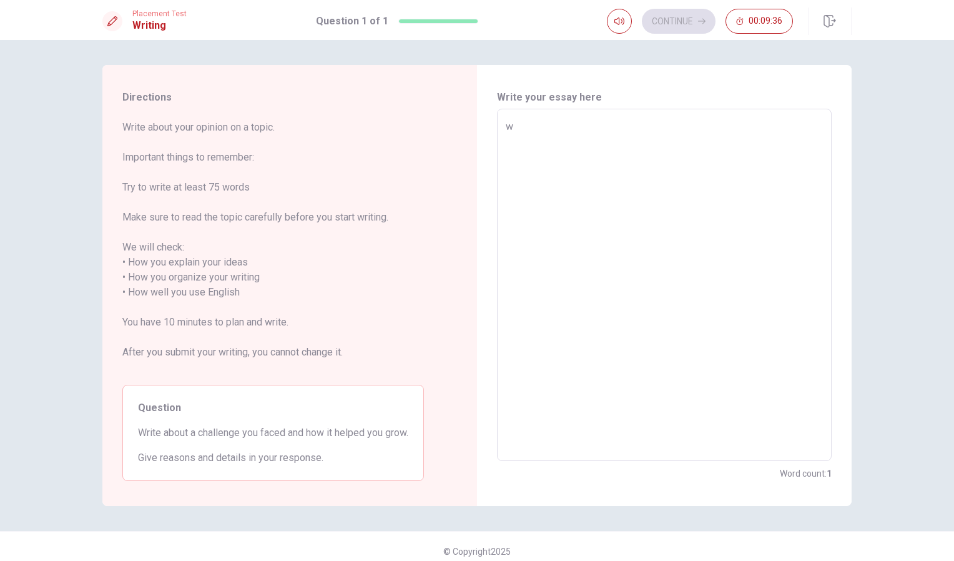
type textarea "x"
type textarea "A"
type textarea "x"
type textarea "W"
type textarea "x"
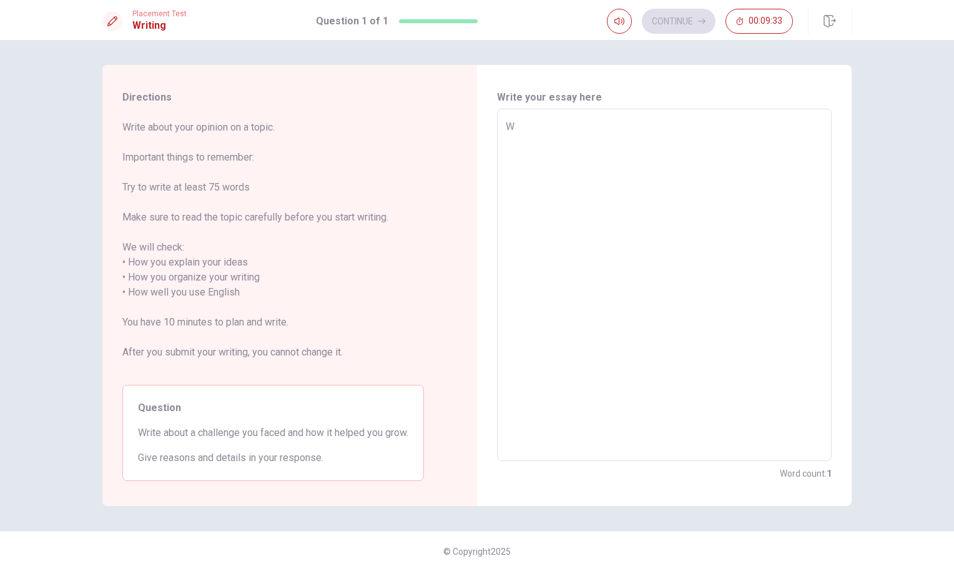
type textarea "Wh"
type textarea "x"
type textarea "Whe"
type textarea "x"
type textarea "Whem"
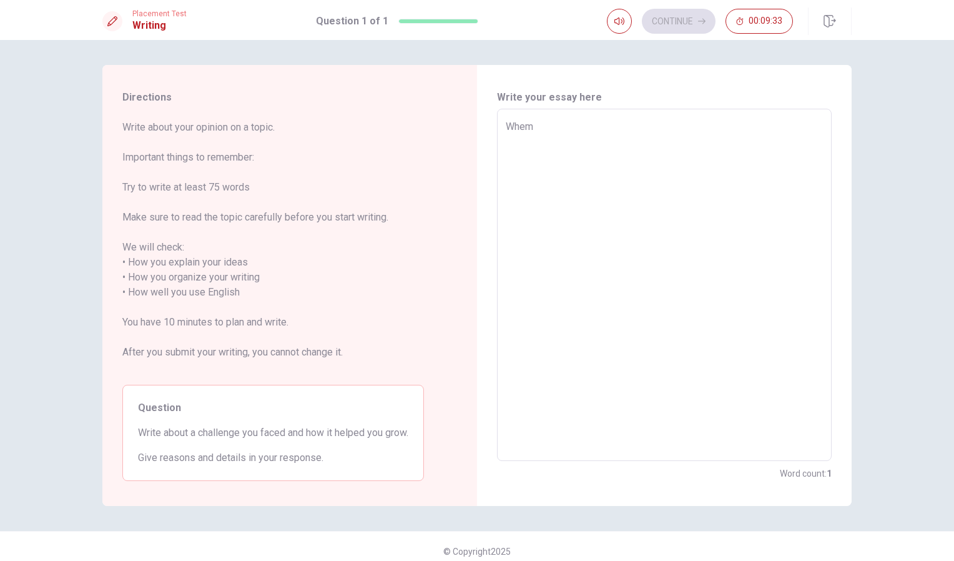
type textarea "x"
type textarea "Whe"
type textarea "x"
type textarea "When"
type textarea "x"
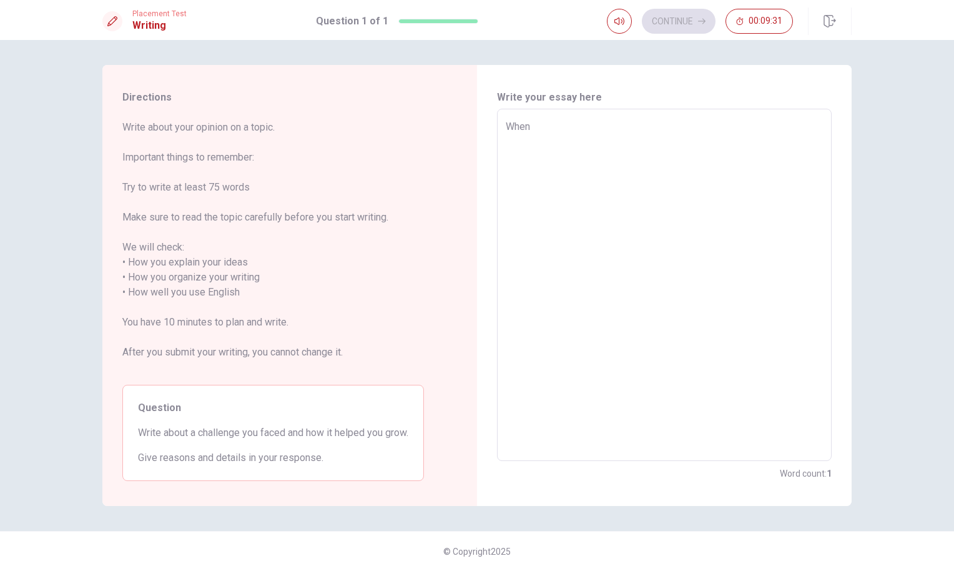
type textarea "When"
type textarea "x"
type textarea "When I"
type textarea "x"
type textarea "When I"
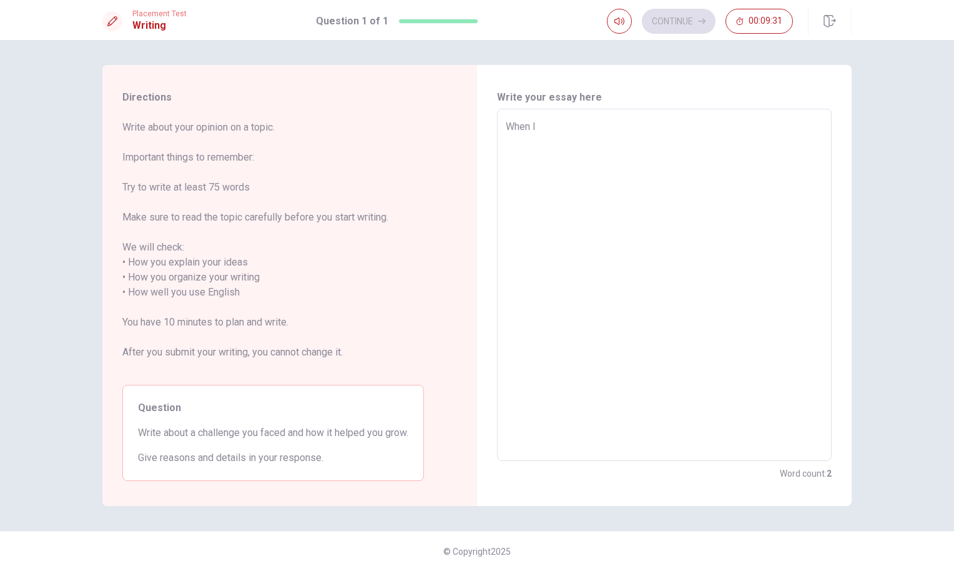
type textarea "x"
type textarea "When I w"
type textarea "x"
type textarea "When I wa"
type textarea "x"
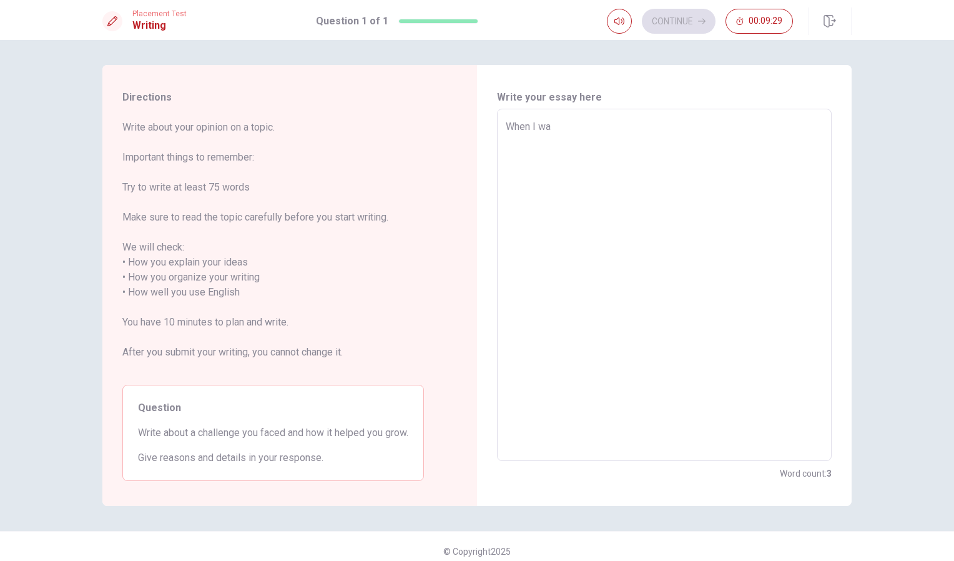
type textarea "When I was"
type textarea "x"
type textarea "When I was"
type textarea "x"
type textarea "When I was i"
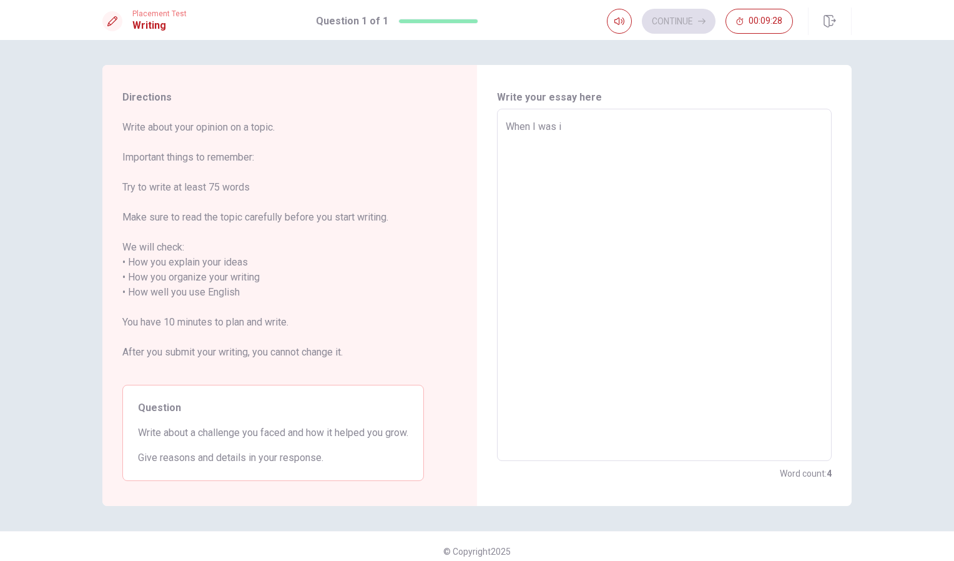
type textarea "x"
type textarea "When I was in"
type textarea "x"
type textarea "When I was in"
type textarea "x"
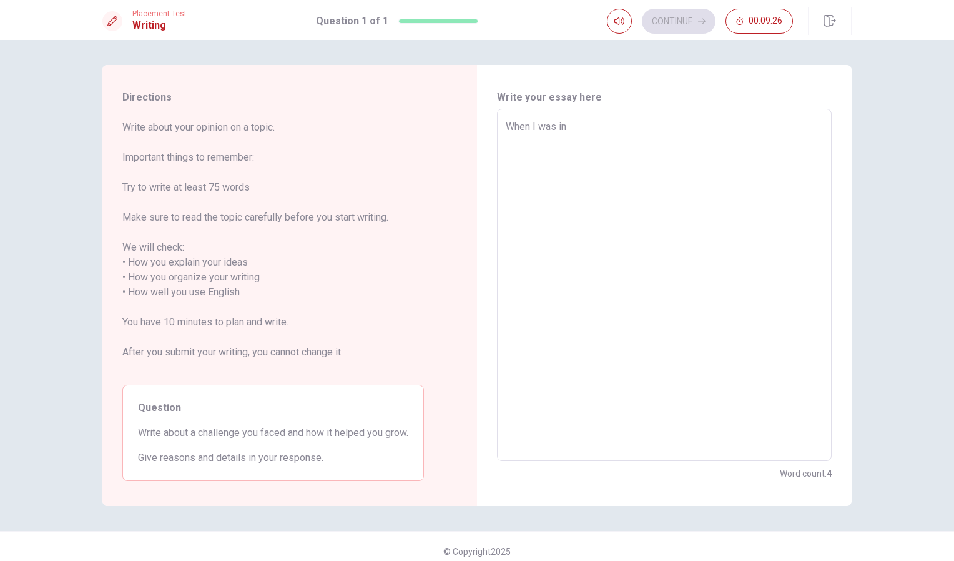
type textarea "When I was in h"
type textarea "x"
type textarea "When I was in hi"
type textarea "x"
type textarea "When I was in hih"
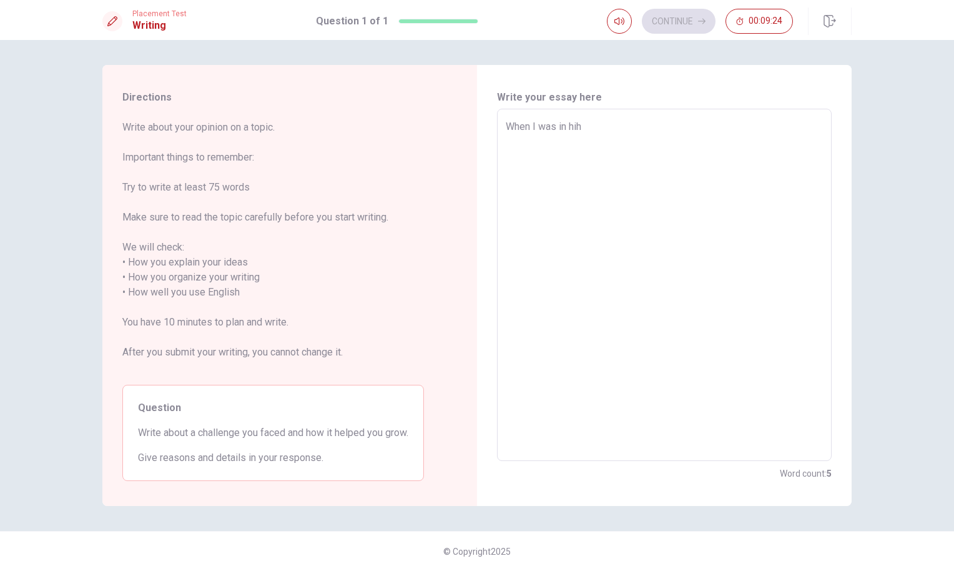
type textarea "x"
type textarea "When I was in hihu"
type textarea "x"
type textarea "When I was in hih"
type textarea "x"
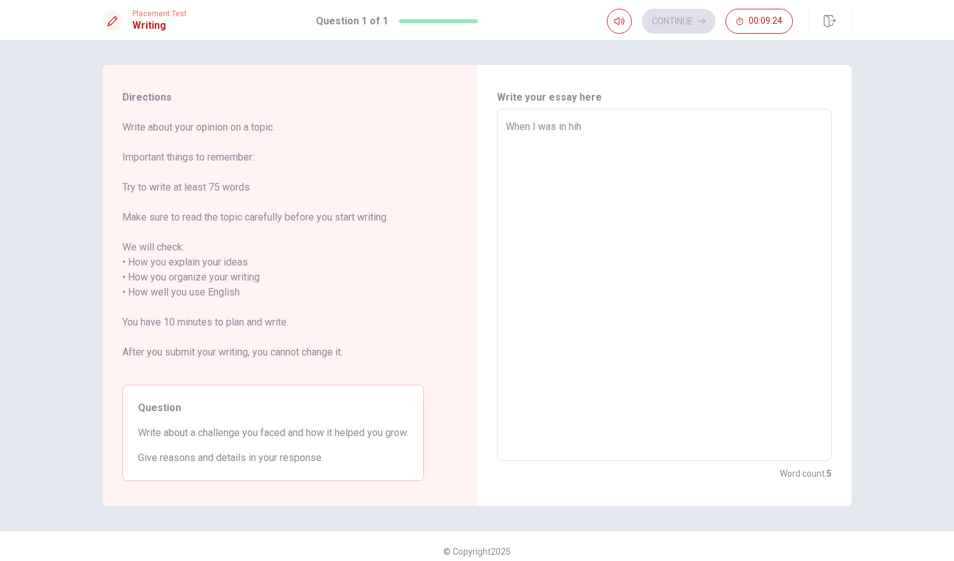
type textarea "When I was in hi"
type textarea "x"
type textarea "When I was in h"
type textarea "x"
type textarea "When I was in"
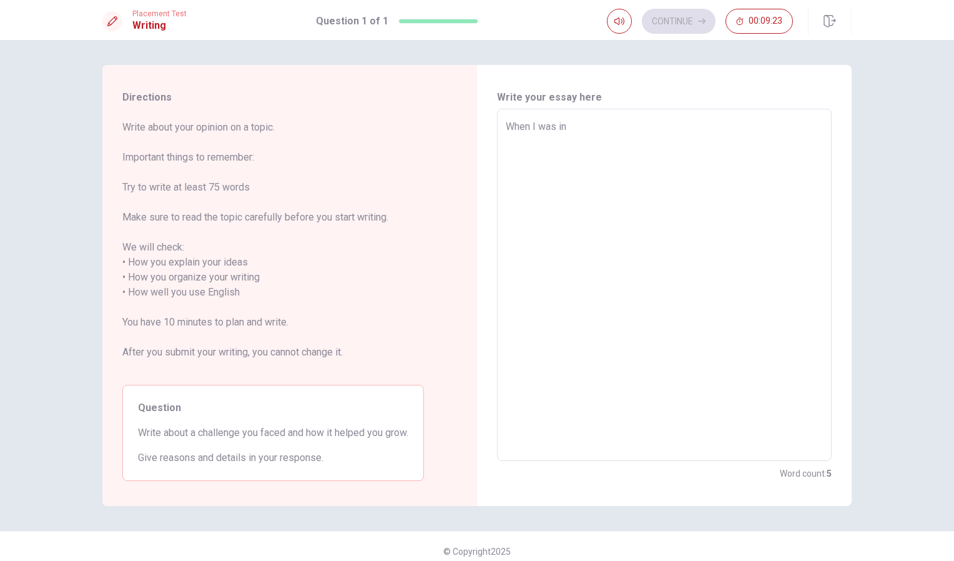
type textarea "x"
type textarea "When I was in a"
type textarea "x"
type textarea "When I was in a"
type textarea "x"
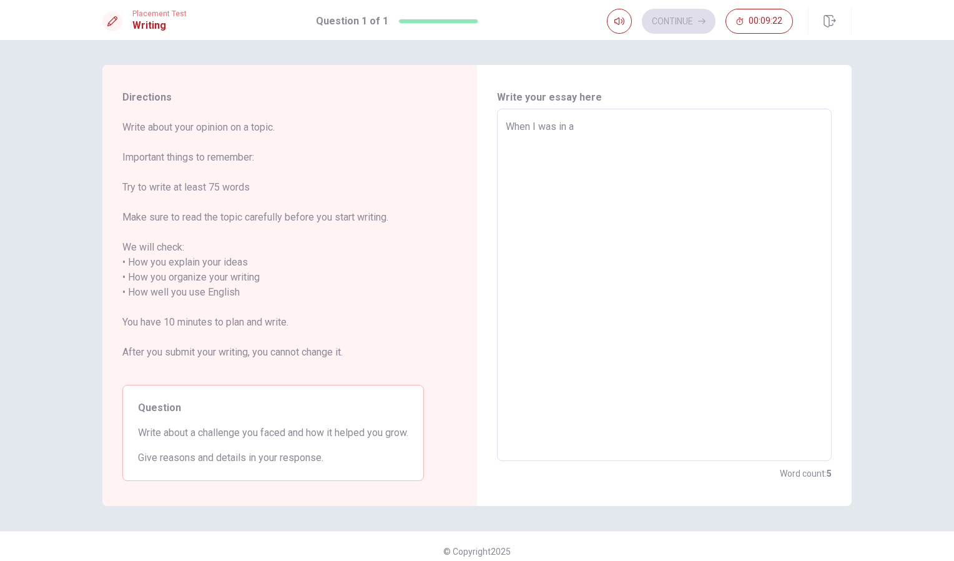
type textarea "When I was in a h"
type textarea "x"
type textarea "When I was in a hi"
type textarea "x"
type textarea "When I was in a hig"
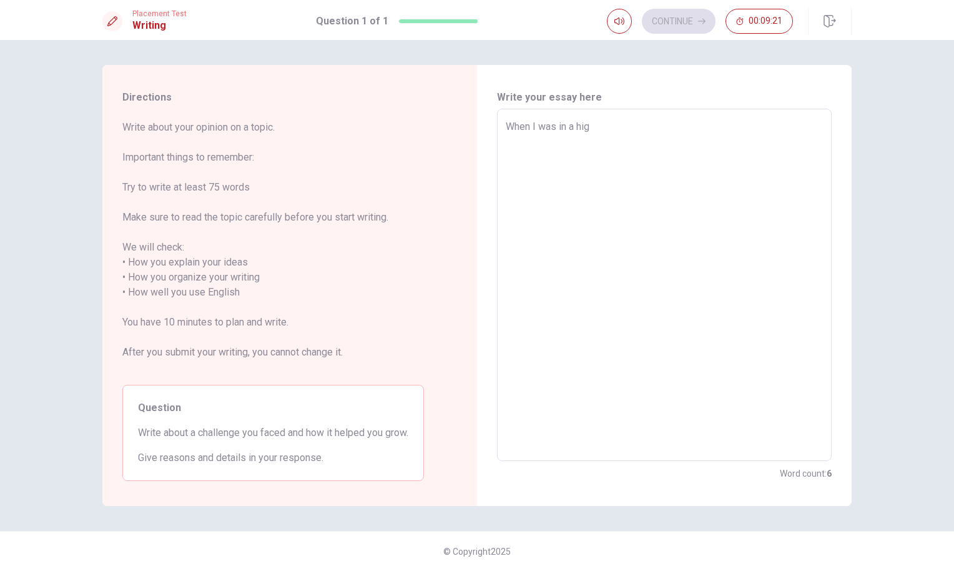
type textarea "x"
type textarea "When I was in a high"
type textarea "x"
type textarea "When I was in a high"
type textarea "x"
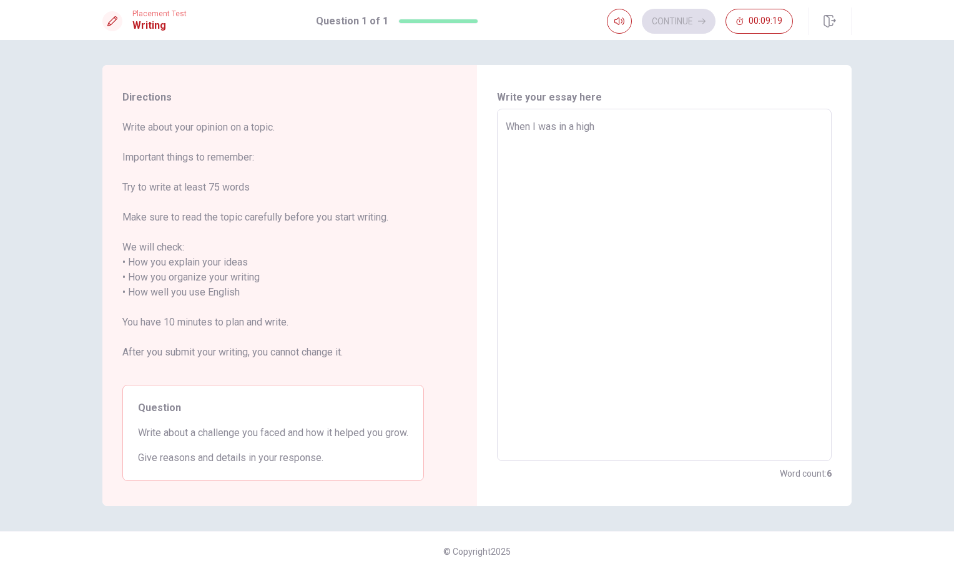
type textarea "When I was in a high s"
type textarea "x"
type textarea "When I was in a high sc"
type textarea "x"
type textarea "When I was in a high sch"
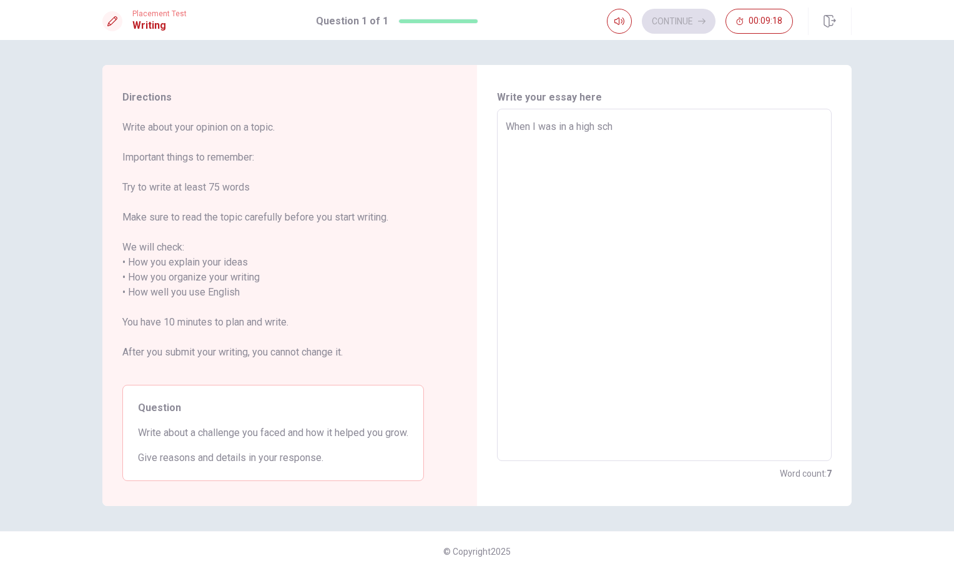
type textarea "x"
type textarea "When I was in a high scho"
type textarea "x"
type textarea "When I was in a high schoo"
type textarea "x"
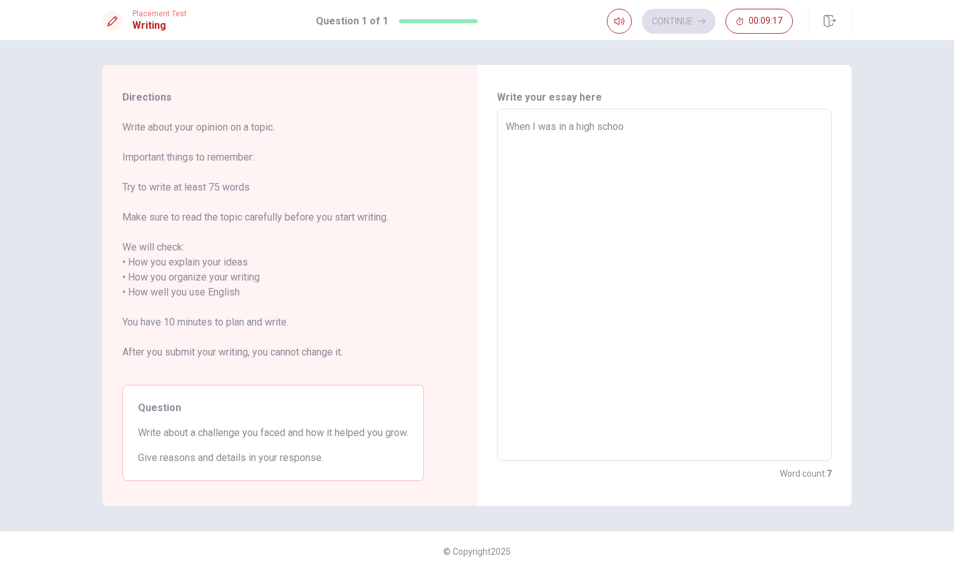
type textarea "When I was in a high school"
type textarea "x"
type textarea "When I was in a high school"
type textarea "x"
type textarea "When I was in a high school"
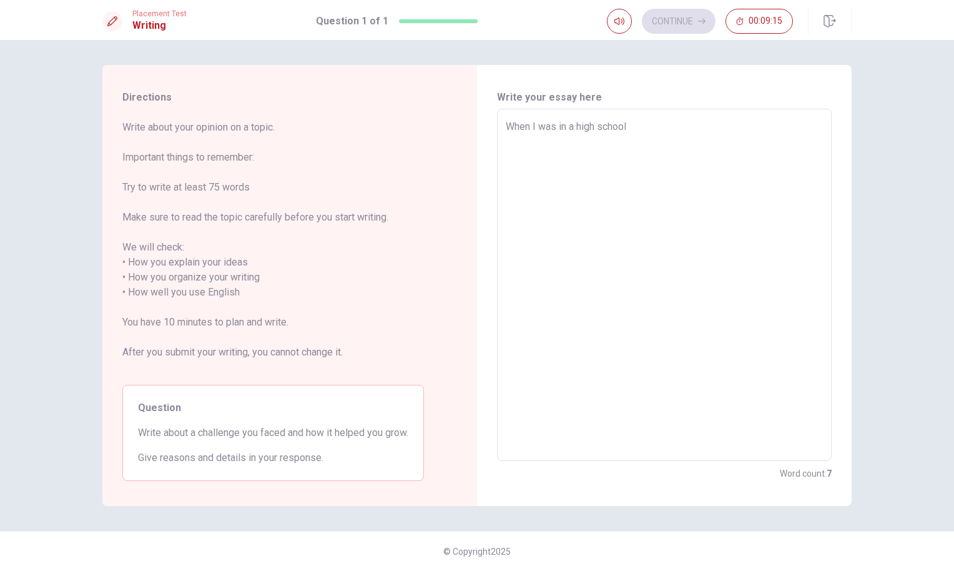
type textarea "x"
type textarea "When I was in a high school,"
type textarea "x"
type textarea "When I was in a high school,"
type textarea "x"
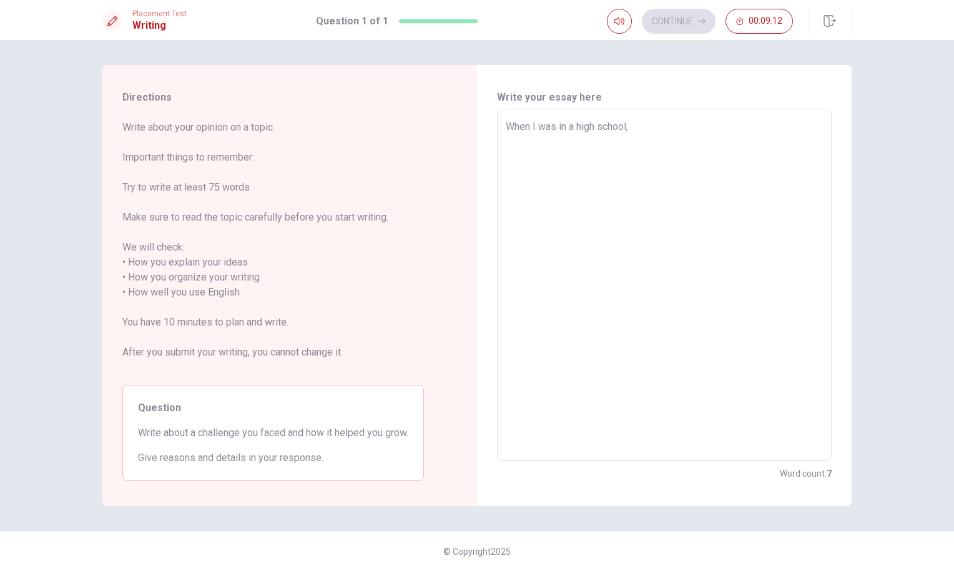
type textarea "When I was in a high school, I"
type textarea "x"
type textarea "When I was in a high school, Iw"
type textarea "x"
type textarea "When I was in a high school, Iwa"
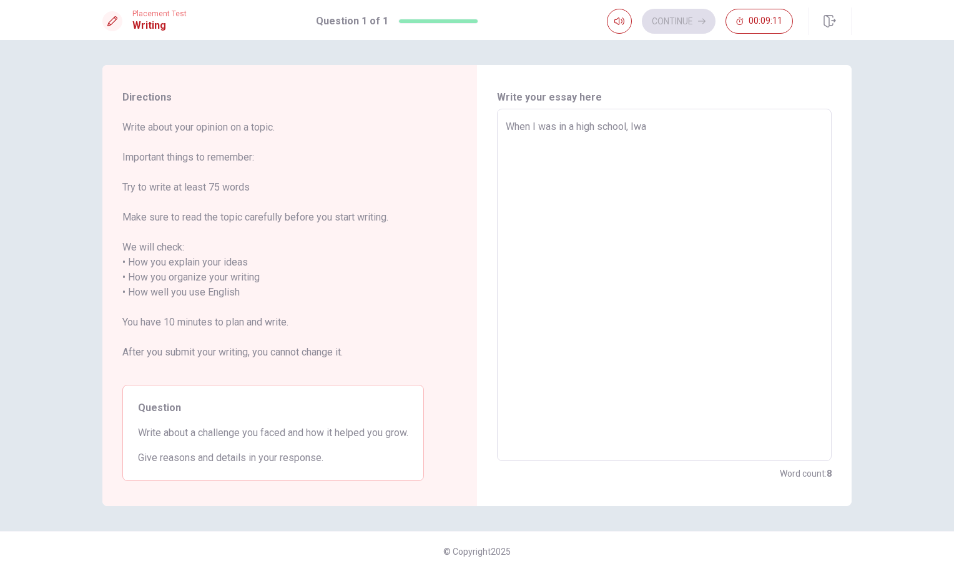
type textarea "x"
type textarea "When I was in a high school, Iw"
type textarea "x"
type textarea "When I was in a high school, I"
type textarea "x"
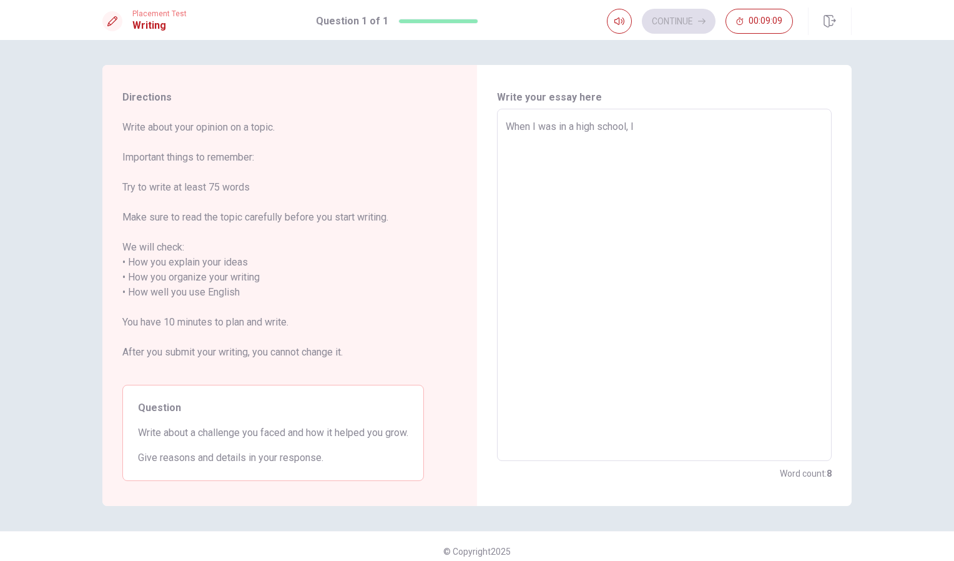
type textarea "When I was in a high school, I"
type textarea "x"
type textarea "When I was in a high school, I j"
type textarea "x"
type textarea "When I was in a high school, I jo"
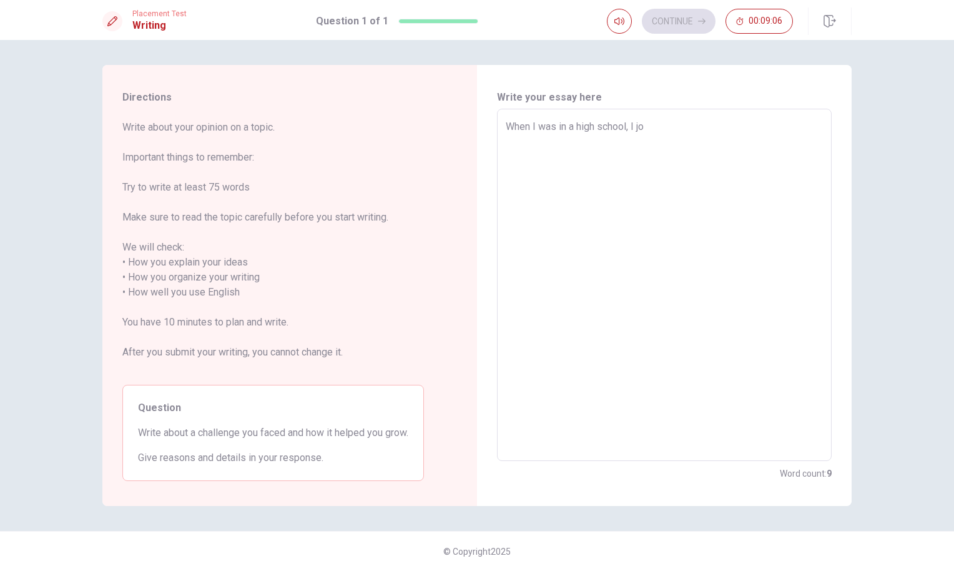
type textarea "x"
type textarea "When I was in a high school, I joi"
type textarea "x"
type textarea "When I was in a high school, I join"
type textarea "x"
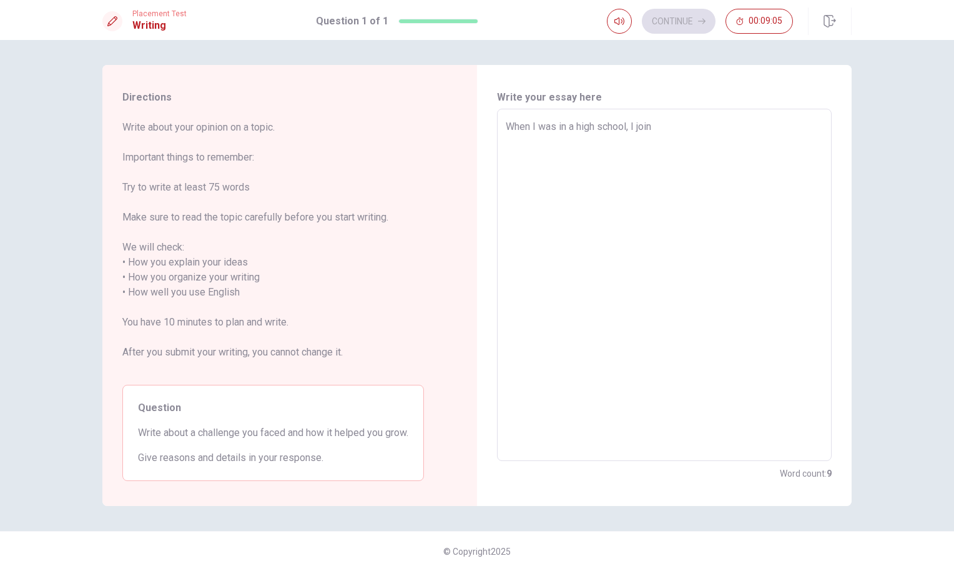
type textarea "When I was in a high school, I joine"
type textarea "x"
type textarea "When I was in a high school, I joined"
type textarea "x"
type textarea "When I was in a high school, I joine"
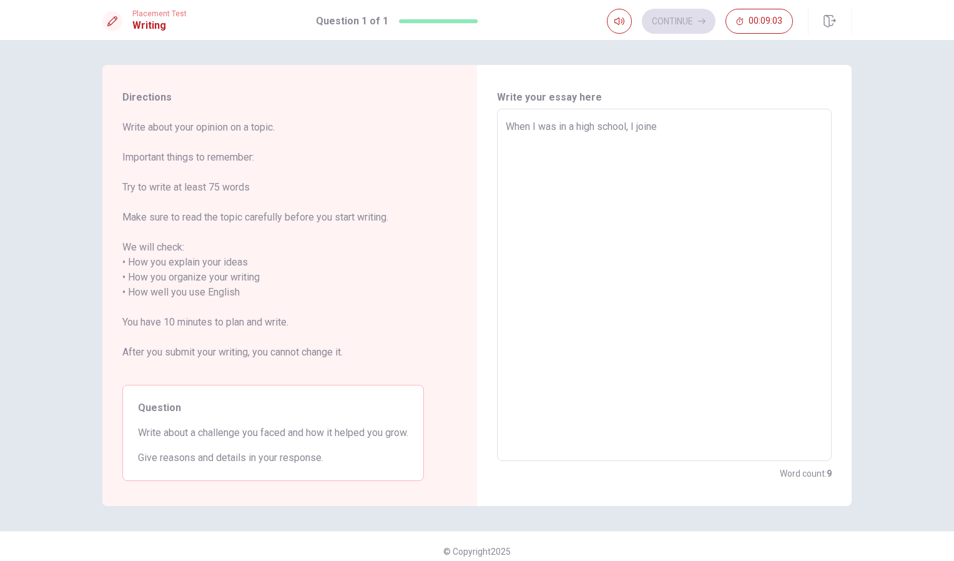
type textarea "x"
type textarea "When I was in a high school, I join"
type textarea "x"
type textarea "When I was in a high school, I joi"
type textarea "x"
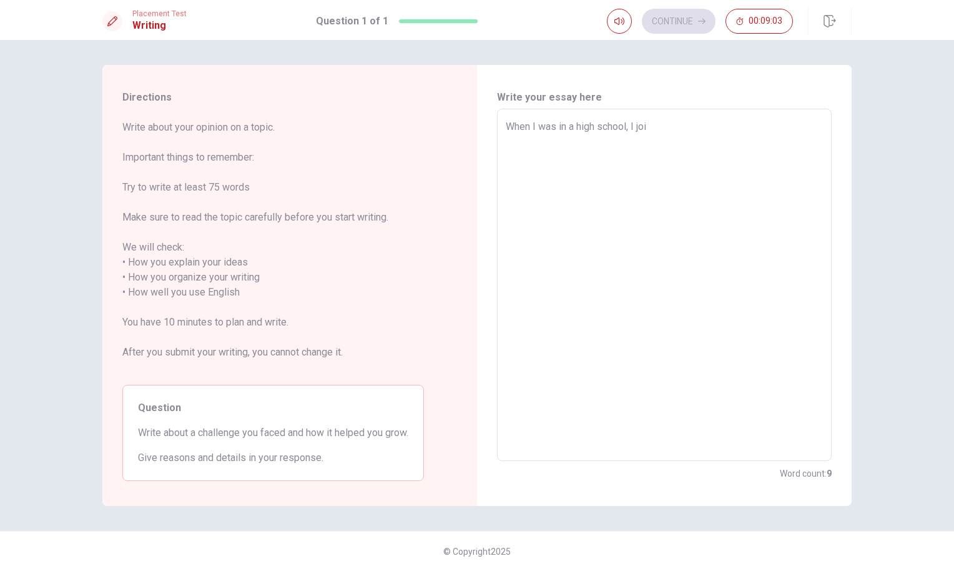
type textarea "When I was in a high school, I jo"
type textarea "x"
type textarea "When I was in a high school, I j"
type textarea "x"
type textarea "When I was in a high school, I"
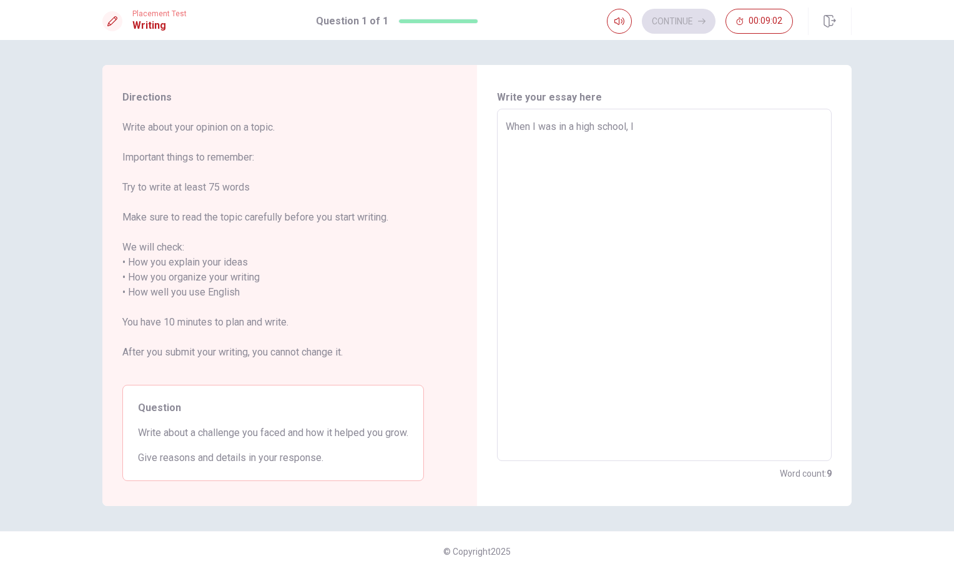
type textarea "x"
type textarea "When I was in a high school, I b"
type textarea "x"
type textarea "When I was in a high school, I be"
type textarea "x"
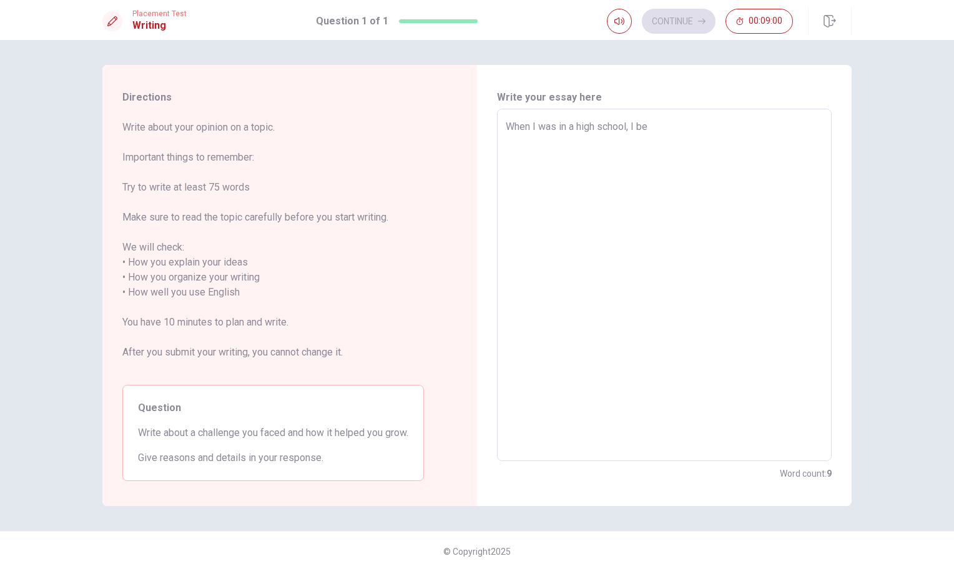
type textarea "When I was in a high school, I [GEOGRAPHIC_DATA]"
type textarea "x"
type textarea "When I was in a high school, I beli"
type textarea "x"
type textarea "When I was in a high school, I [GEOGRAPHIC_DATA]"
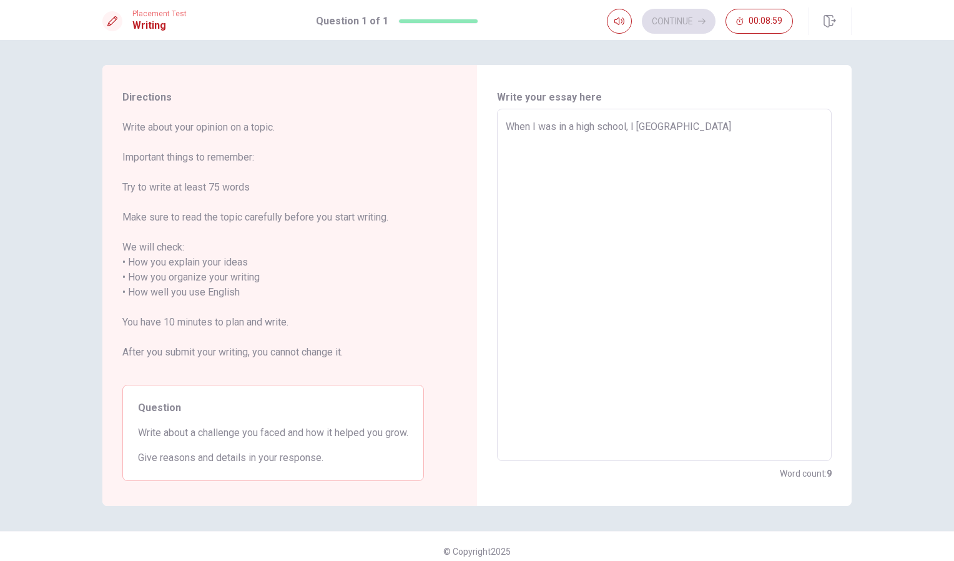
type textarea "x"
type textarea "When I was in a high school, I belo"
type textarea "x"
type textarea "When I was in a high school, I belon"
type textarea "x"
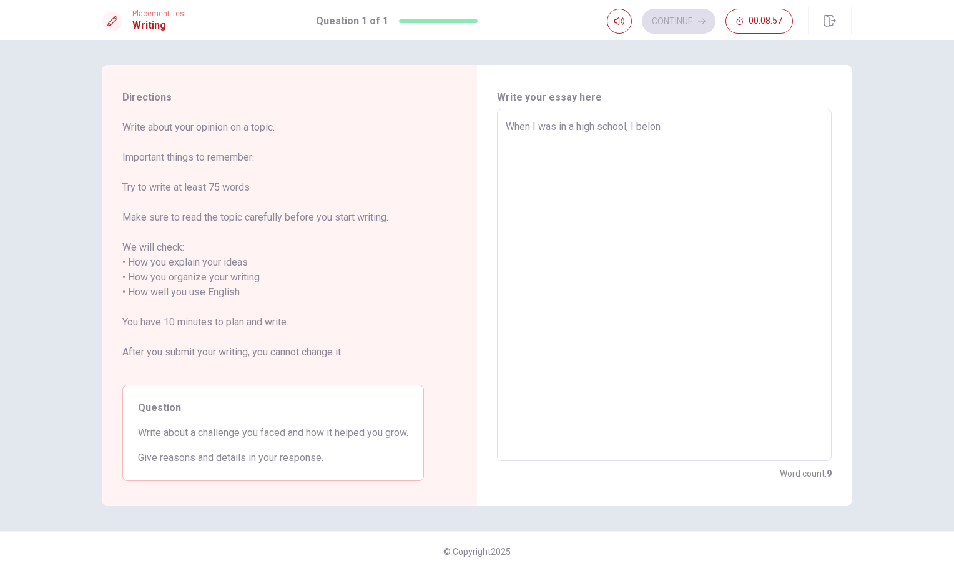
type textarea "When I was in a high school, I belong"
type textarea "x"
type textarea "When I was in a high school, I belonge"
type textarea "x"
type textarea "When I was in a high school, I belonged"
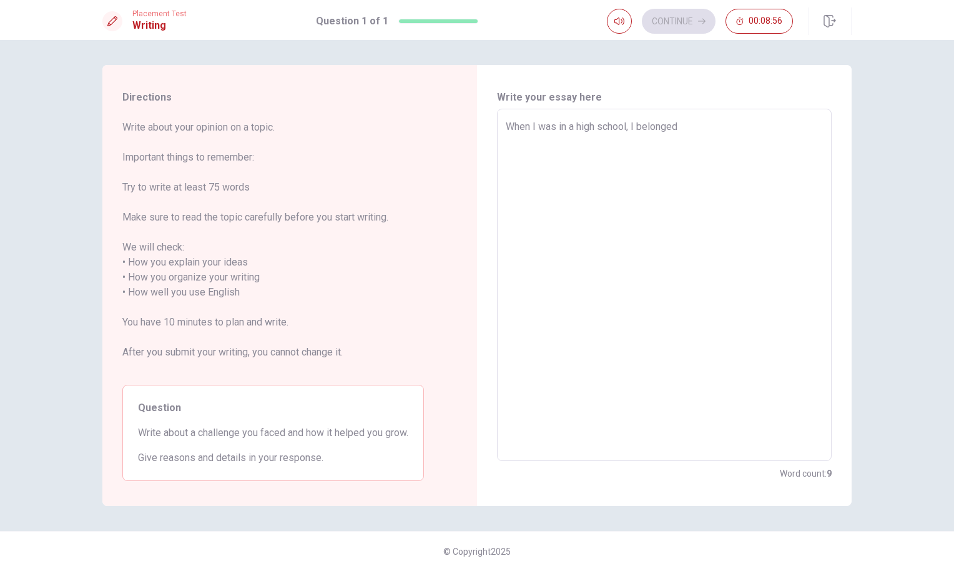
type textarea "x"
type textarea "When I was in a high school, I belonged"
type textarea "x"
type textarea "When I was in a high school, I belonged a"
type textarea "x"
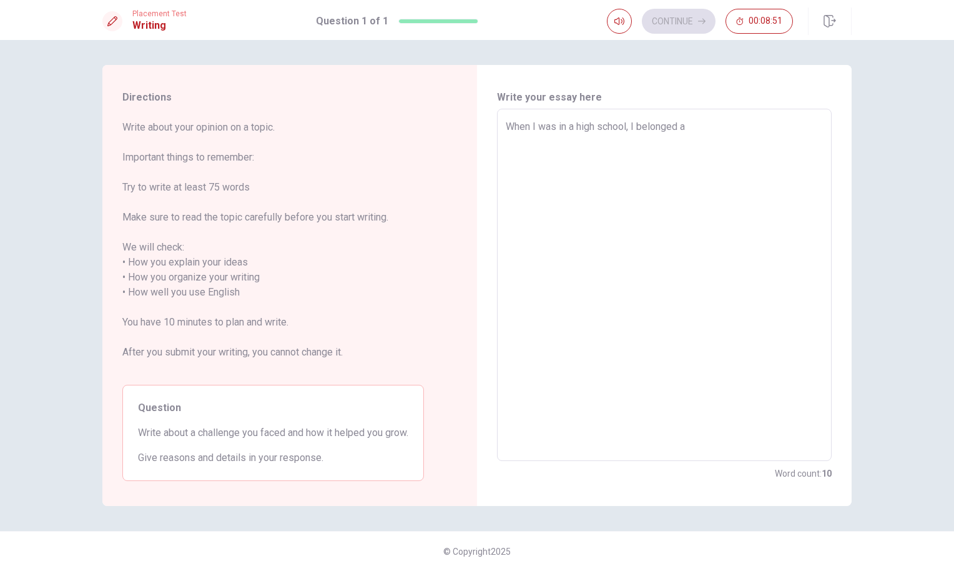
type textarea "When I was in a high school, I belonged a"
type textarea "x"
type textarea "When I was in a high school, I belonged a s"
type textarea "x"
type textarea "When I was in a high school, I belonged a sc"
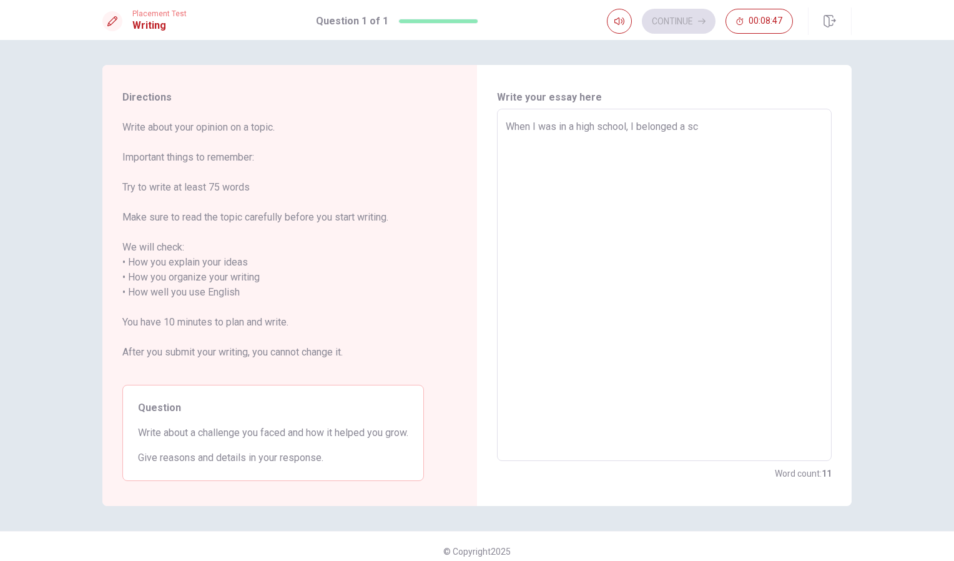
type textarea "x"
type textarea "When I was in a high school, I belonged a sco"
type textarea "x"
type textarea "When I was in a high school, I belonged a scoo"
type textarea "x"
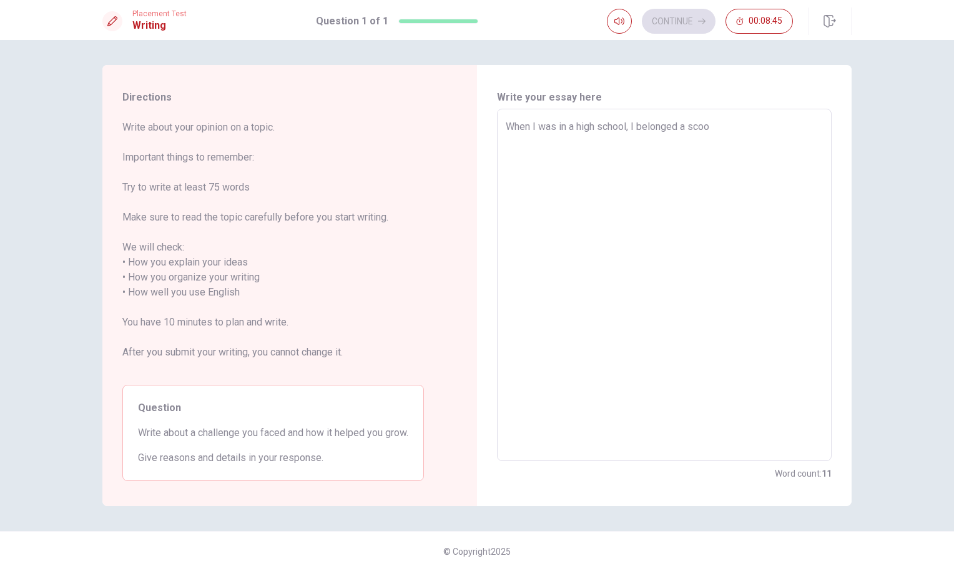
type textarea "When I was in a high school, I belonged a scooc"
type textarea "x"
type textarea "When I was in a high school, I belonged a scooce"
type textarea "x"
type textarea "When I was in a high school, I belonged a scoocer"
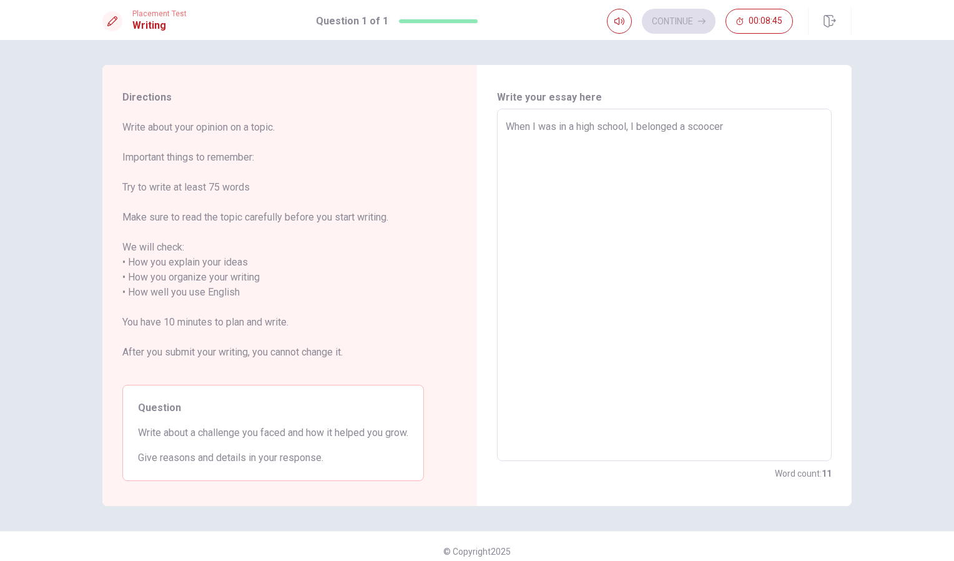
type textarea "x"
type textarea "When I was in a high school, I belonged a scoocer"
type textarea "x"
type textarea "When I was in a high school, I belonged a scoocer c"
type textarea "x"
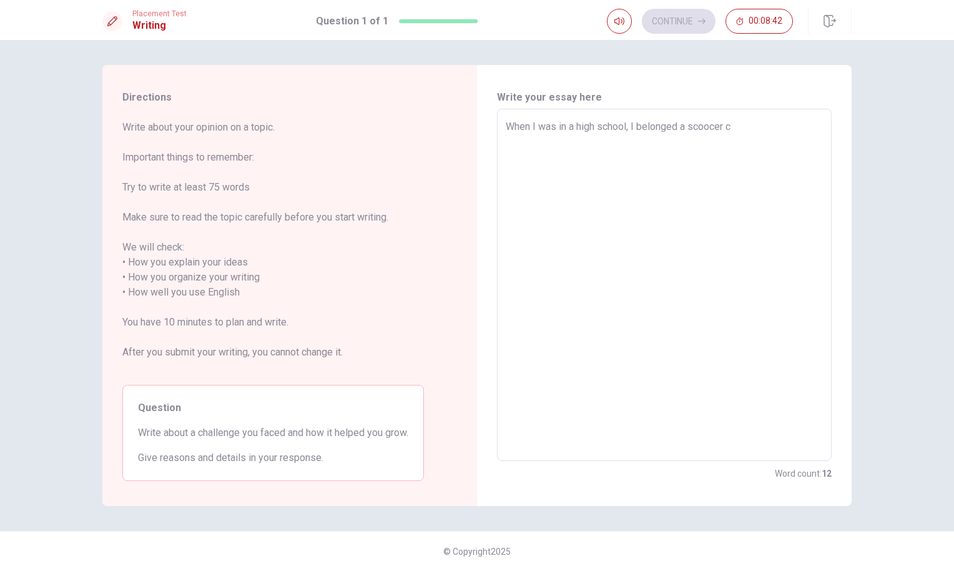
type textarea "When I was in a high school, I belonged a scoocer cl"
type textarea "x"
type textarea "When I was in a high school, I belonged a scoocer clu"
type textarea "x"
type textarea "When I was in a high school, I belonged a scoocer club"
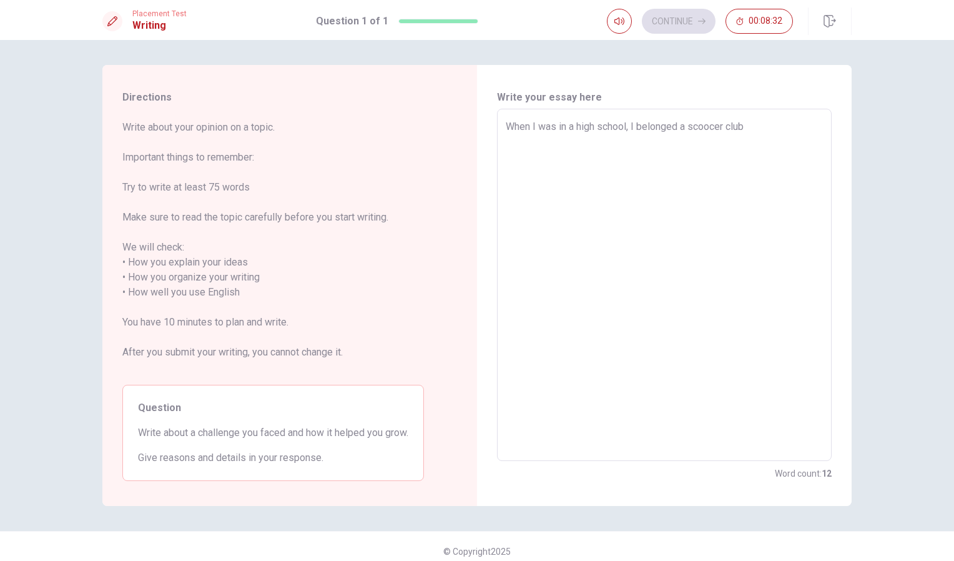
type textarea "x"
type textarea "When I was in a high school, I belonged a scoocer club."
type textarea "x"
type textarea "When I was in a high school, I belonged a scoocer club.A"
type textarea "x"
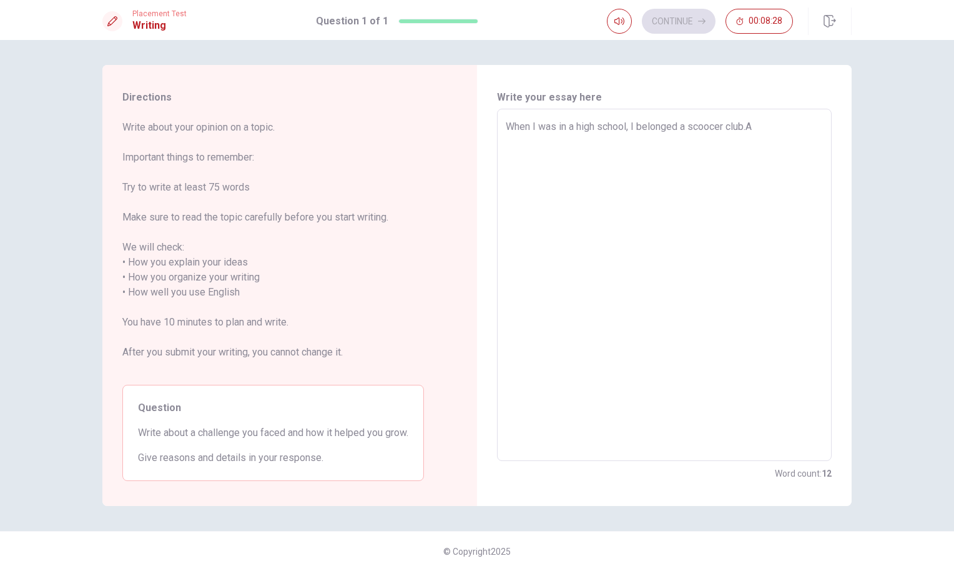
type textarea "When I was in a high school, I belonged a scoocer [DOMAIN_NAME]"
type textarea "x"
type textarea "When I was in a high school, I belonged a scoocer club.A"
type textarea "x"
type textarea "When I was in a high school, I belonged a scoocer club."
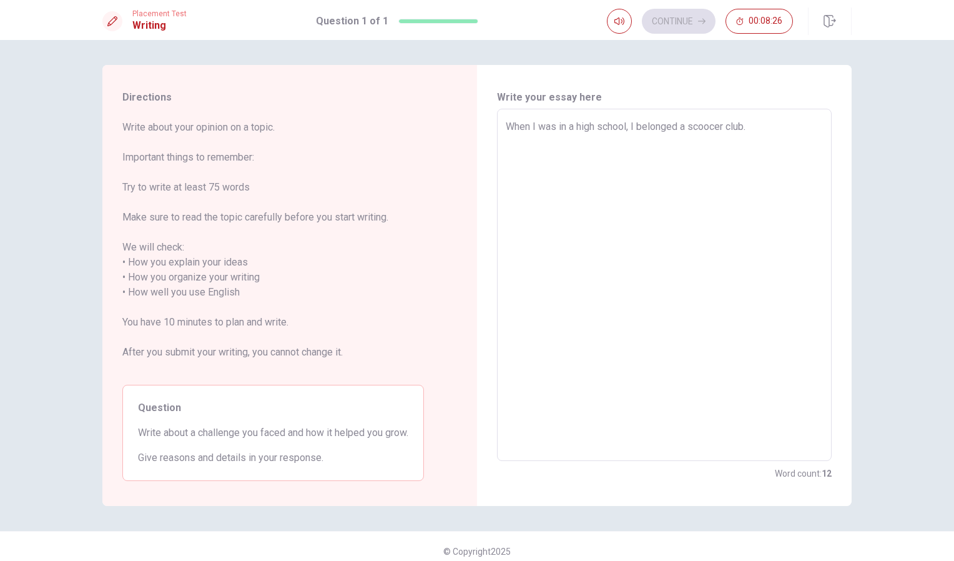
type textarea "x"
type textarea "When I was in a high school, I belonged a scoocer club."
type textarea "x"
type textarea "When I was in a high school, I belonged a scoocer club. i"
type textarea "x"
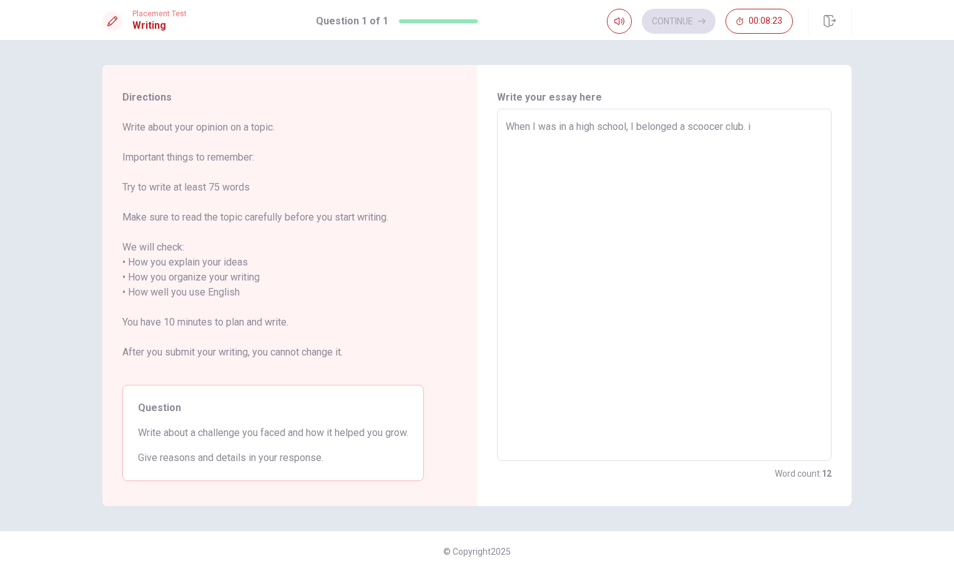
type textarea "When I was in a high school, I belonged a scoocer club. in"
type textarea "x"
type textarea "When I was in a high school, I belonged a scoocer club. i"
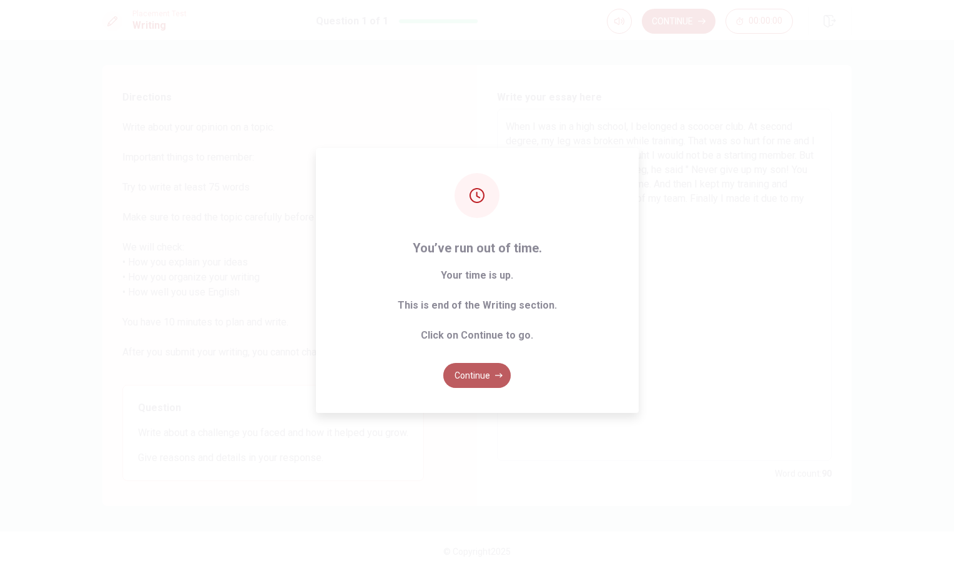
click at [483, 365] on button "Continue" at bounding box center [476, 375] width 67 height 25
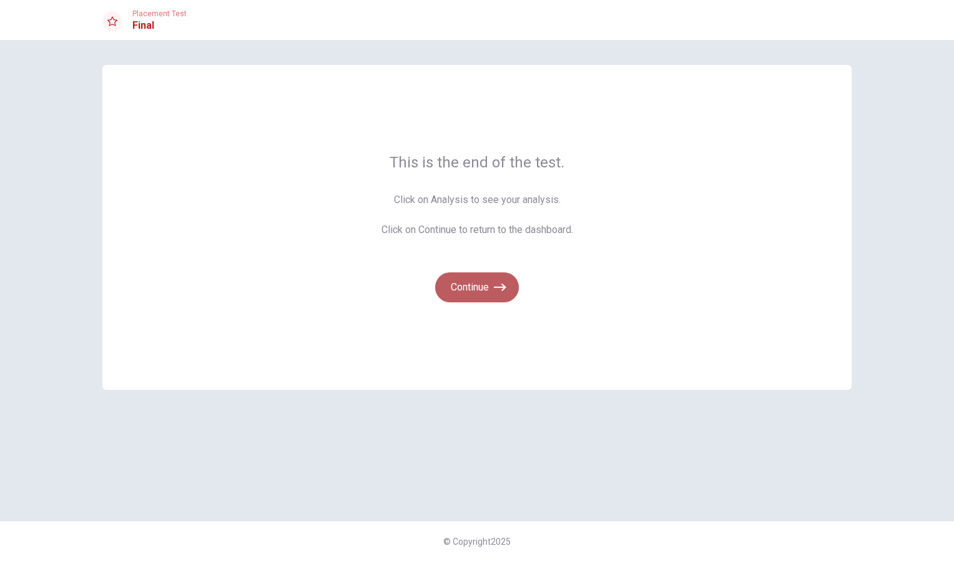
click at [490, 295] on button "Continue" at bounding box center [477, 287] width 84 height 30
